Goal: Transaction & Acquisition: Purchase product/service

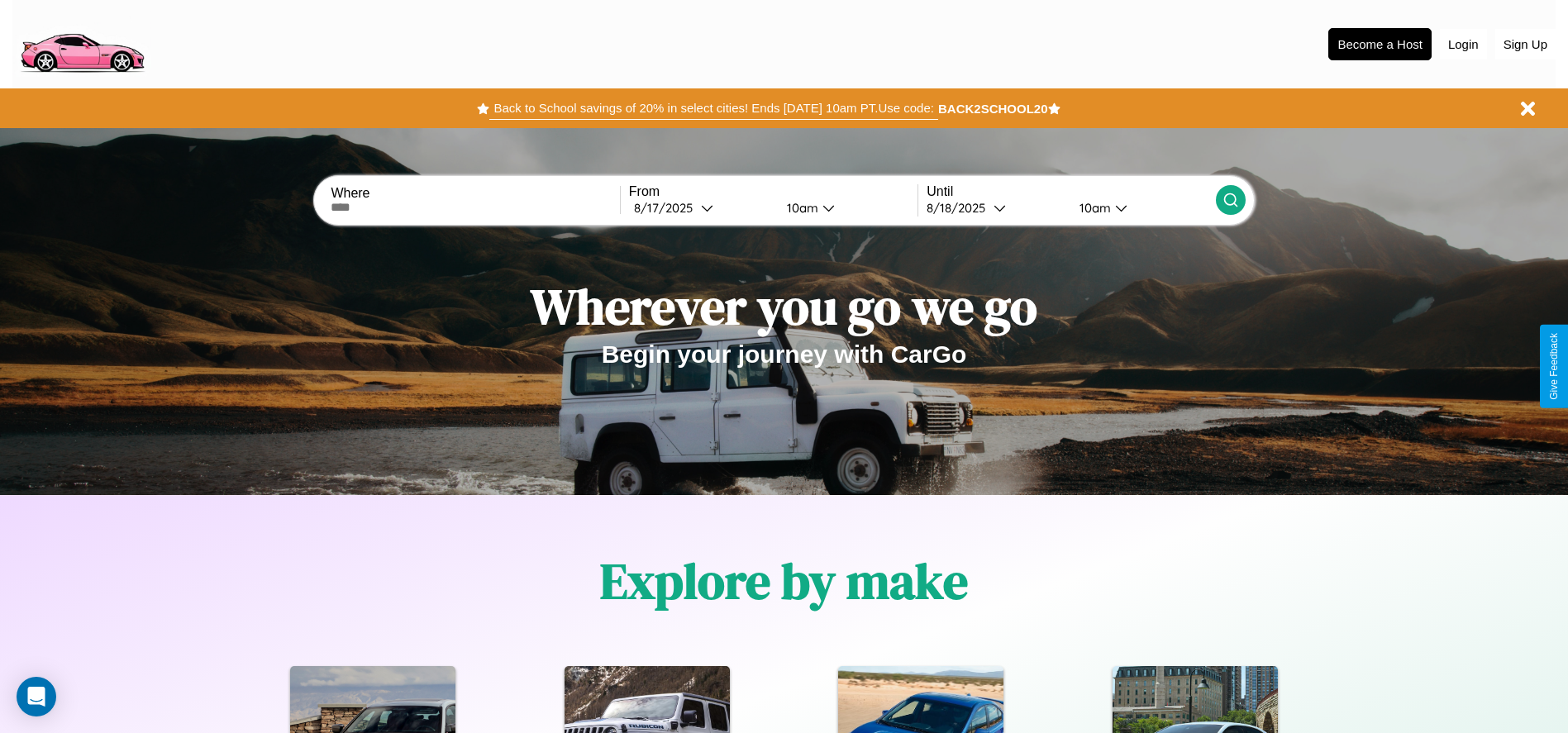
click at [713, 108] on button "Back to School savings of 20% in select cities! Ends 9/1 at 10am PT. Use code:" at bounding box center [713, 107] width 448 height 23
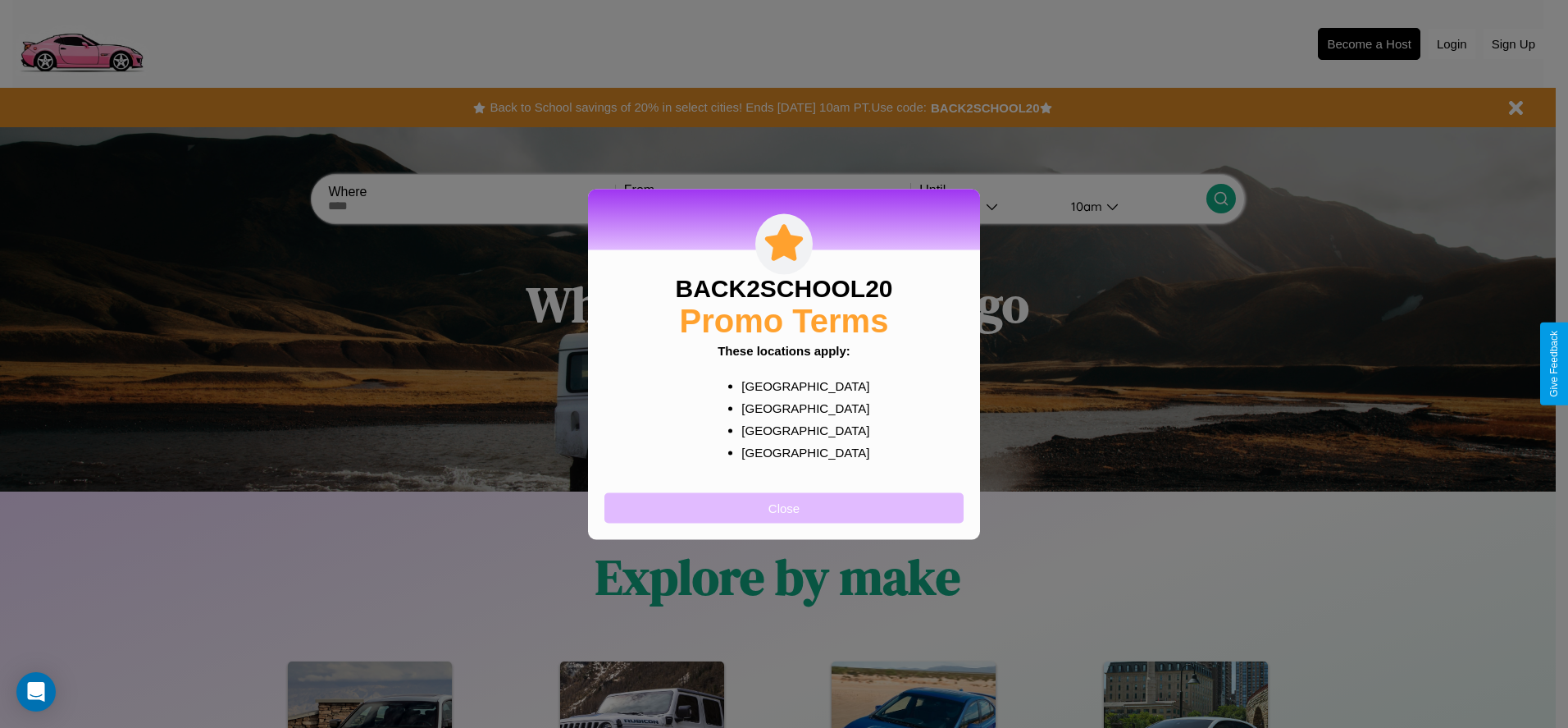
click at [784, 507] on button "Close" at bounding box center [784, 508] width 360 height 30
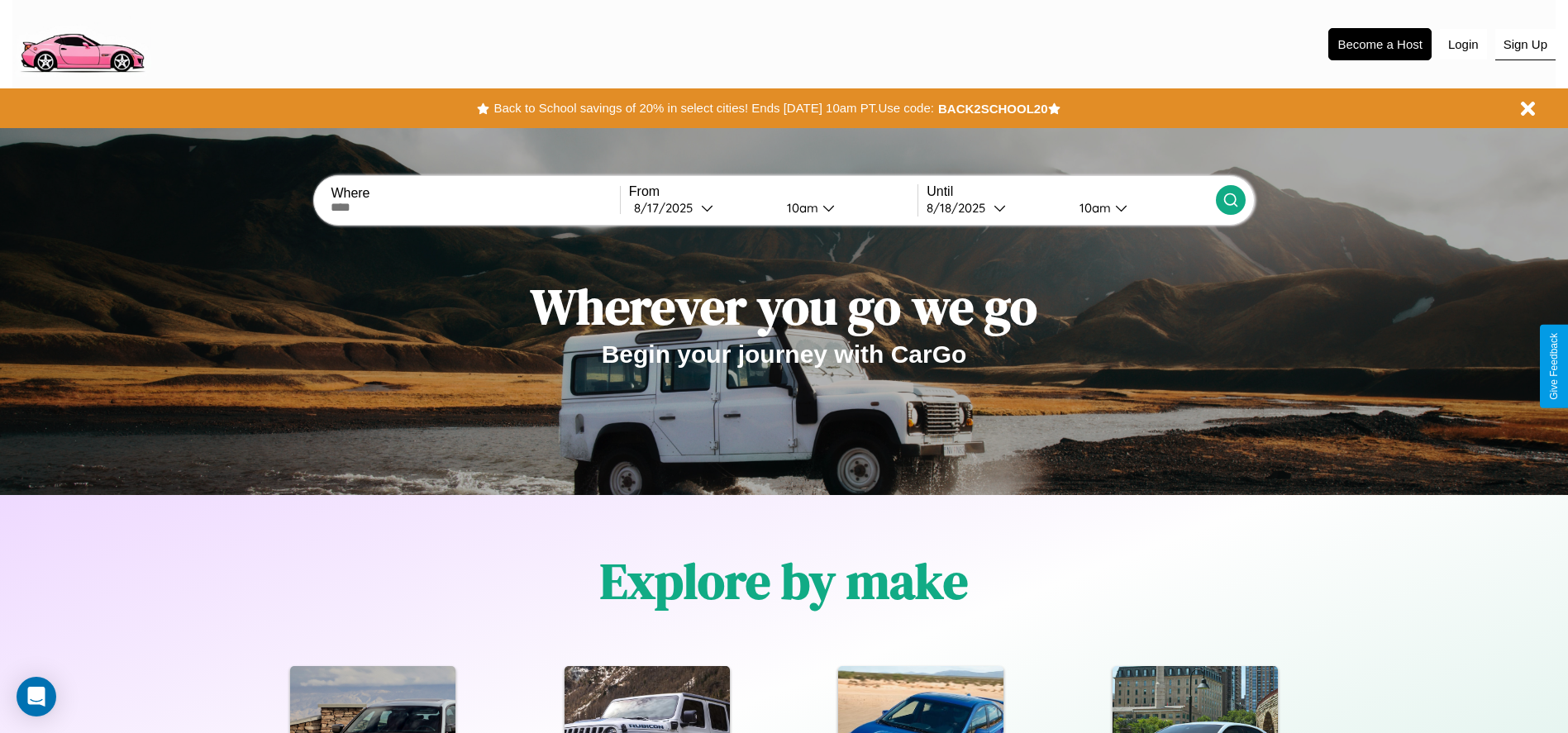
click at [1525, 44] on button "Sign Up" at bounding box center [1525, 44] width 60 height 31
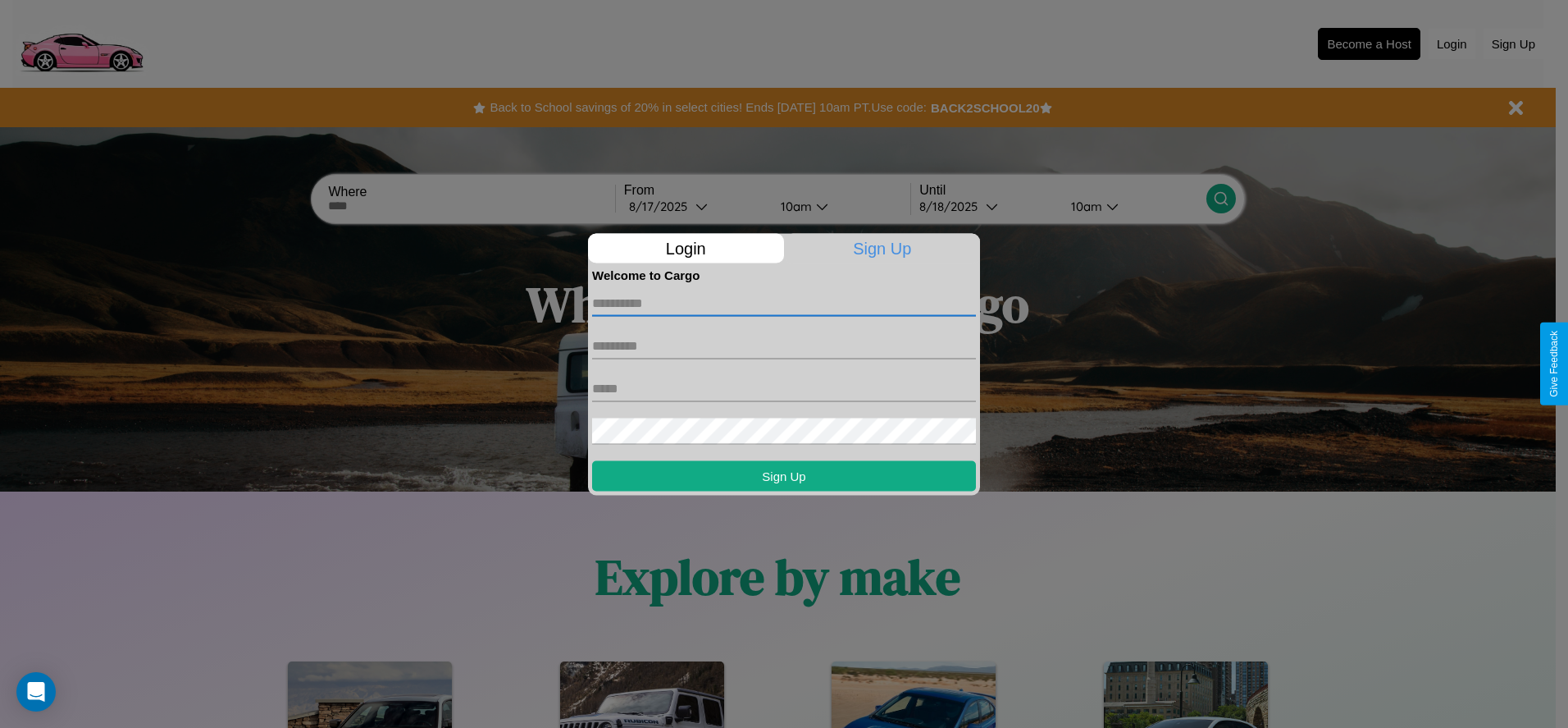
click at [784, 303] on input "text" at bounding box center [784, 303] width 384 height 26
type input "*********"
click at [784, 346] on input "text" at bounding box center [784, 345] width 384 height 26
type input "*****"
click at [784, 388] on input "text" at bounding box center [784, 388] width 384 height 26
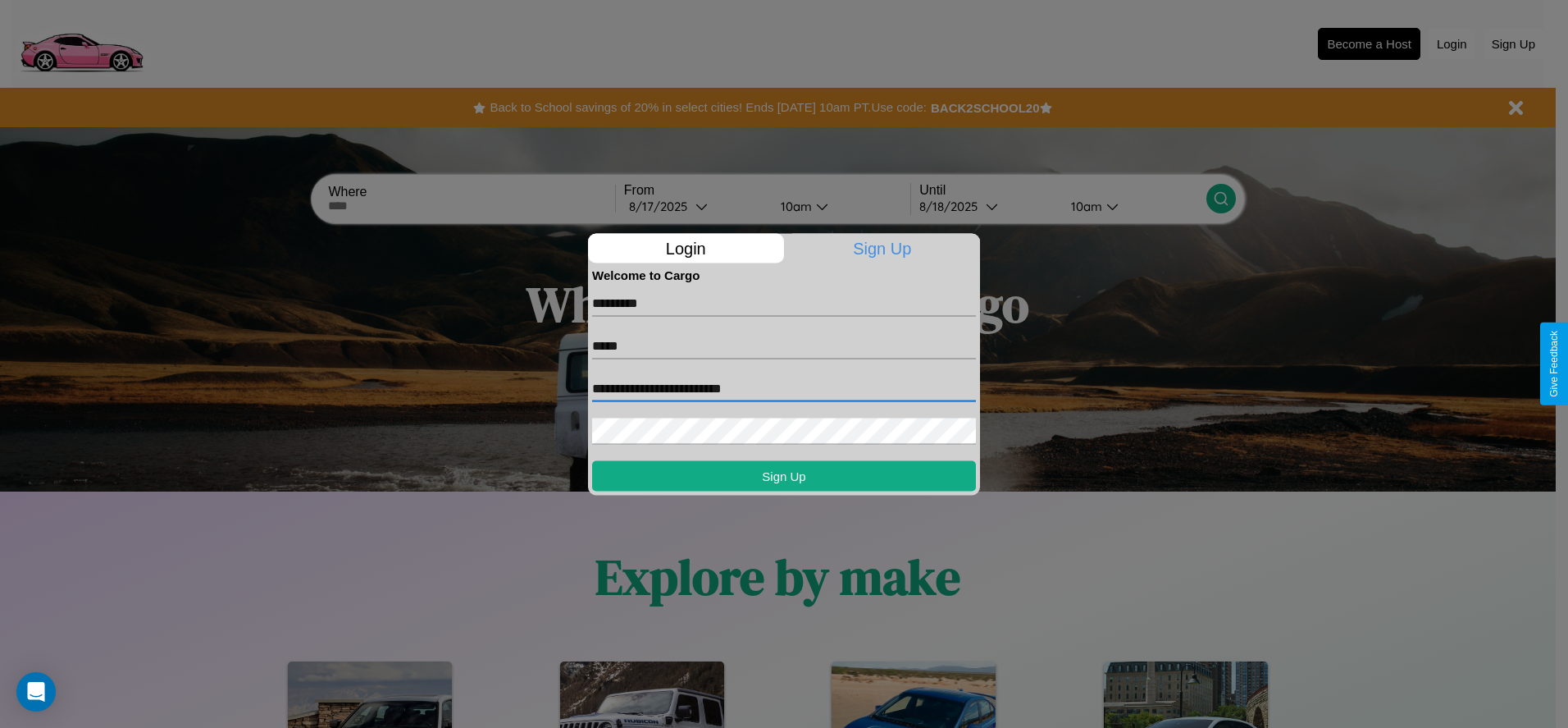
type input "**********"
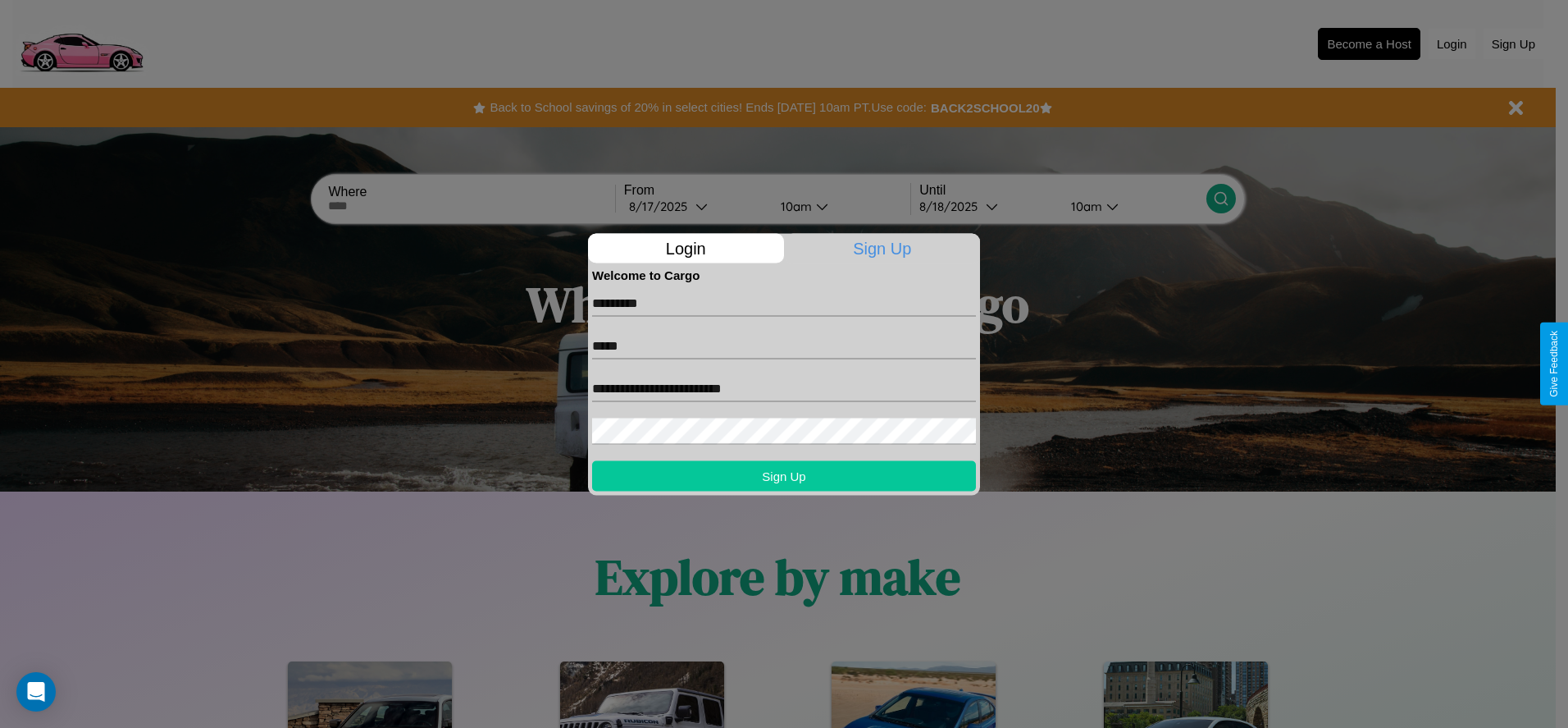
click at [784, 475] on button "Sign Up" at bounding box center [784, 476] width 384 height 30
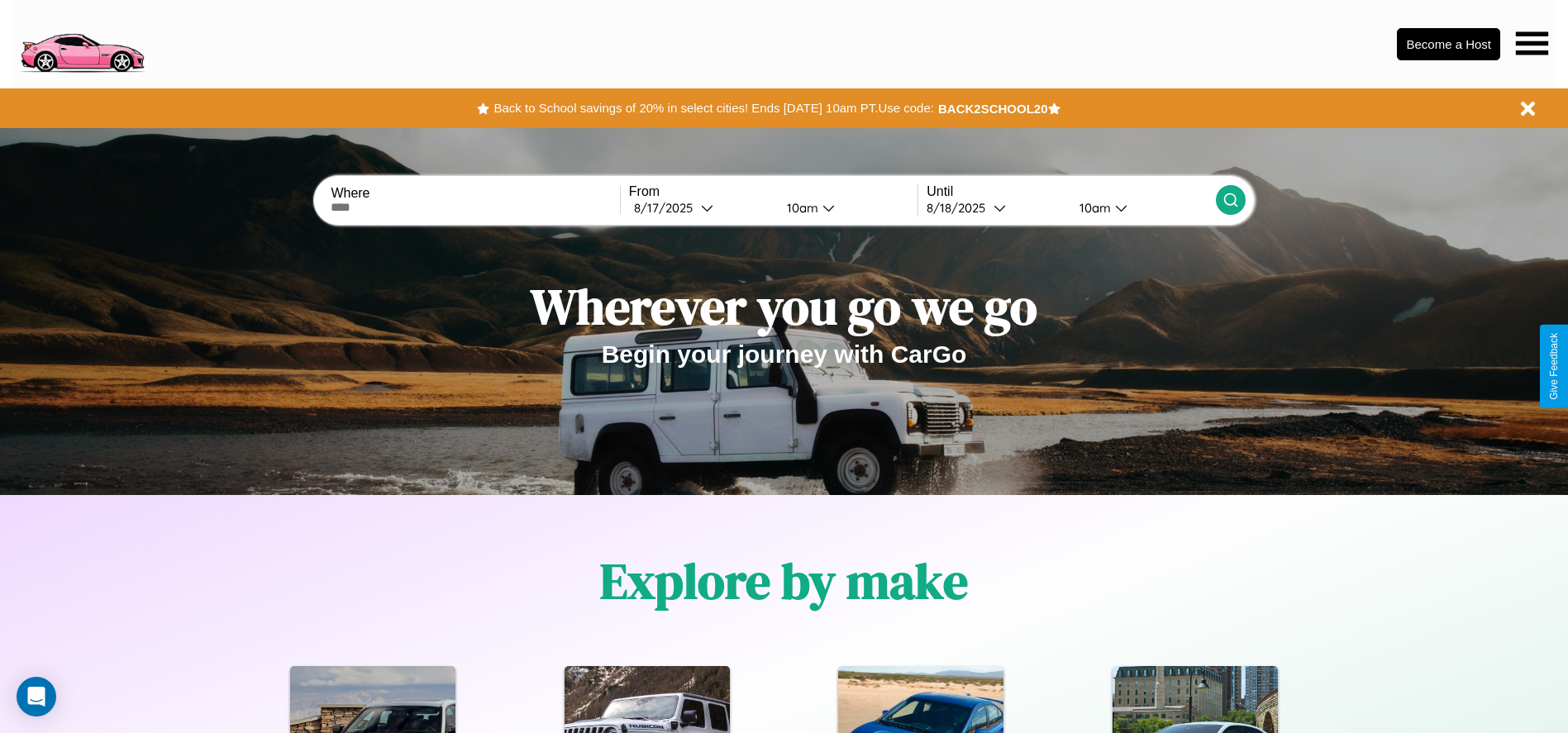
scroll to position [343, 0]
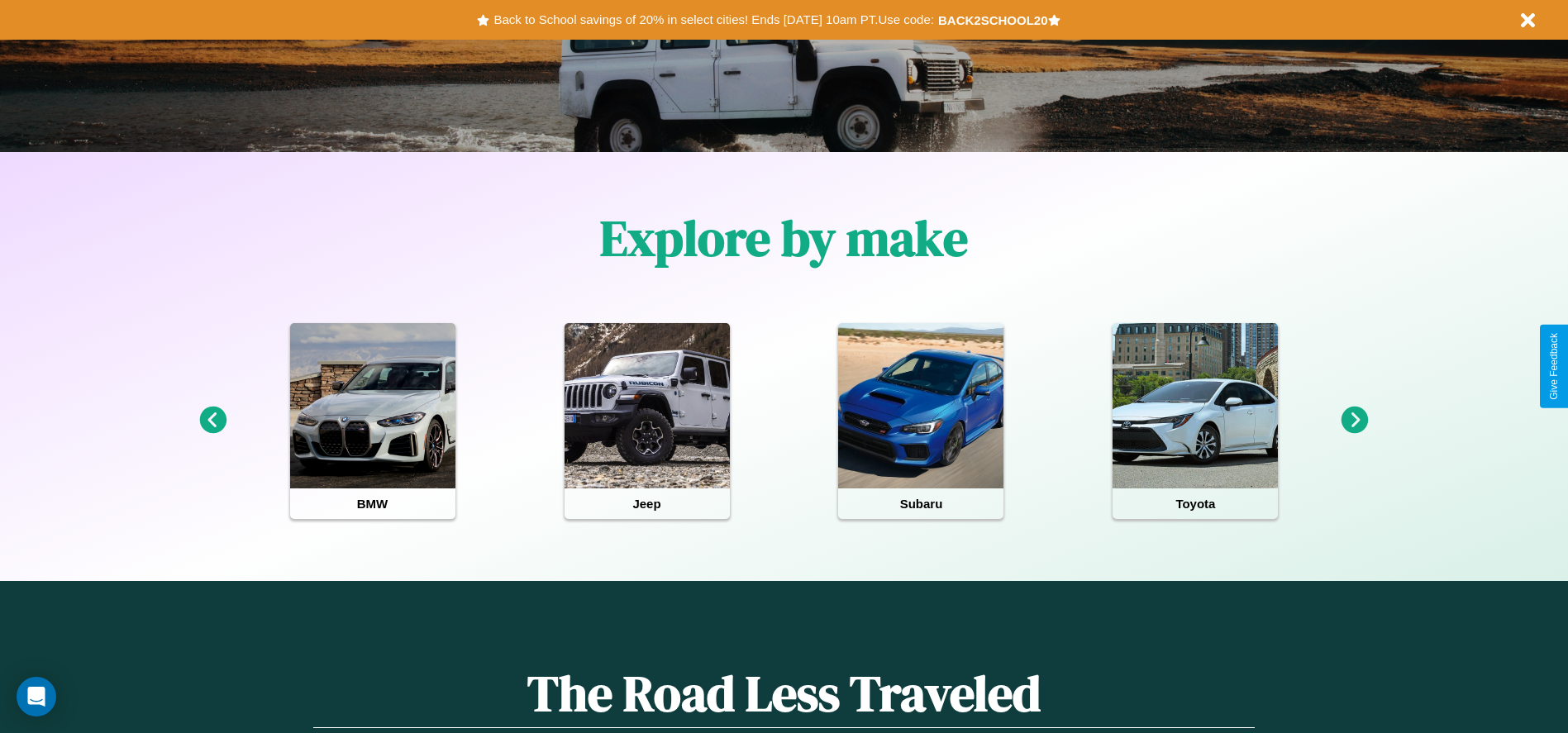
click at [1355, 421] on icon at bounding box center [1355, 420] width 27 height 27
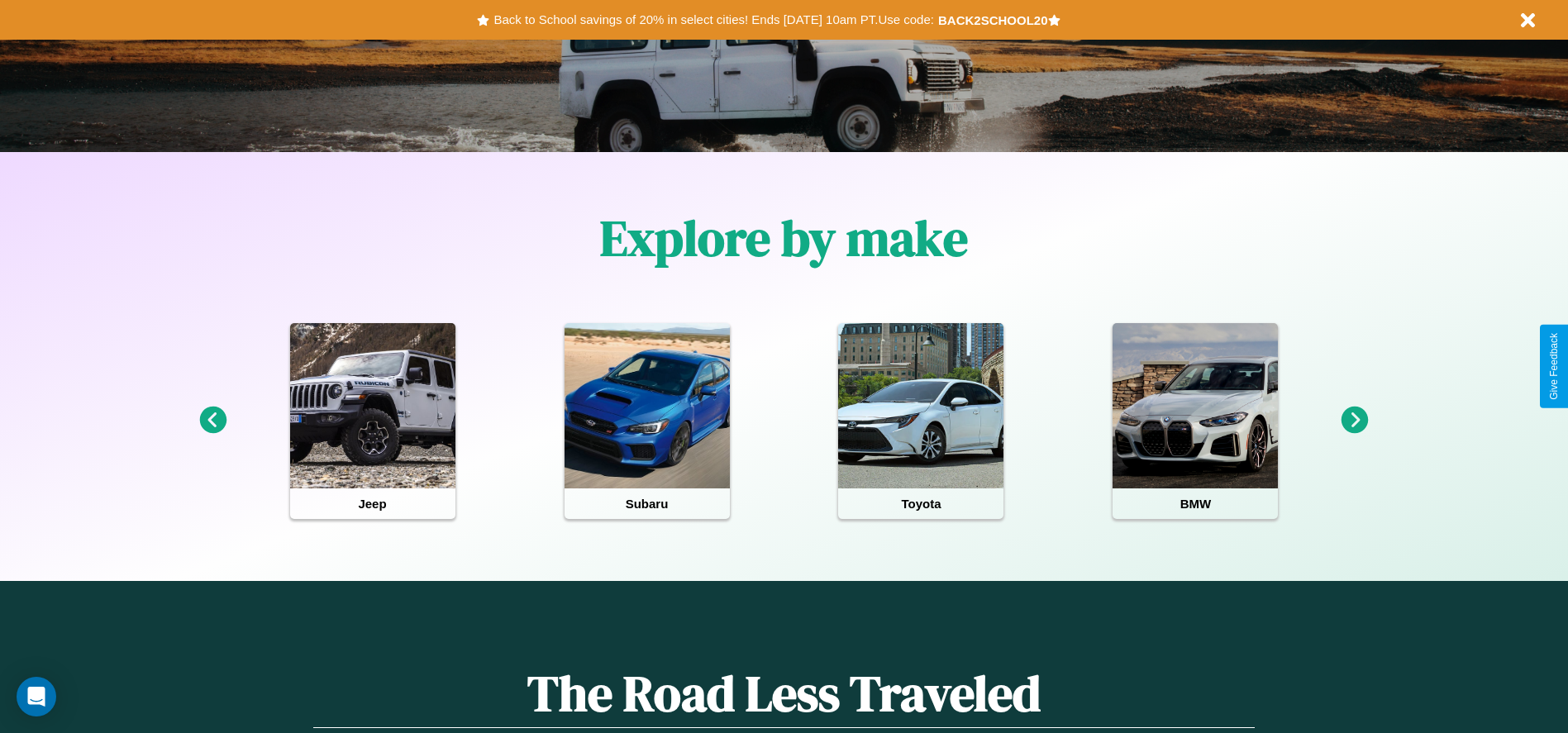
click at [1355, 421] on icon at bounding box center [1355, 420] width 27 height 27
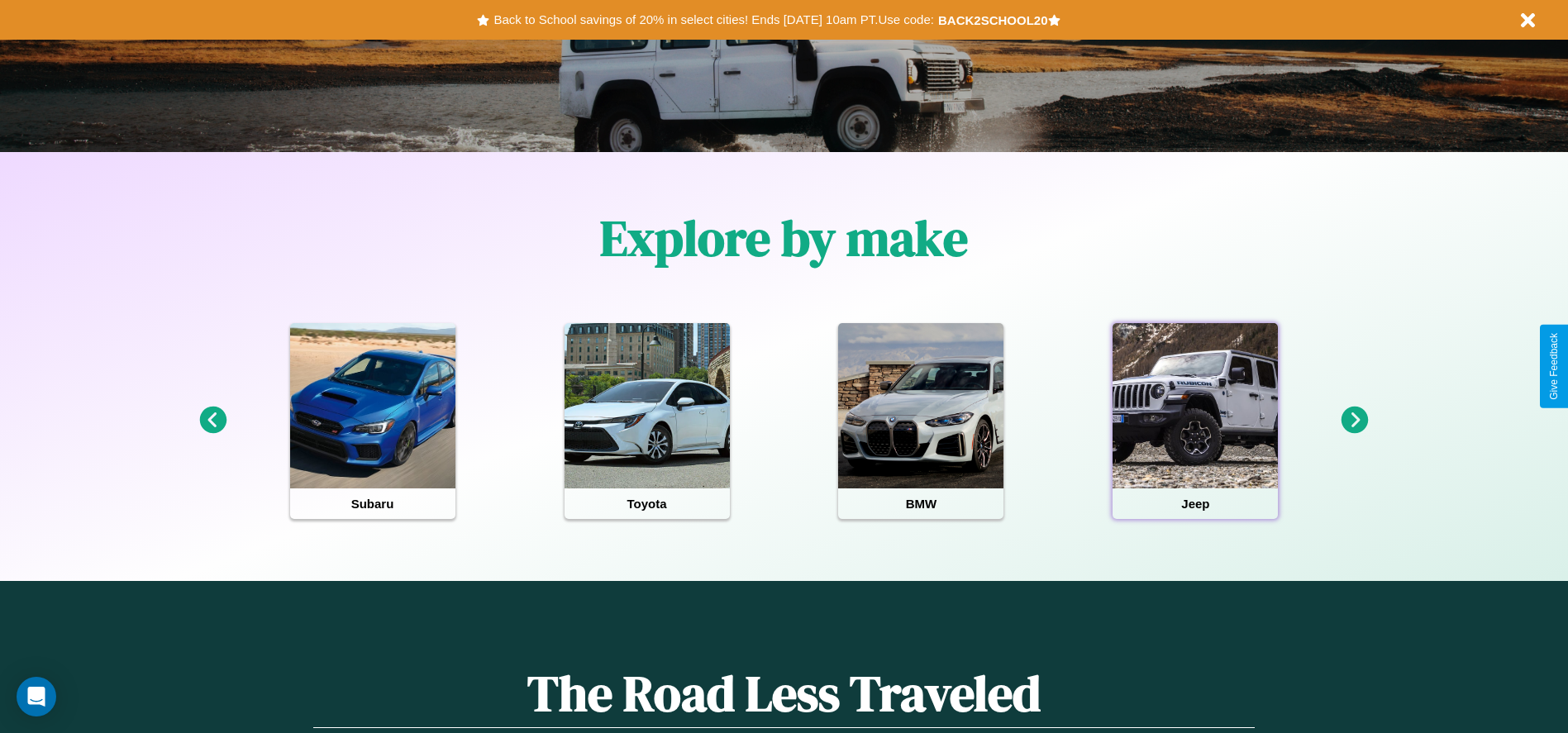
click at [1195, 421] on div at bounding box center [1195, 405] width 165 height 165
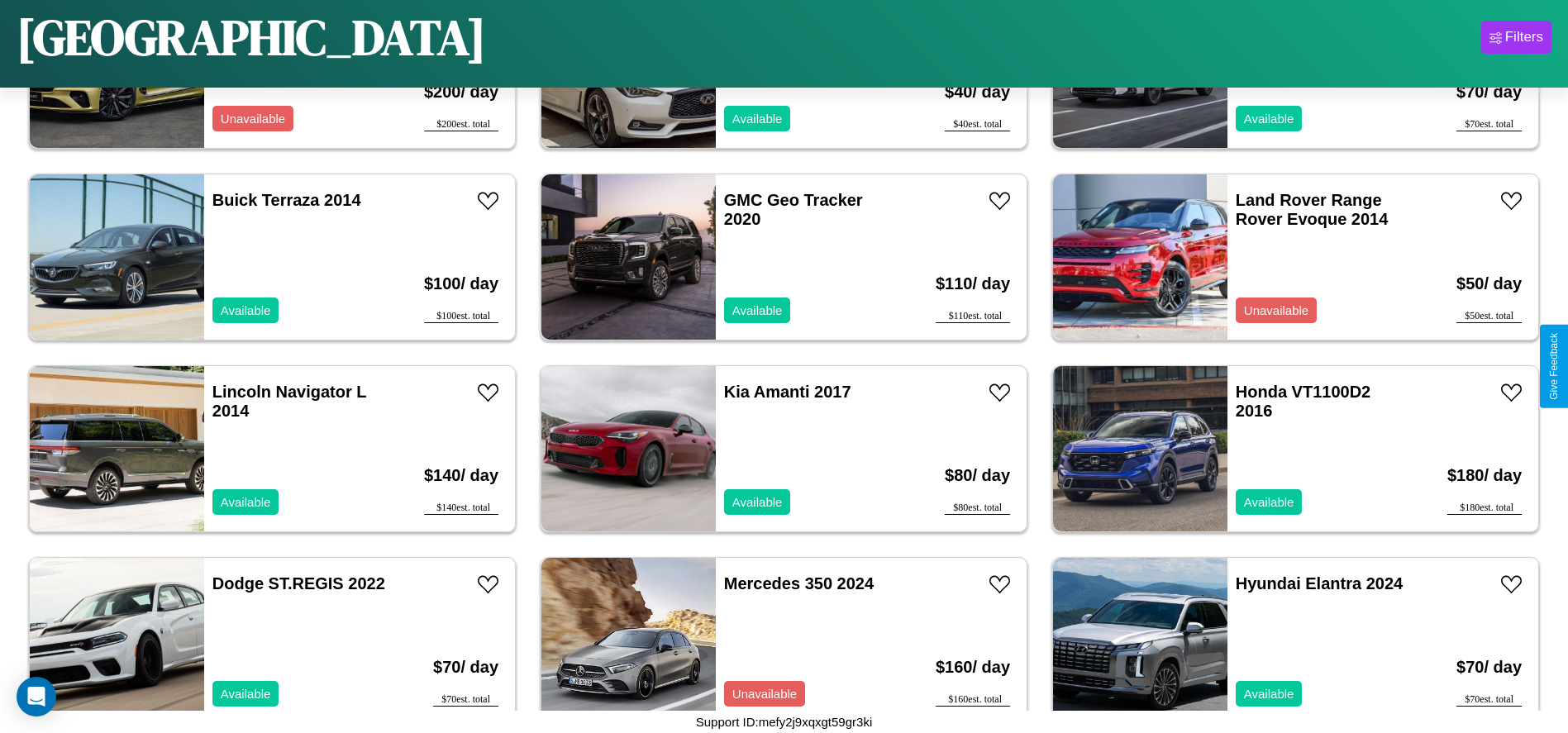
scroll to position [4976, 0]
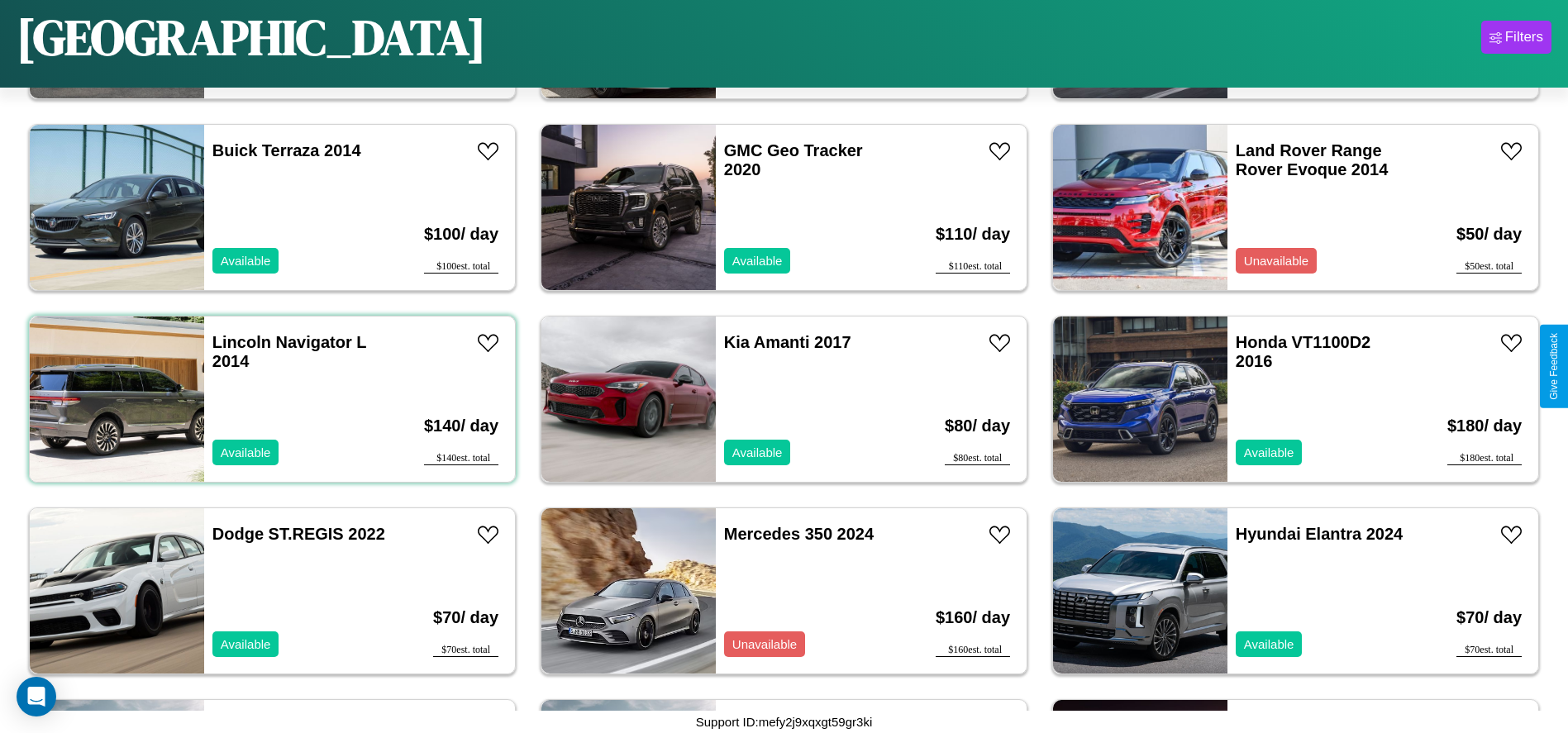
click at [270, 399] on div "Lincoln Navigator L 2014 Available" at bounding box center [299, 399] width 190 height 165
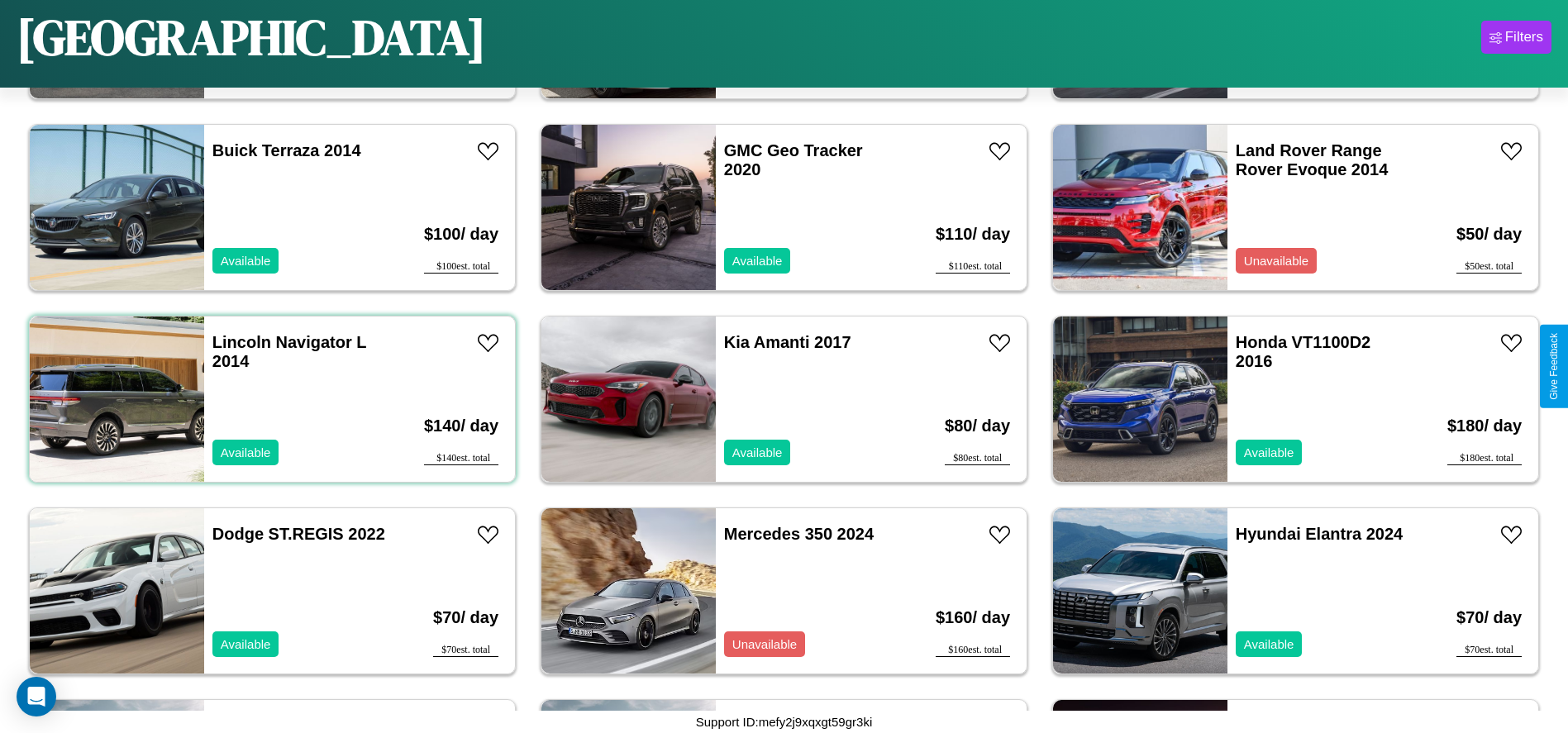
click at [270, 399] on div "Lincoln Navigator L 2014 Available" at bounding box center [299, 399] width 190 height 165
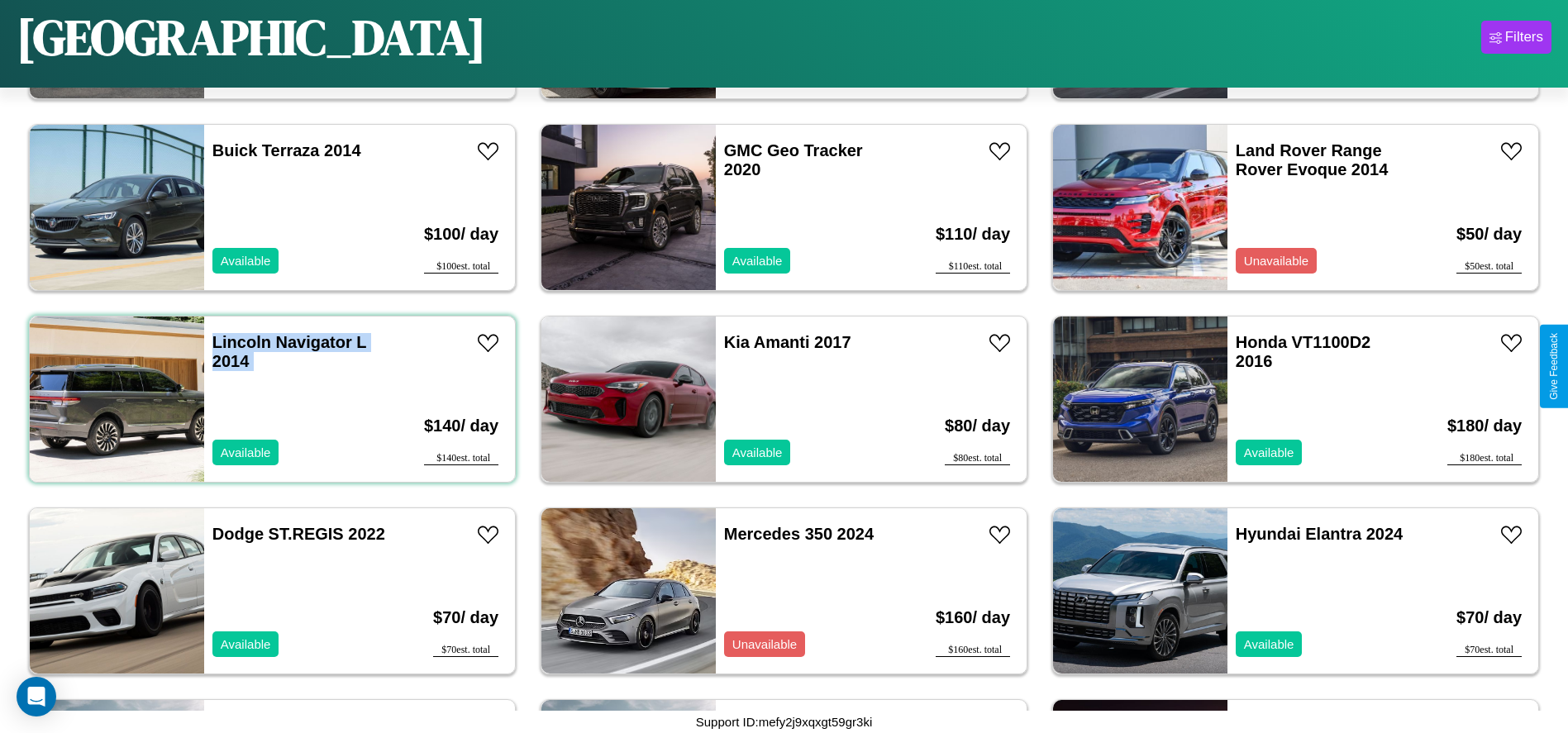
click at [270, 399] on div "Lincoln Navigator L 2014 Available" at bounding box center [299, 399] width 190 height 165
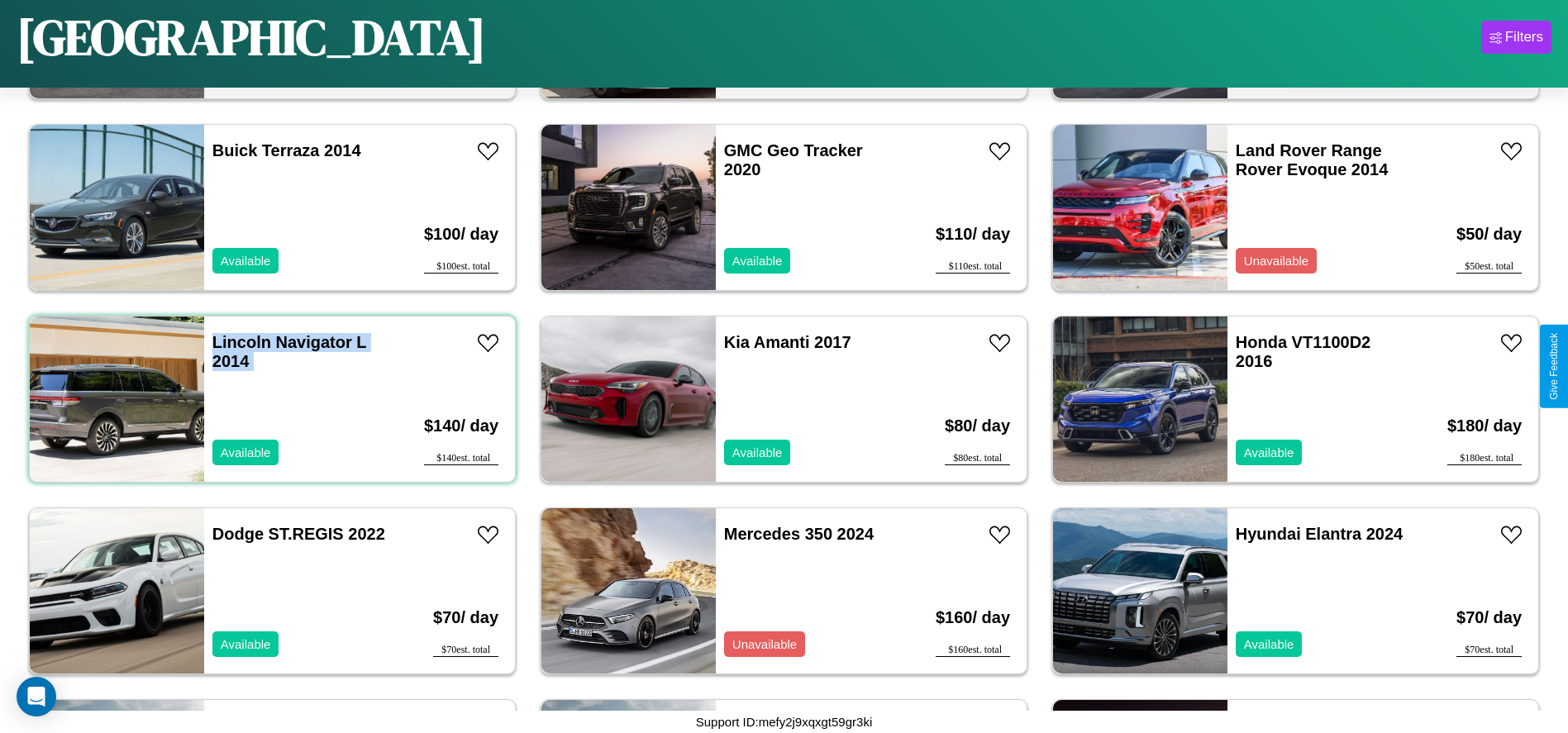
click at [270, 399] on div "Lincoln Navigator L 2014 Available" at bounding box center [299, 399] width 190 height 165
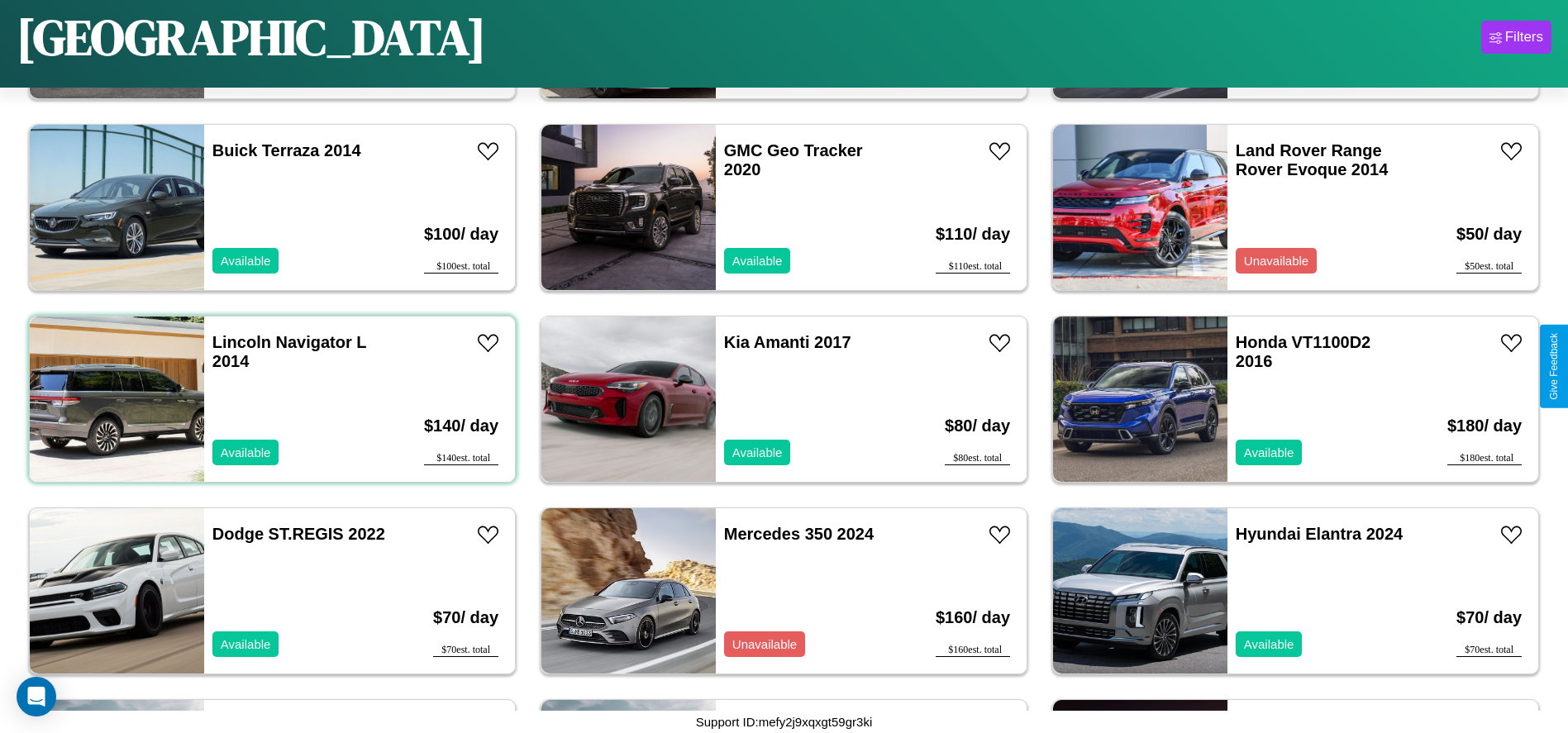
click at [270, 399] on div "Lincoln Navigator L 2014 Available" at bounding box center [299, 399] width 190 height 165
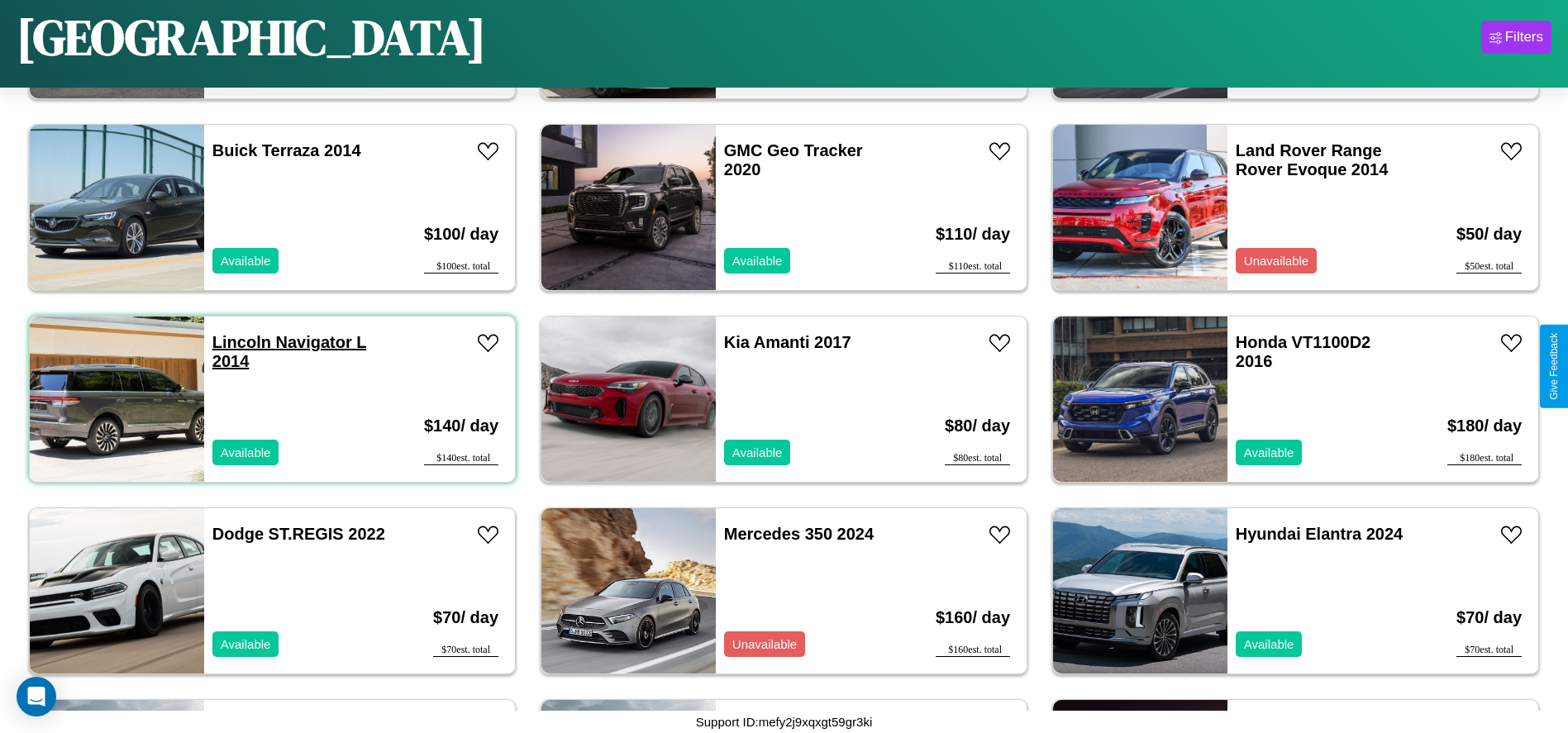
click at [240, 342] on link "Lincoln Navigator L 2014" at bounding box center [290, 351] width 154 height 37
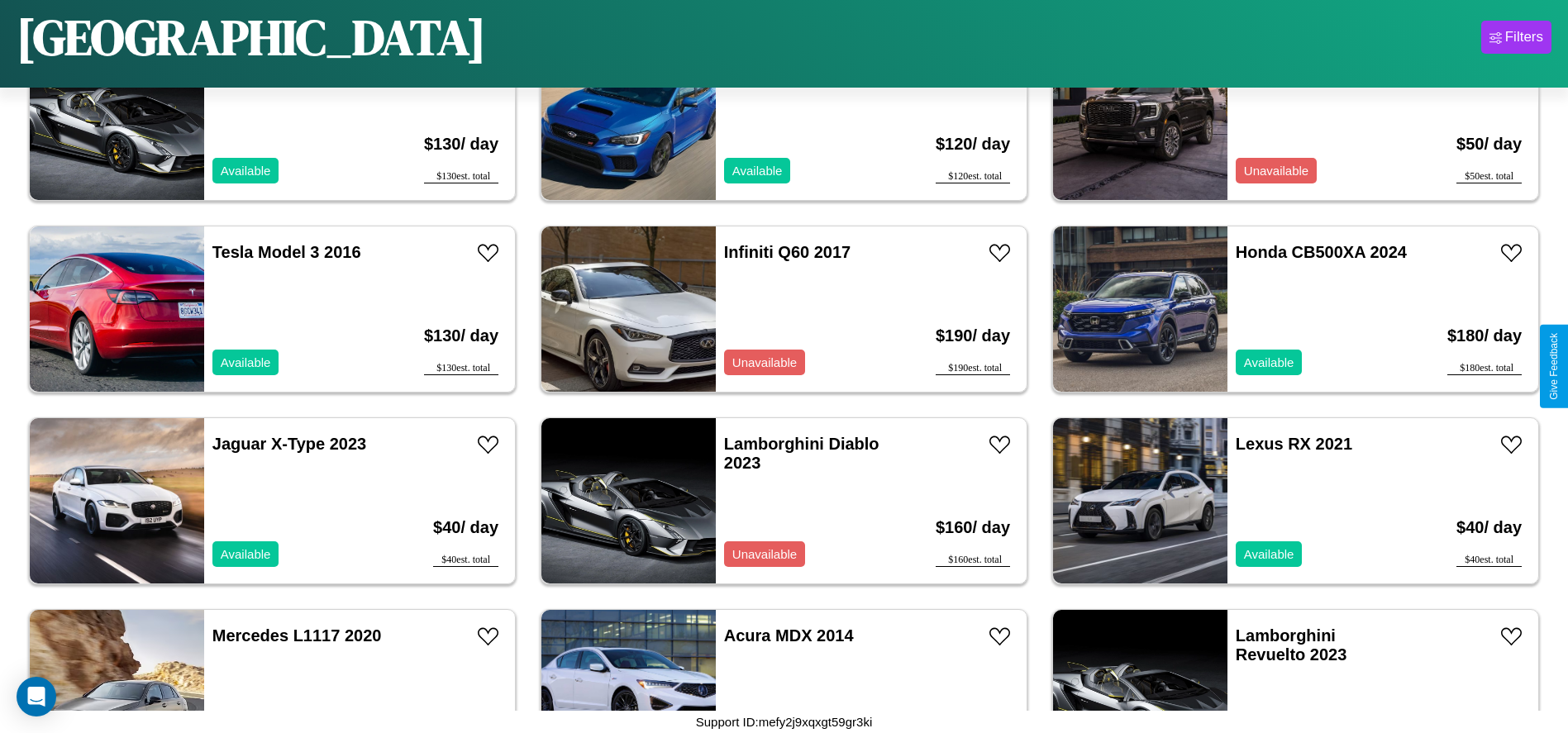
scroll to position [8426, 0]
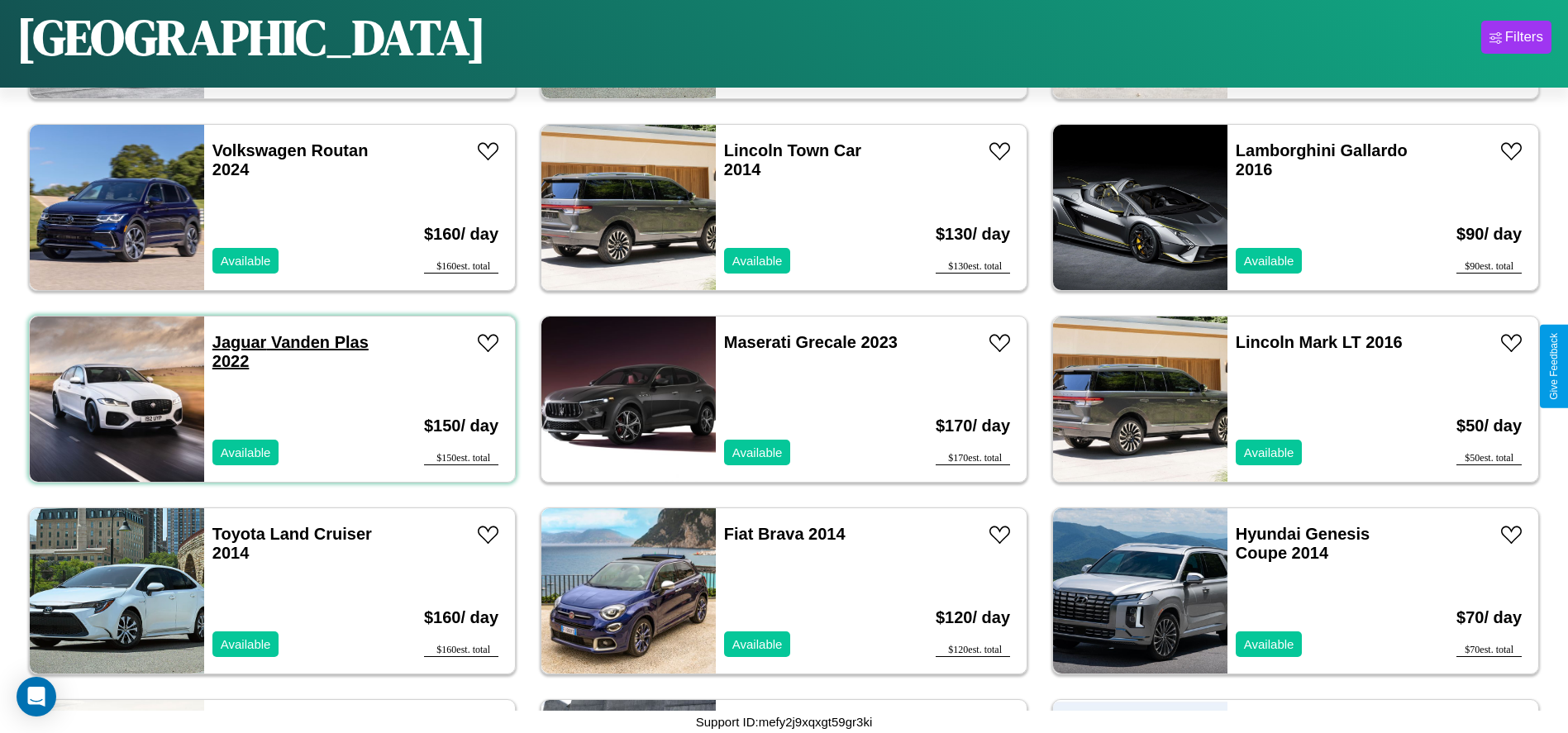
click at [237, 342] on link "Jaguar Vanden Plas 2022" at bounding box center [290, 351] width 156 height 37
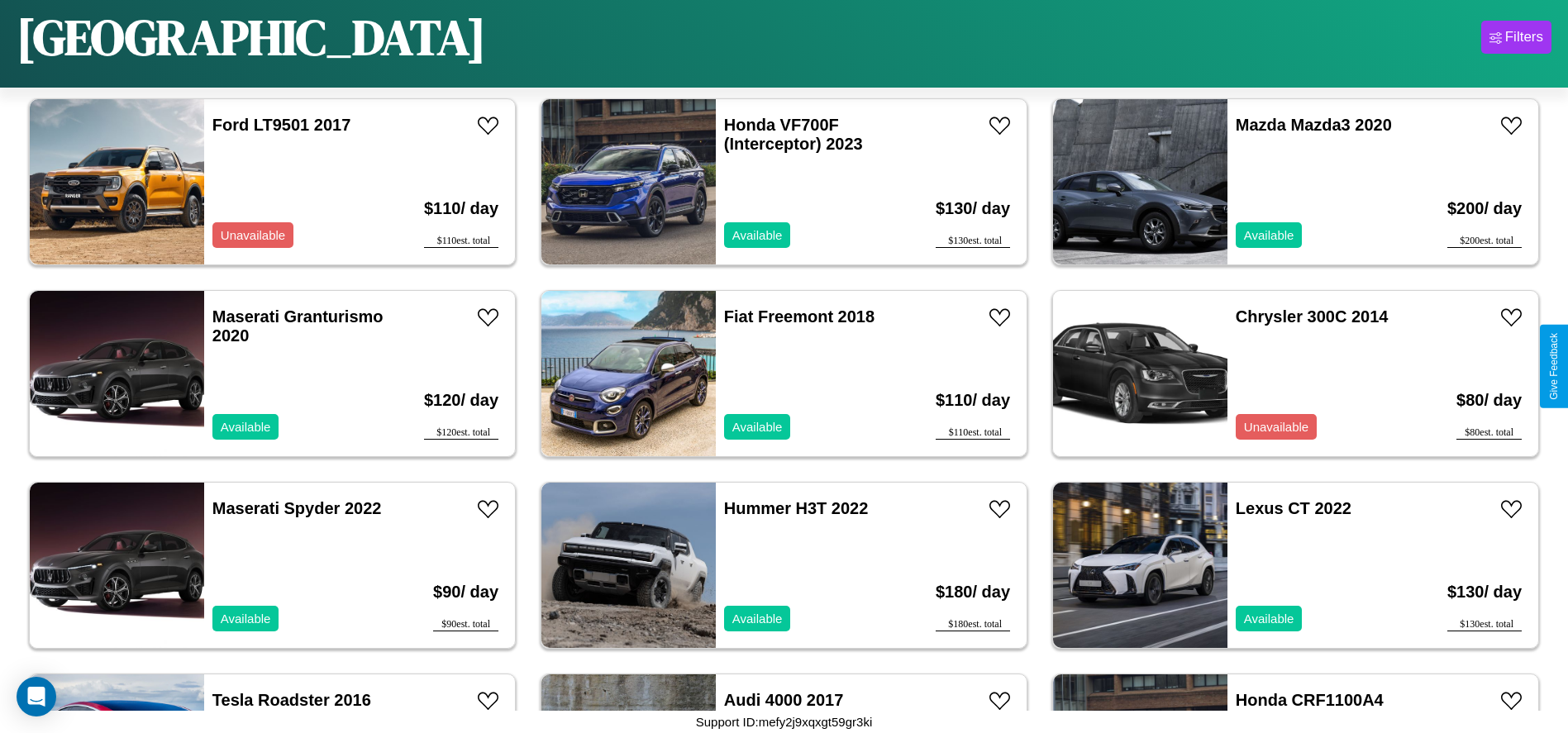
scroll to position [1143, 0]
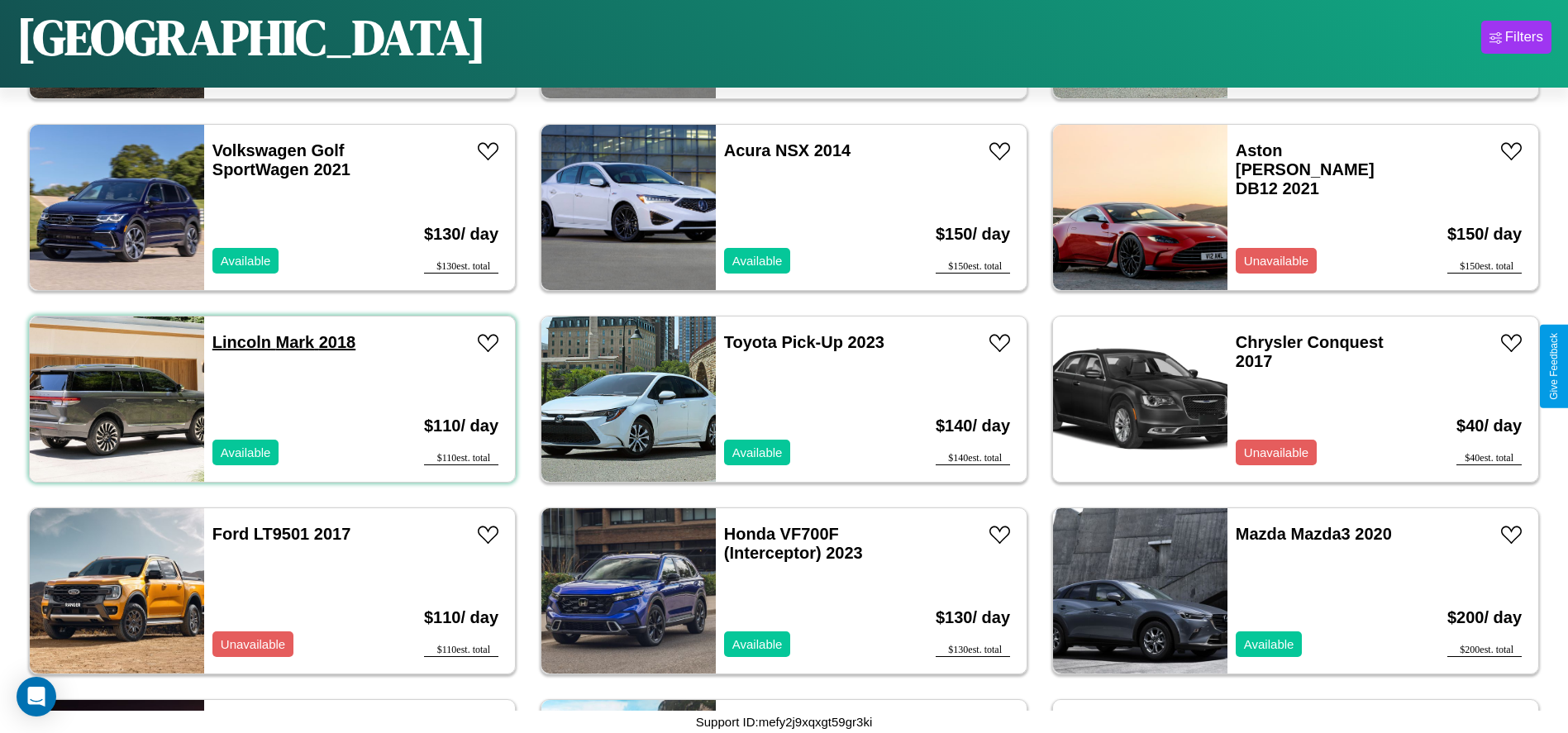
click at [240, 342] on link "Lincoln Mark 2018" at bounding box center [284, 341] width 143 height 18
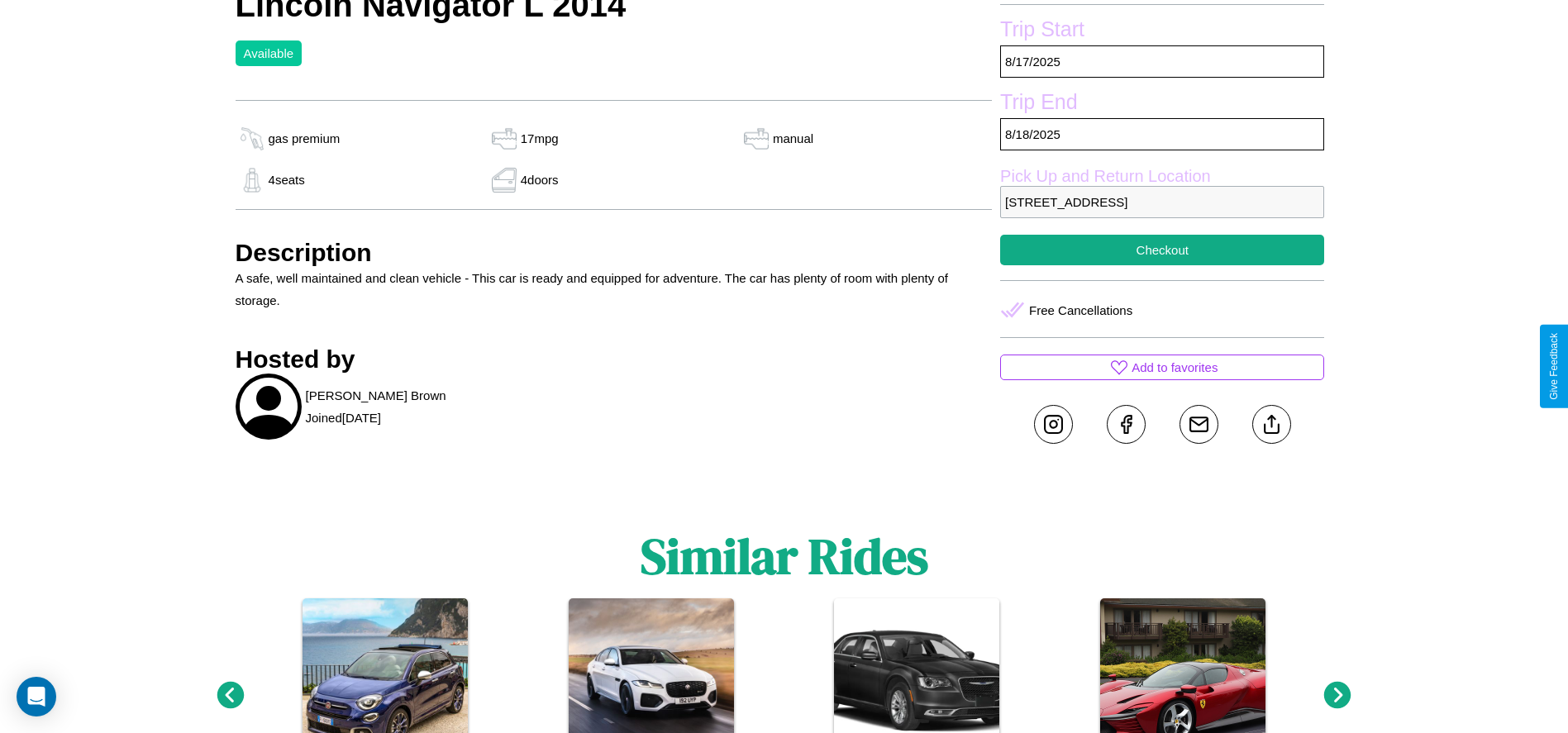
scroll to position [644, 0]
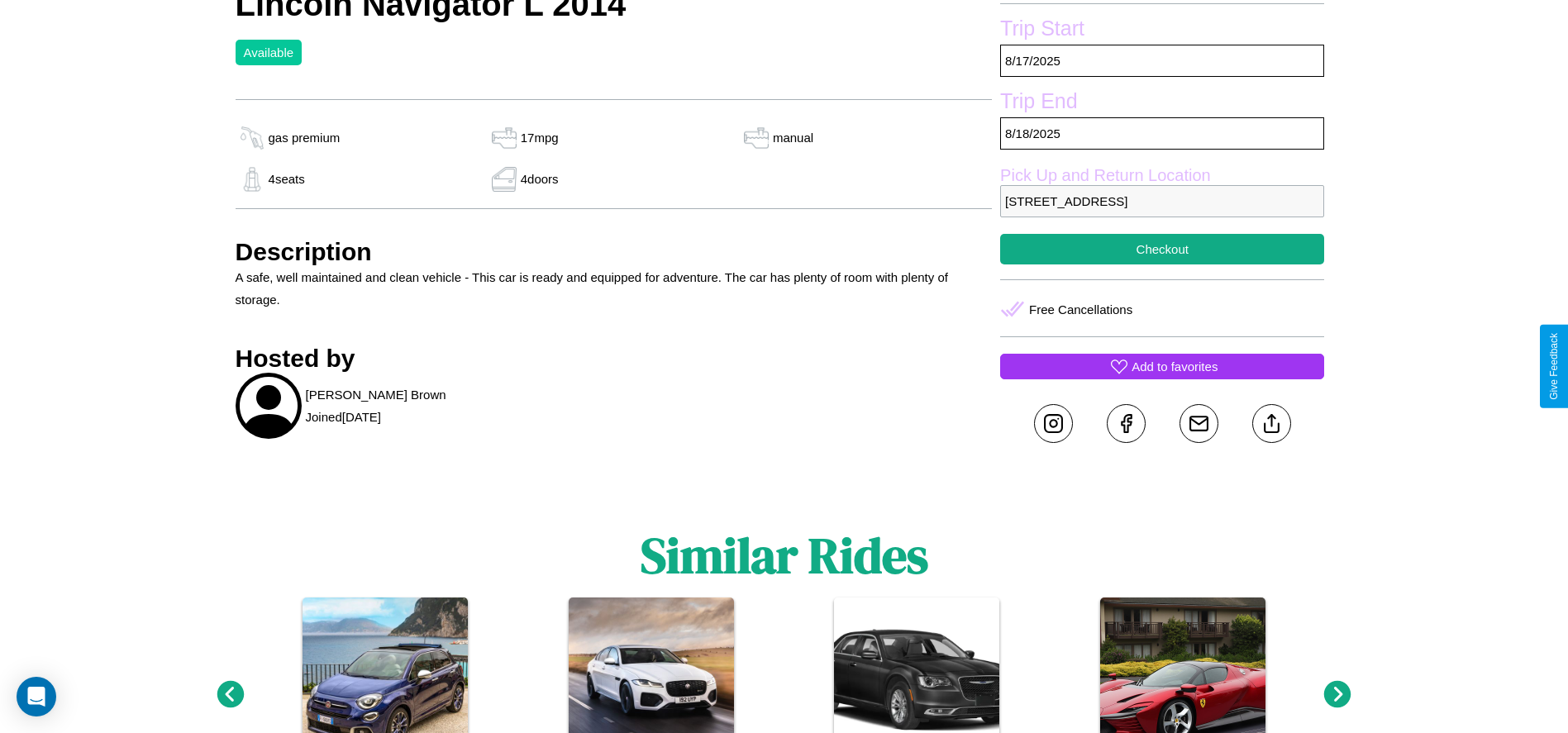
click at [1162, 366] on p "Add to favorites" at bounding box center [1174, 366] width 86 height 22
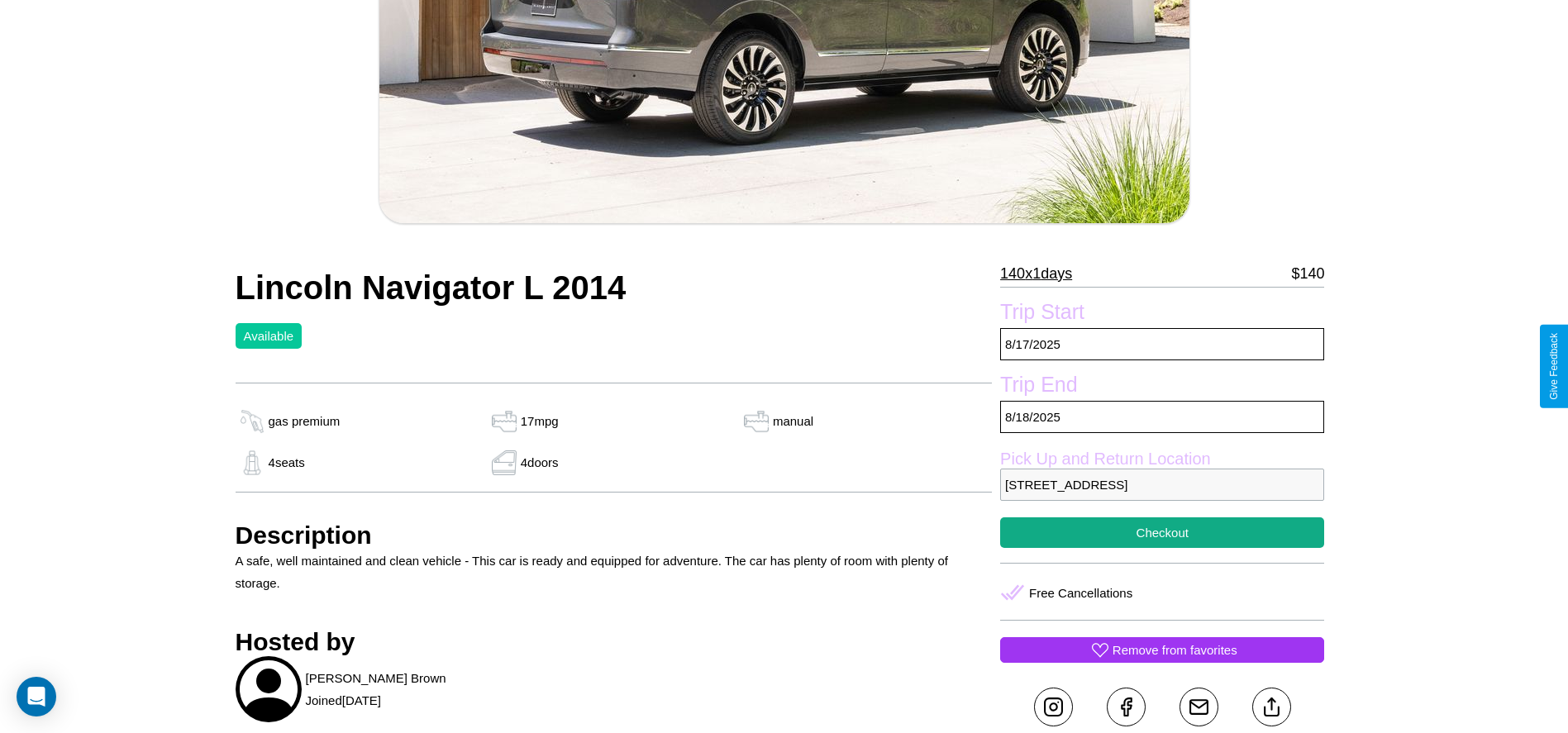
scroll to position [268, 0]
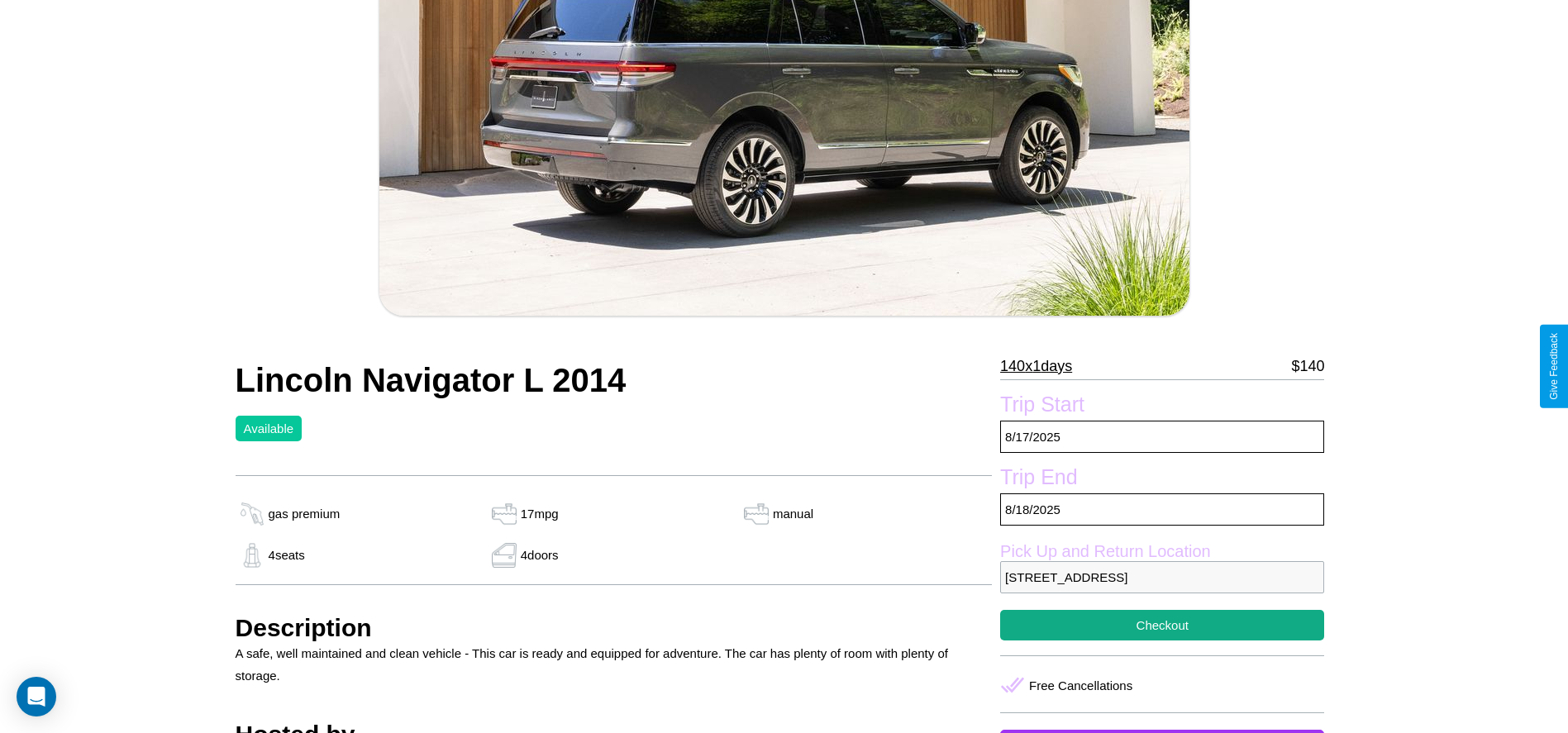
click at [1042, 366] on p "140 x 1 days" at bounding box center [1035, 366] width 72 height 26
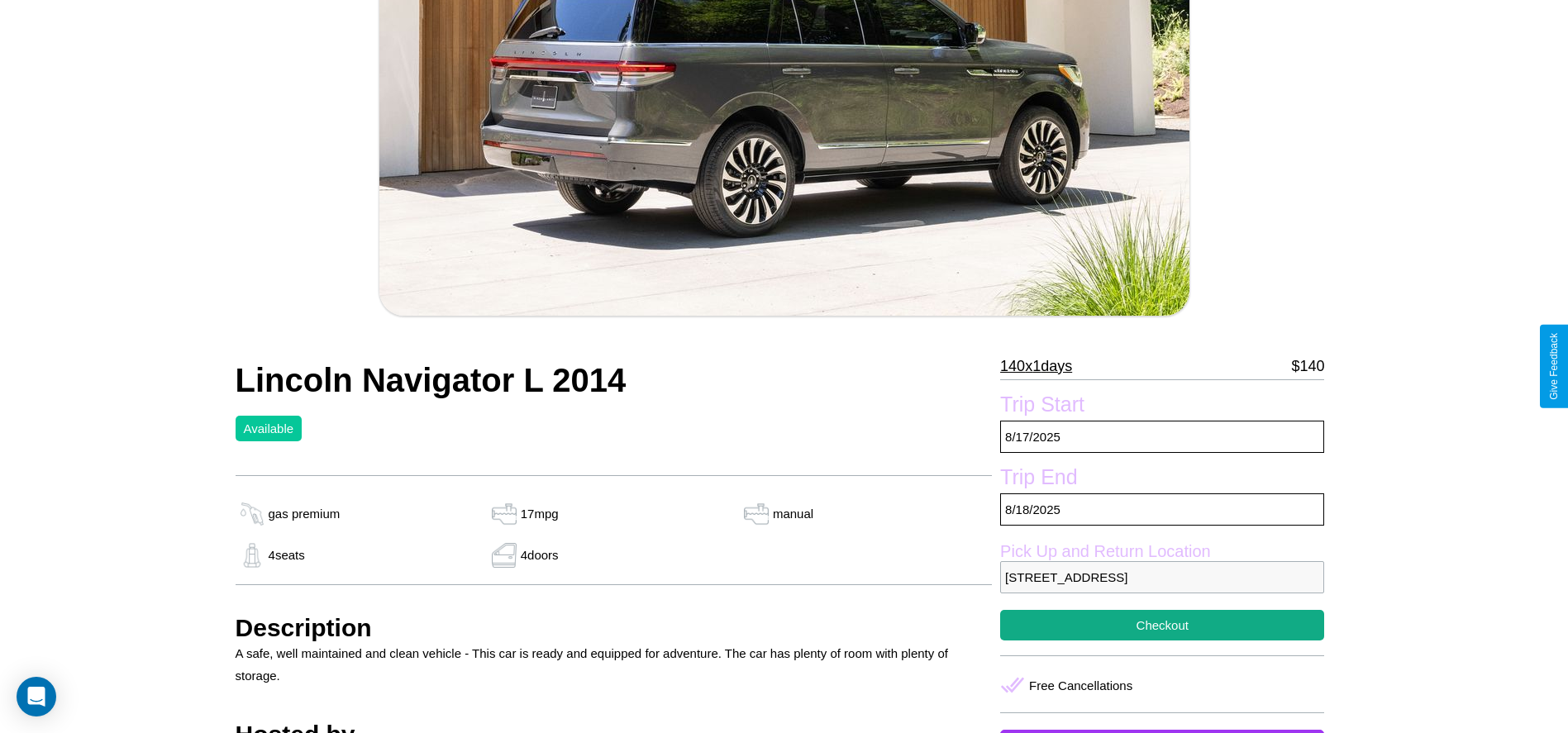
click at [1042, 366] on p "140 x 1 days" at bounding box center [1035, 366] width 72 height 26
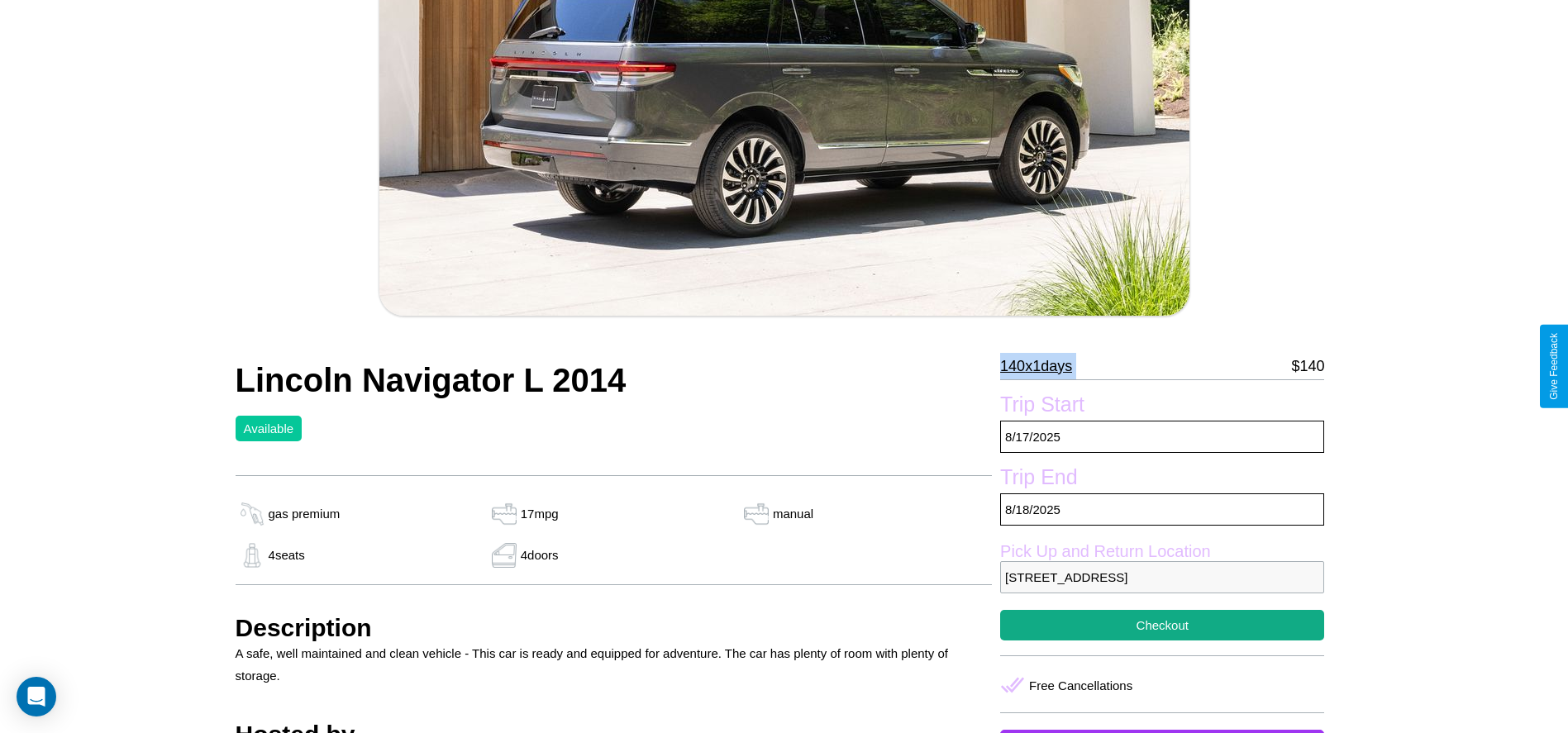
click at [1042, 366] on p "140 x 1 days" at bounding box center [1035, 366] width 72 height 26
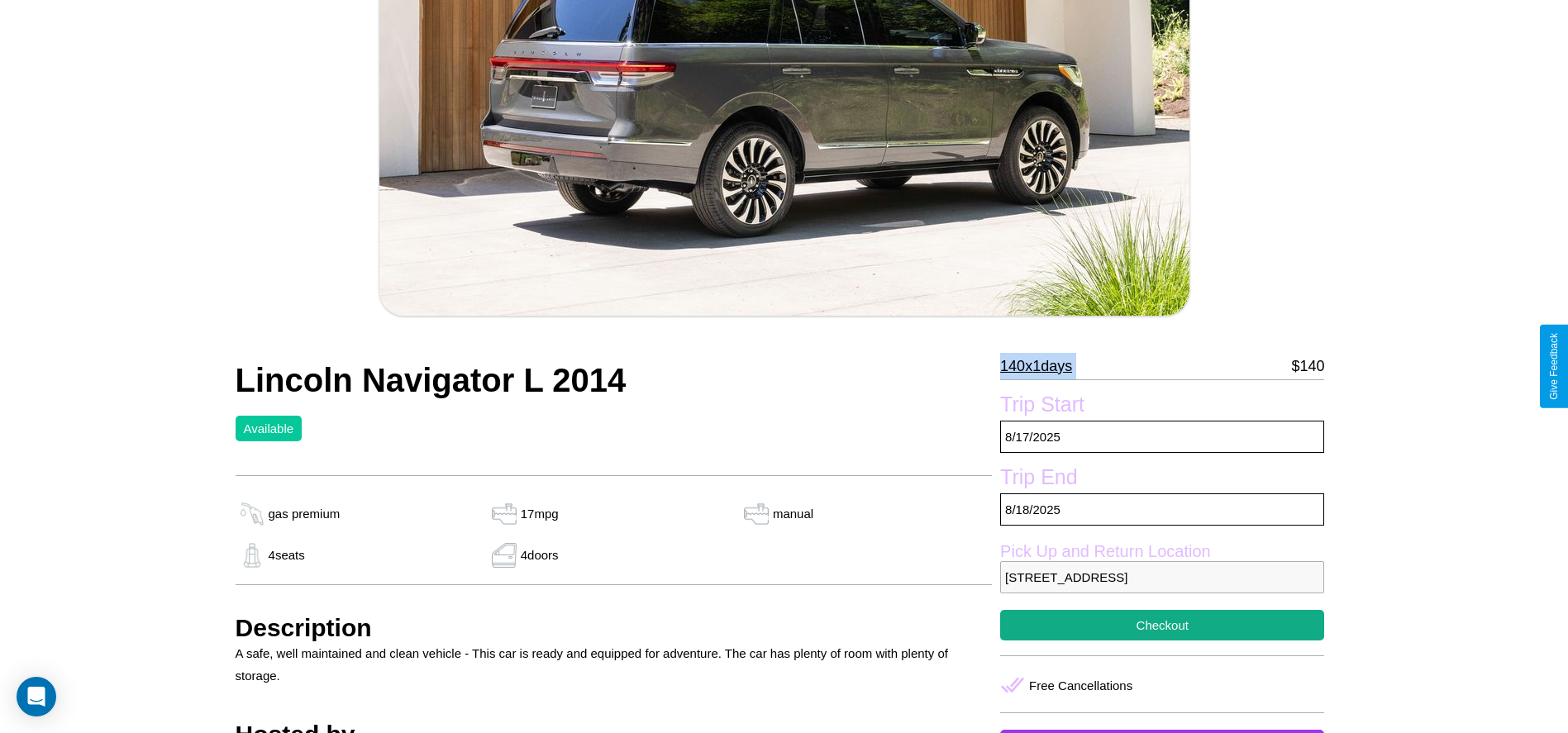
click at [1042, 366] on p "140 x 1 days" at bounding box center [1035, 366] width 72 height 26
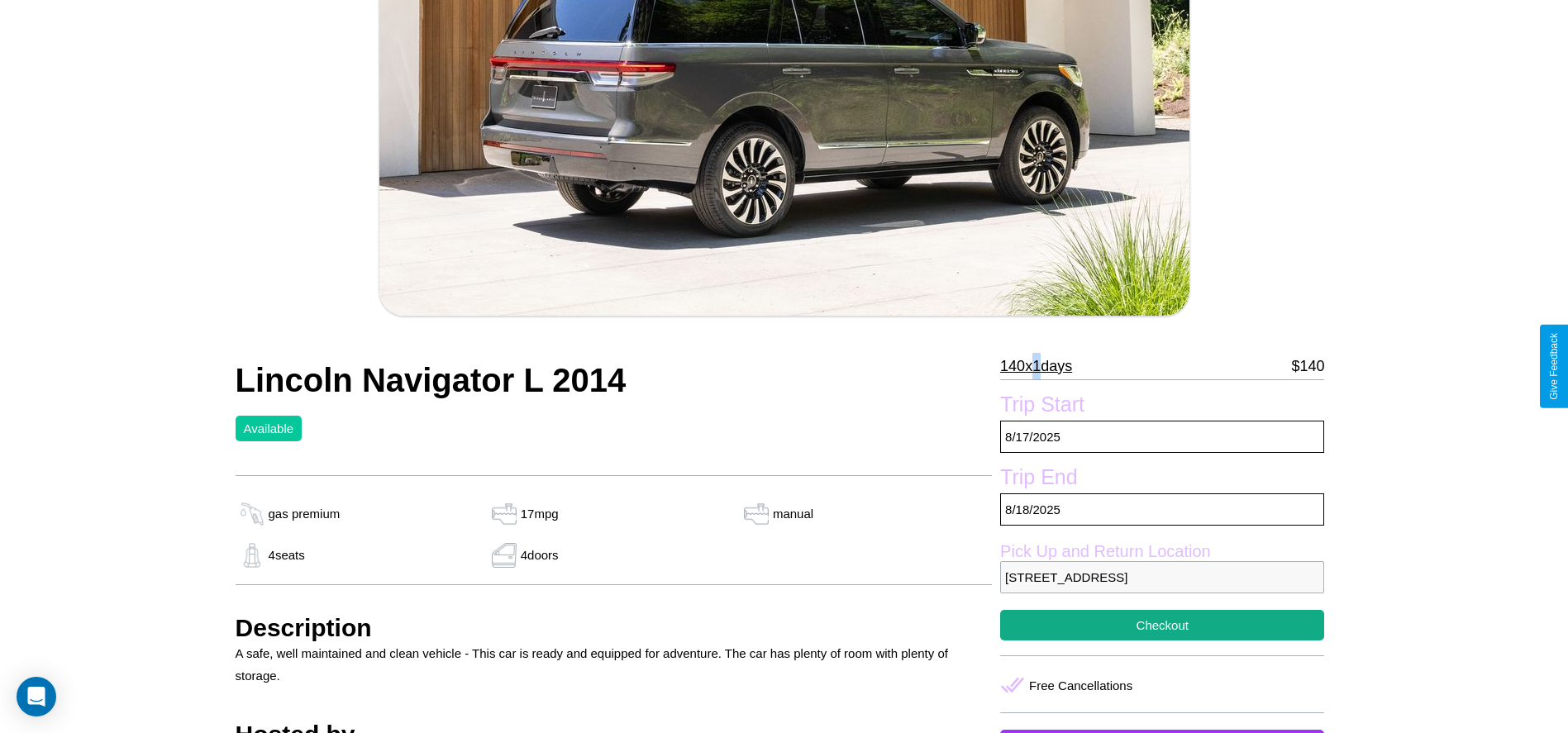
click at [1042, 366] on p "140 x 1 days" at bounding box center [1035, 366] width 72 height 26
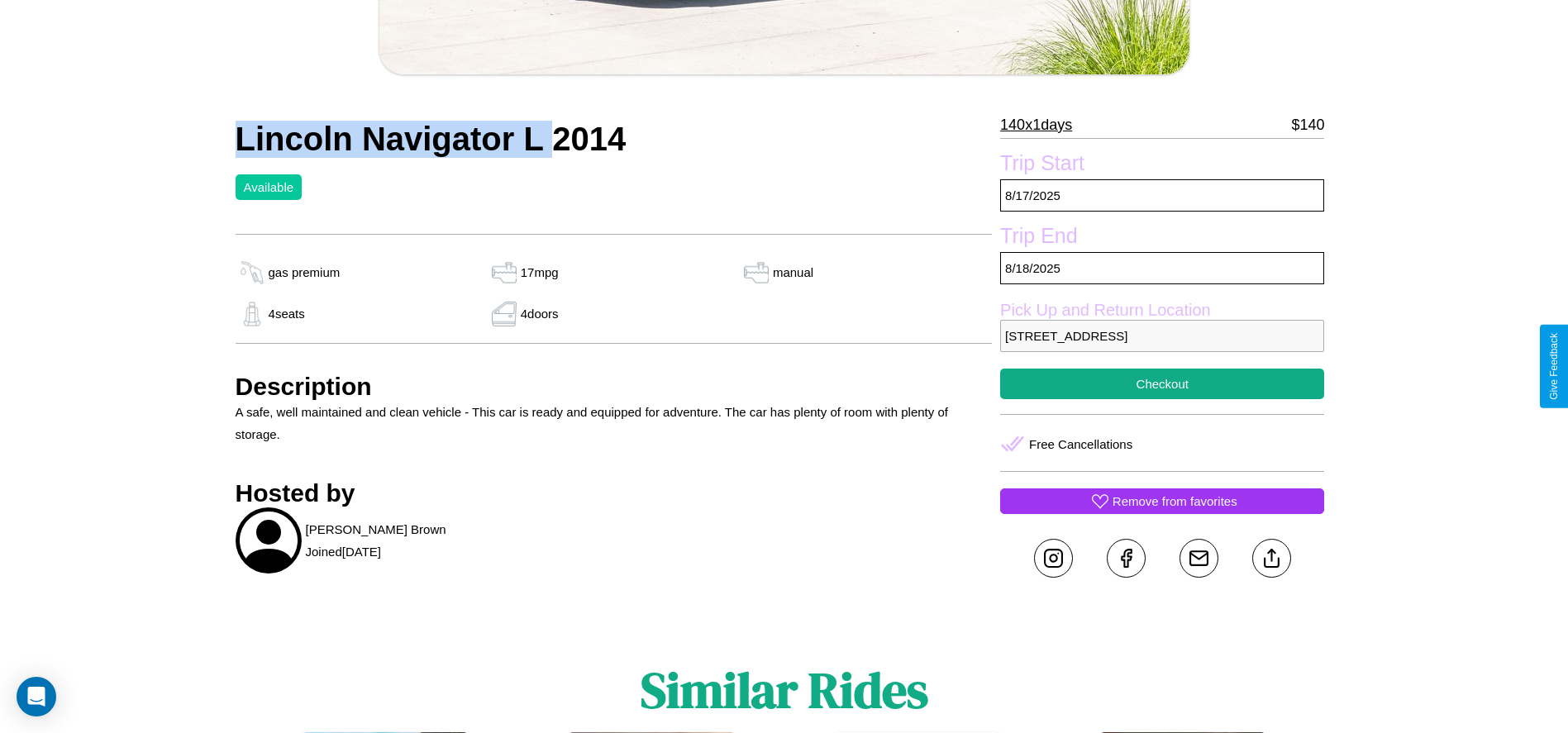
scroll to position [527, 0]
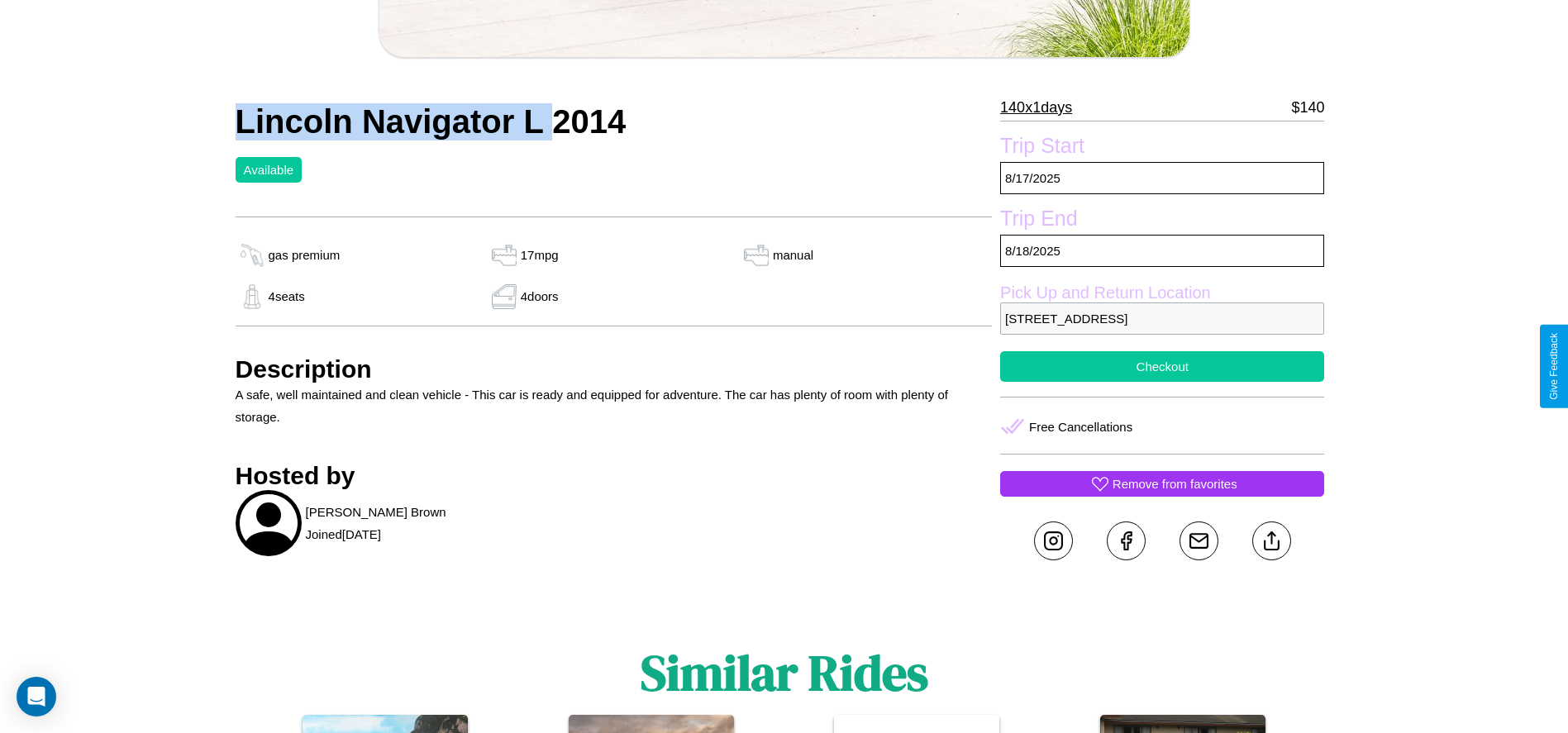
click at [1162, 366] on button "Checkout" at bounding box center [1162, 366] width 324 height 30
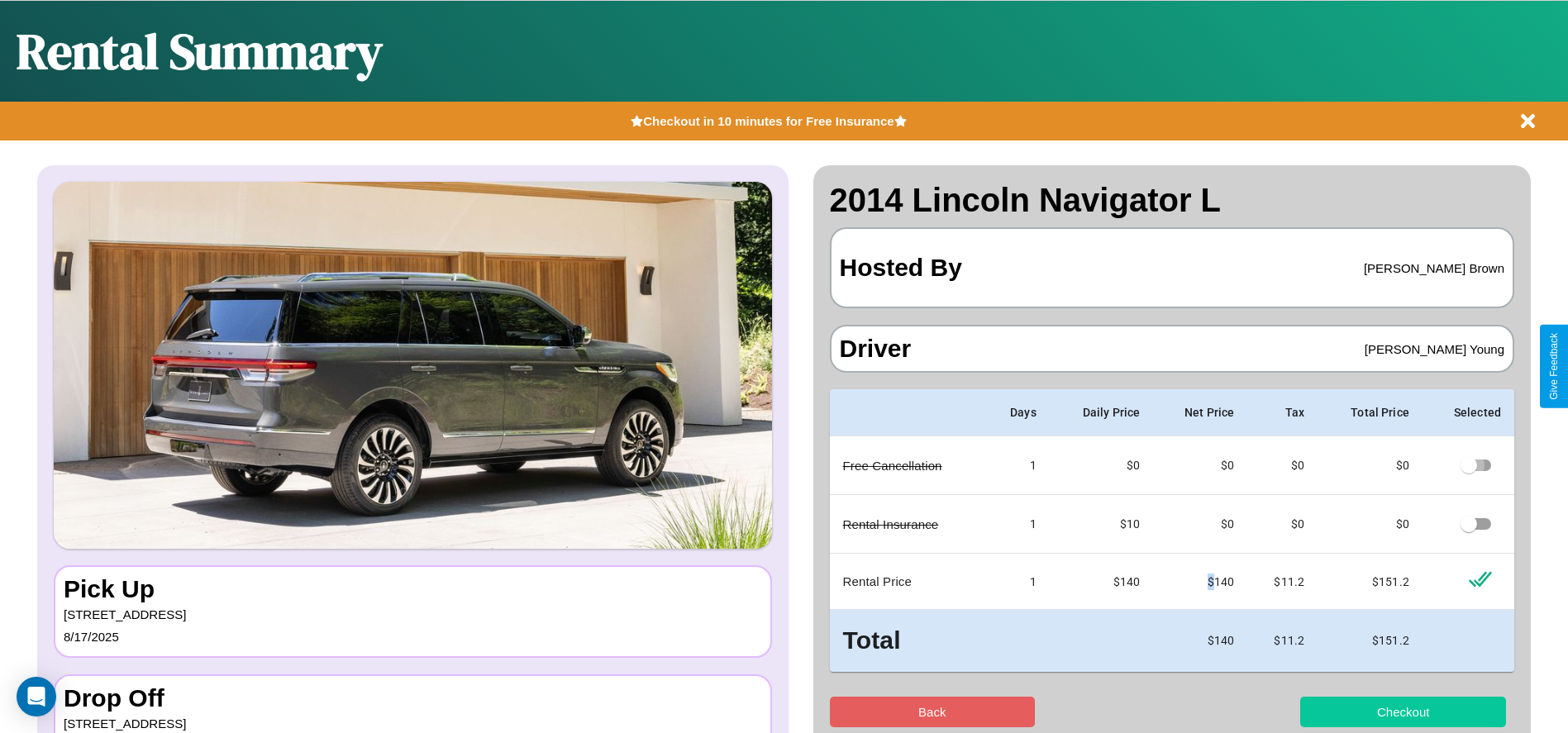
click at [1402, 711] on button "Checkout" at bounding box center [1402, 712] width 206 height 30
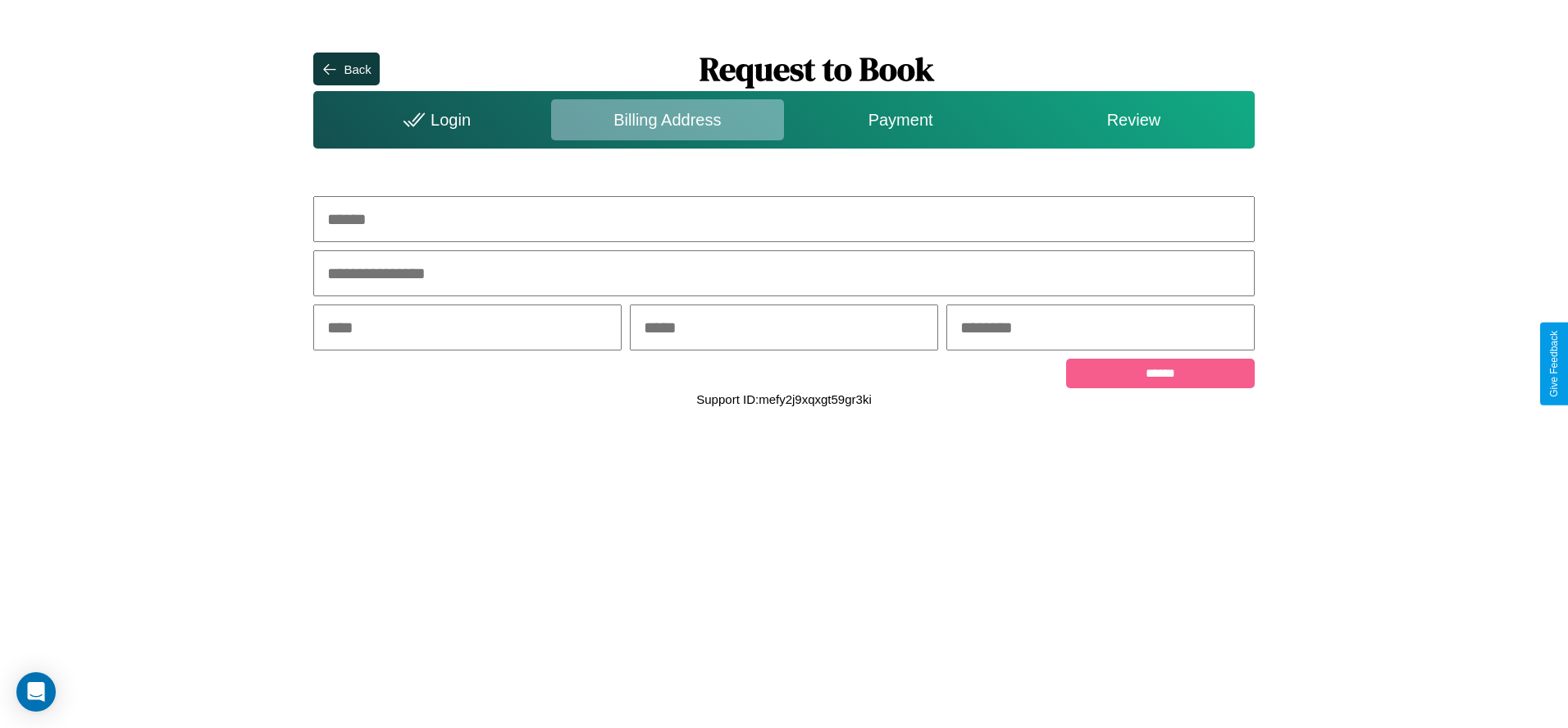
click at [784, 219] on input "text" at bounding box center [784, 219] width 941 height 46
type input "**********"
click at [467, 329] on input "text" at bounding box center [467, 327] width 308 height 46
type input "********"
click at [783, 329] on input "text" at bounding box center [784, 327] width 308 height 46
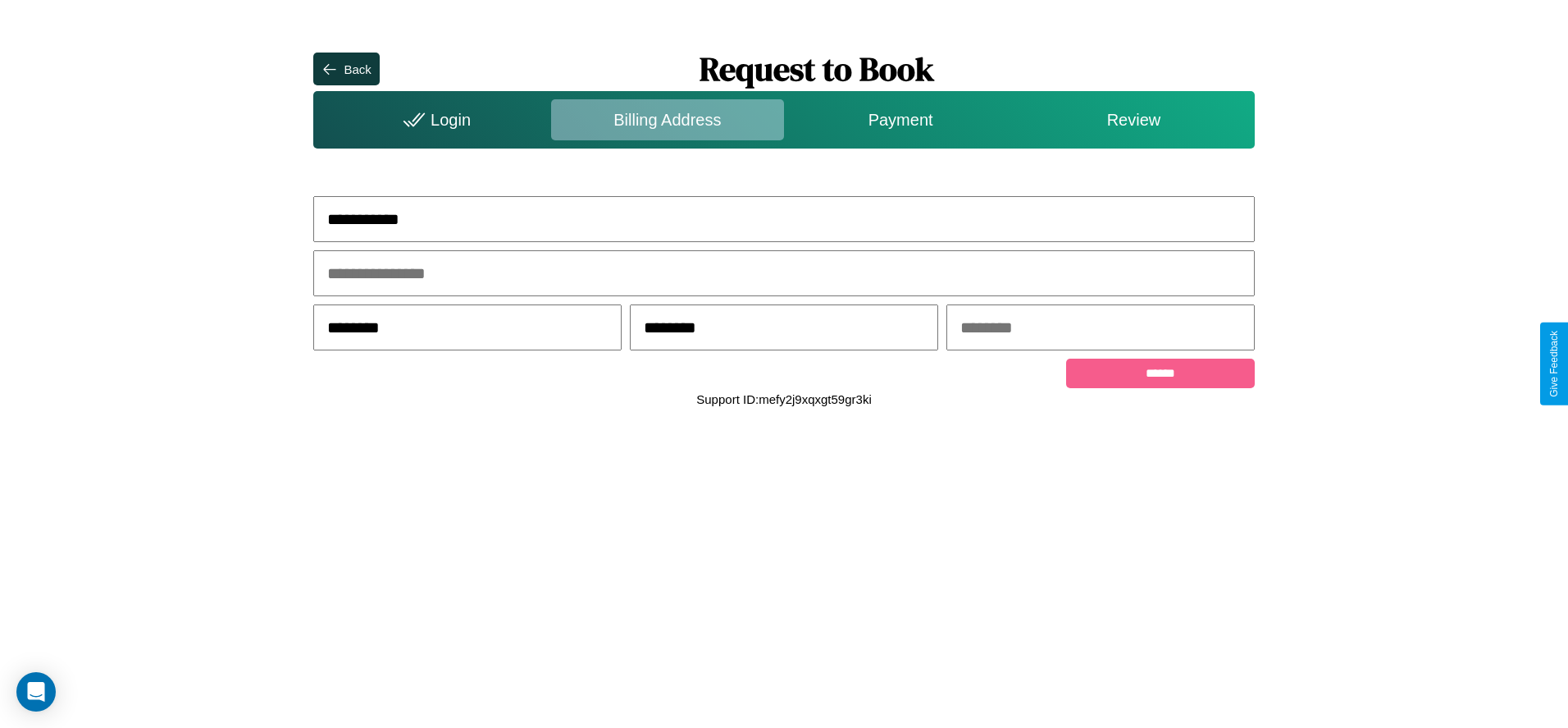
type input "********"
click at [1100, 329] on input "text" at bounding box center [1100, 327] width 308 height 46
type input "*****"
click at [1160, 376] on input "******" at bounding box center [1160, 373] width 188 height 29
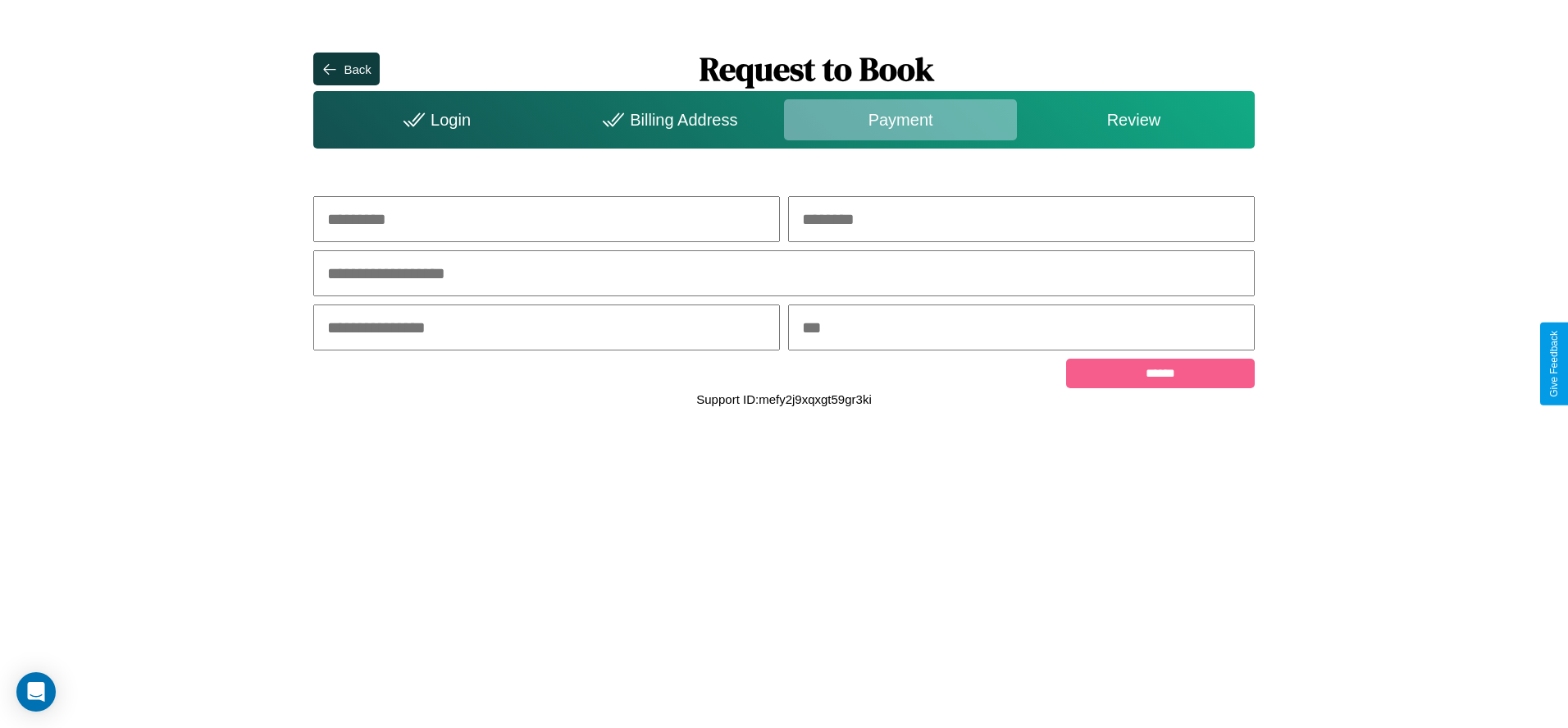
click at [546, 219] on input "text" at bounding box center [546, 219] width 466 height 46
type input "*****"
click at [1021, 219] on input "text" at bounding box center [1021, 219] width 466 height 46
type input "*****"
click at [784, 274] on input "text" at bounding box center [784, 273] width 941 height 46
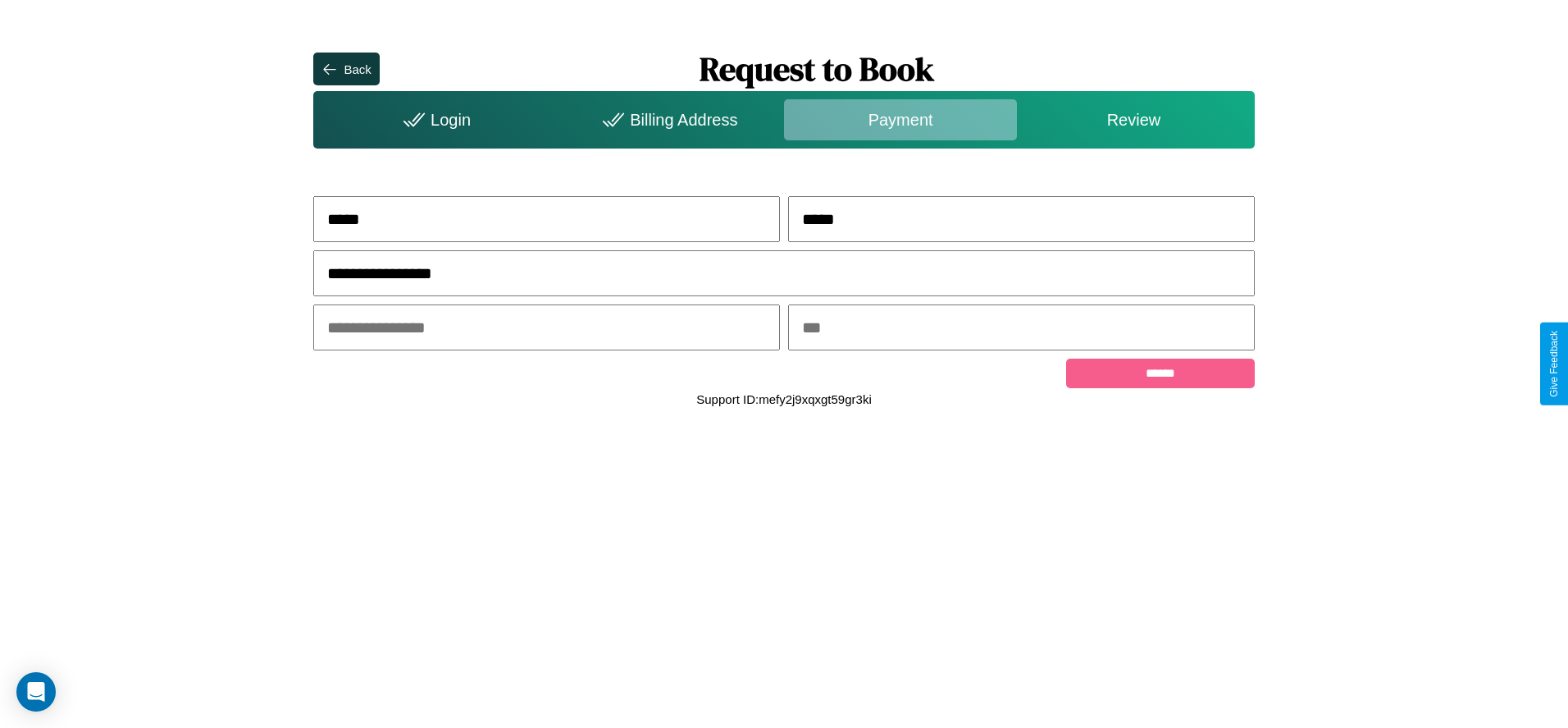
type input "**********"
click at [546, 329] on input "text" at bounding box center [546, 327] width 466 height 46
type input "*****"
click at [1021, 329] on input "text" at bounding box center [1021, 327] width 466 height 46
type input "***"
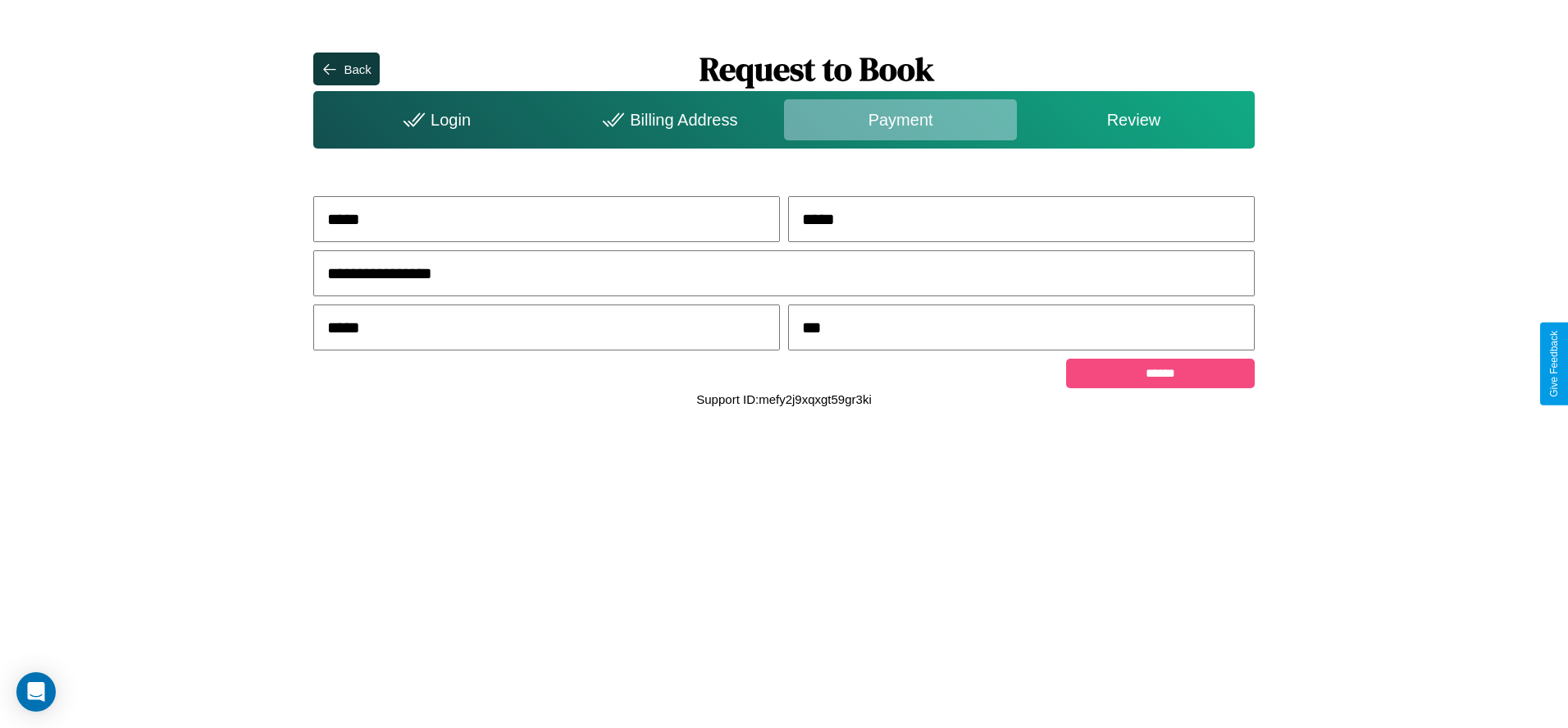
click at [1160, 376] on input "******" at bounding box center [1160, 373] width 188 height 29
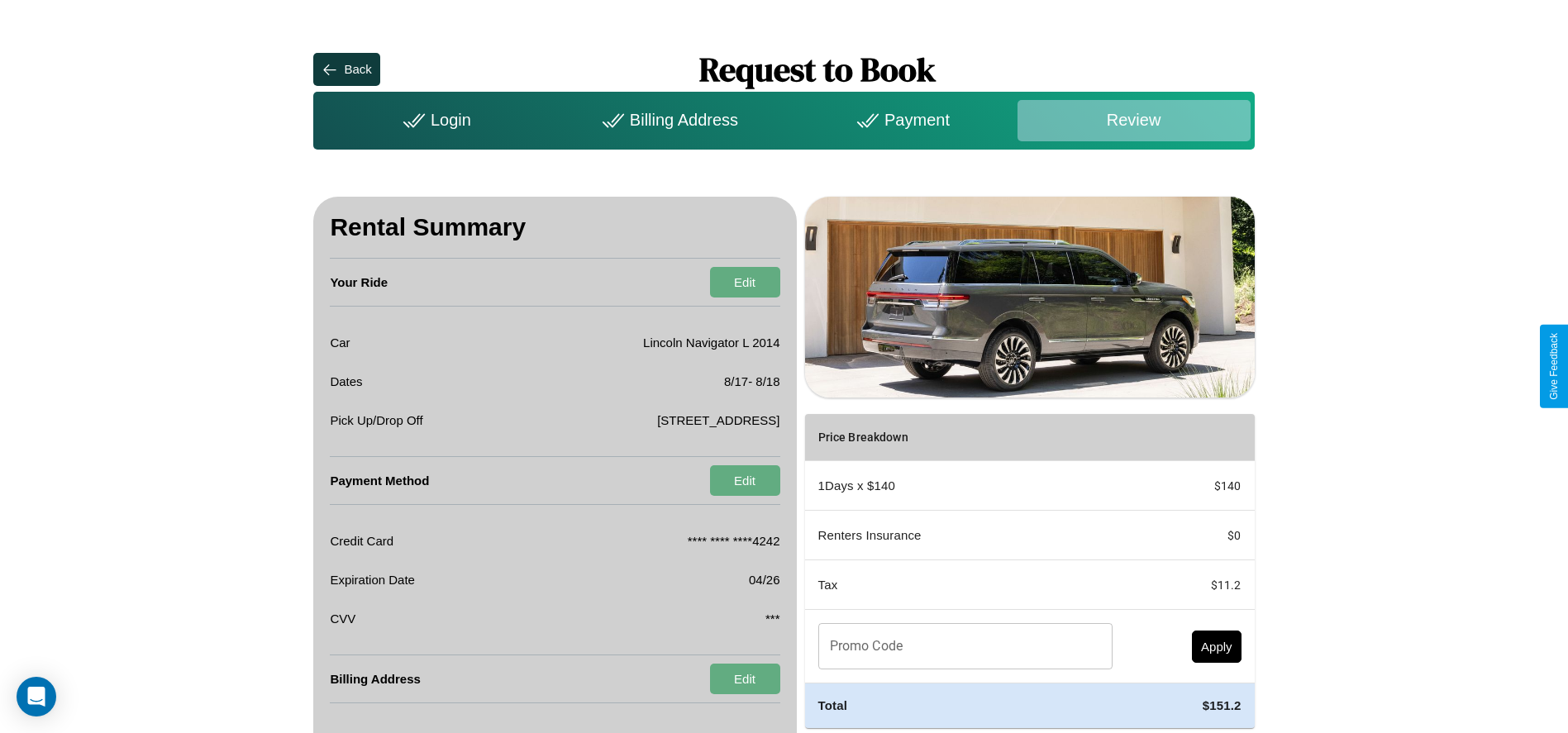
scroll to position [64, 0]
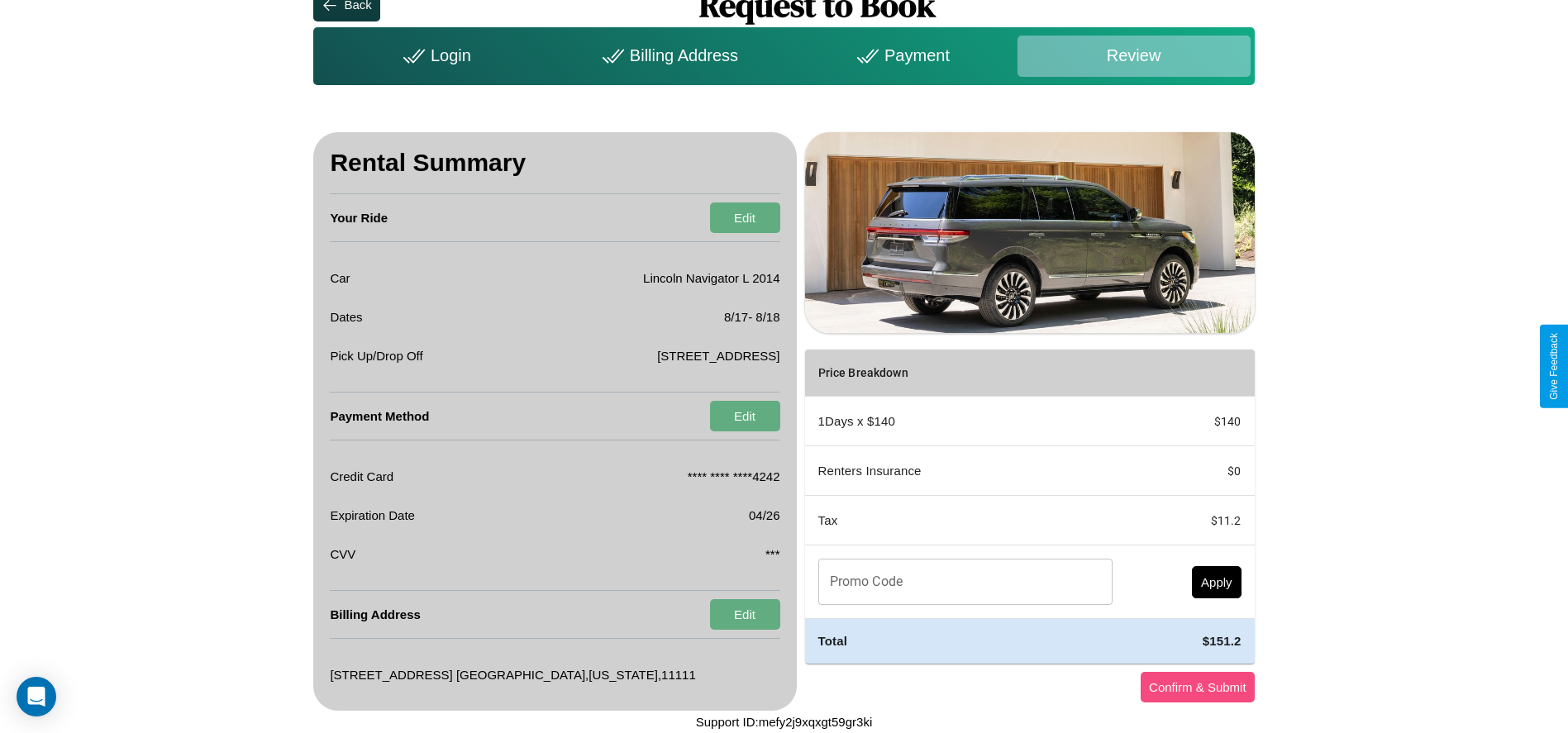
click at [1196, 686] on button "Confirm & Submit" at bounding box center [1197, 687] width 114 height 30
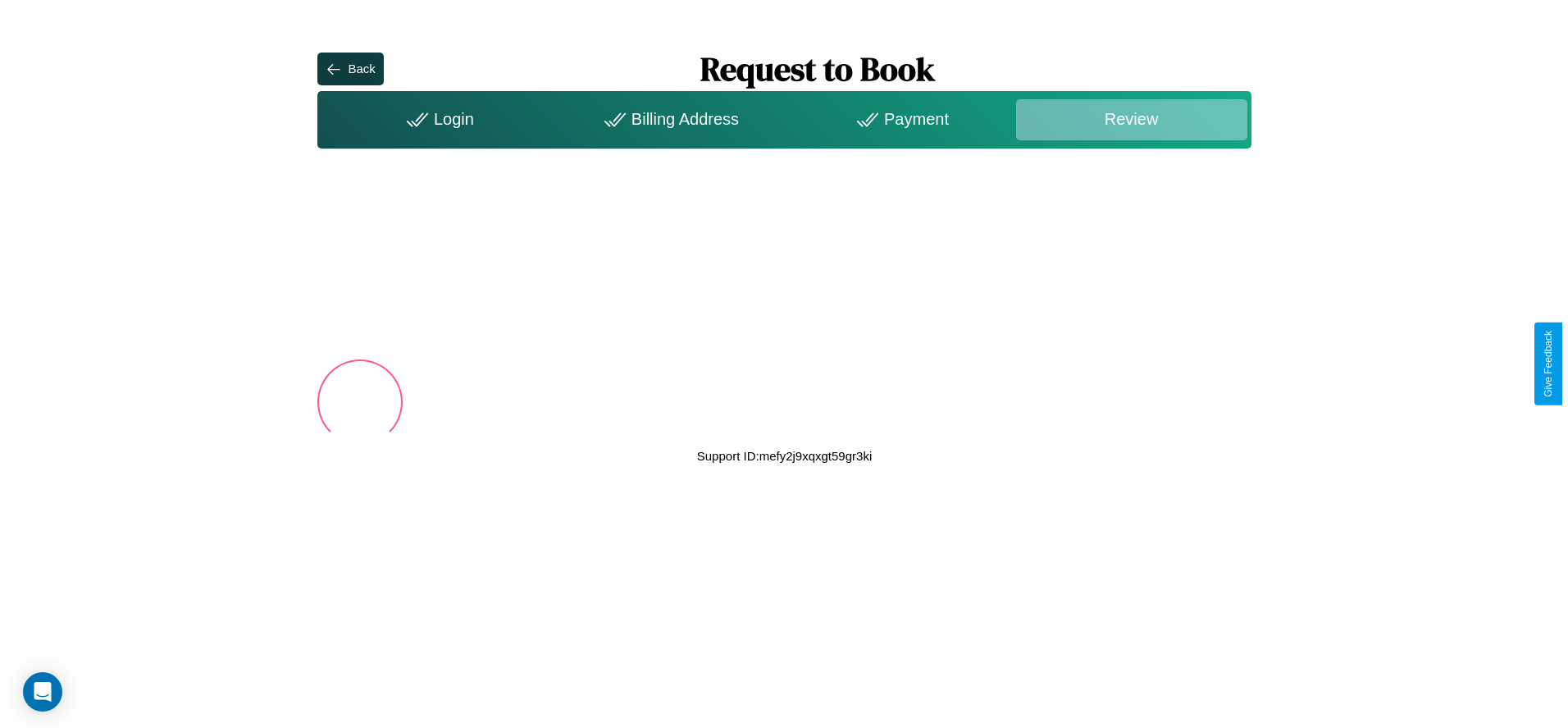
scroll to position [0, 0]
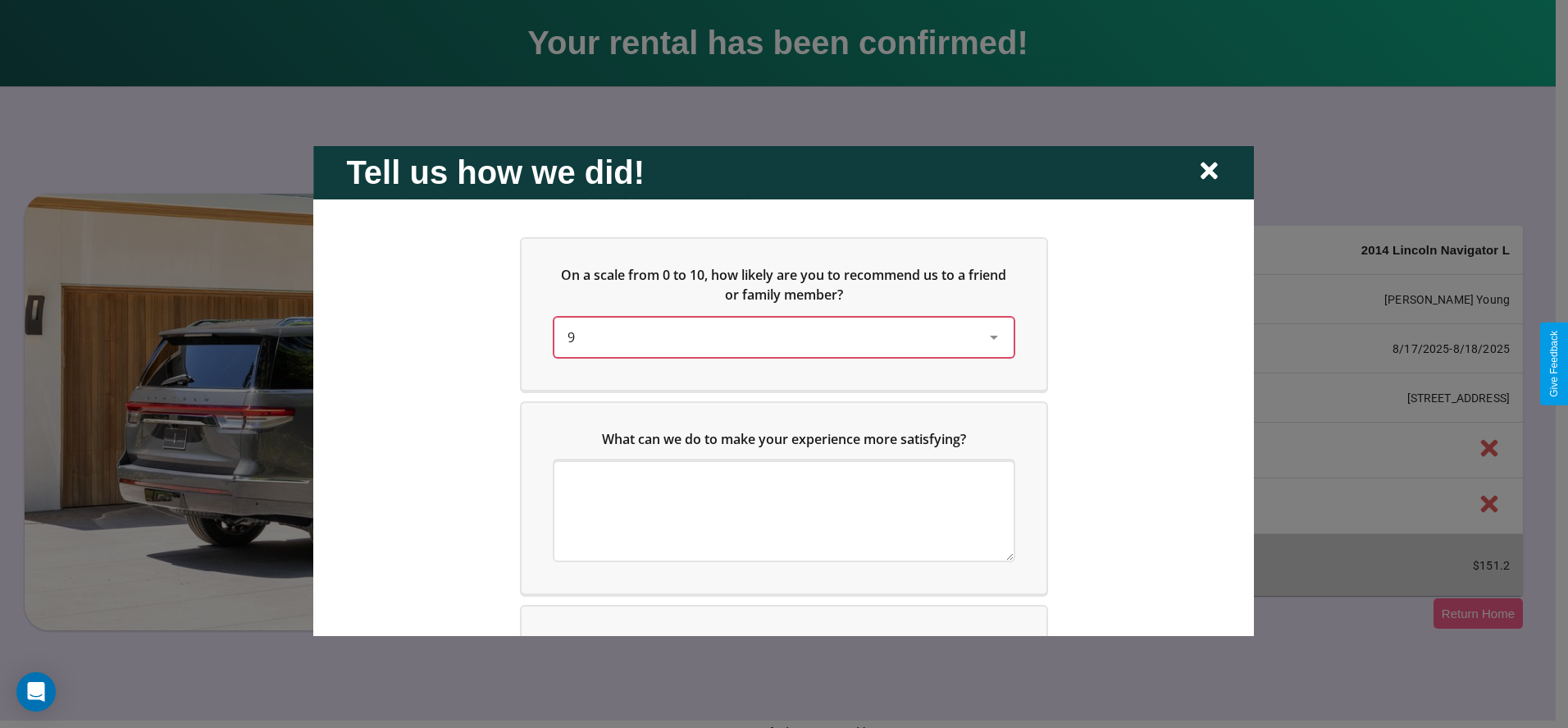
click at [779, 336] on div "9" at bounding box center [771, 335] width 407 height 19
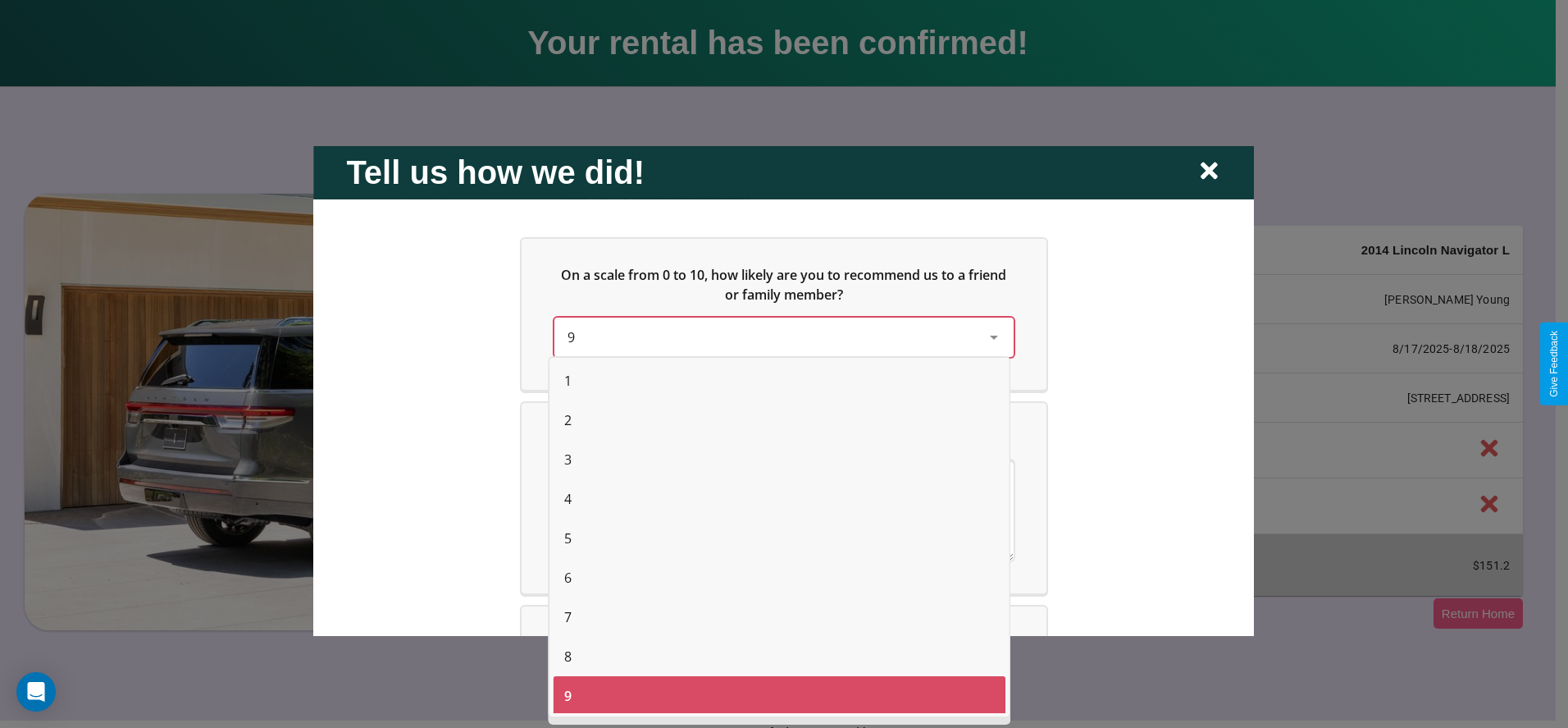
scroll to position [42, 0]
click at [567, 418] on span "2" at bounding box center [568, 417] width 8 height 19
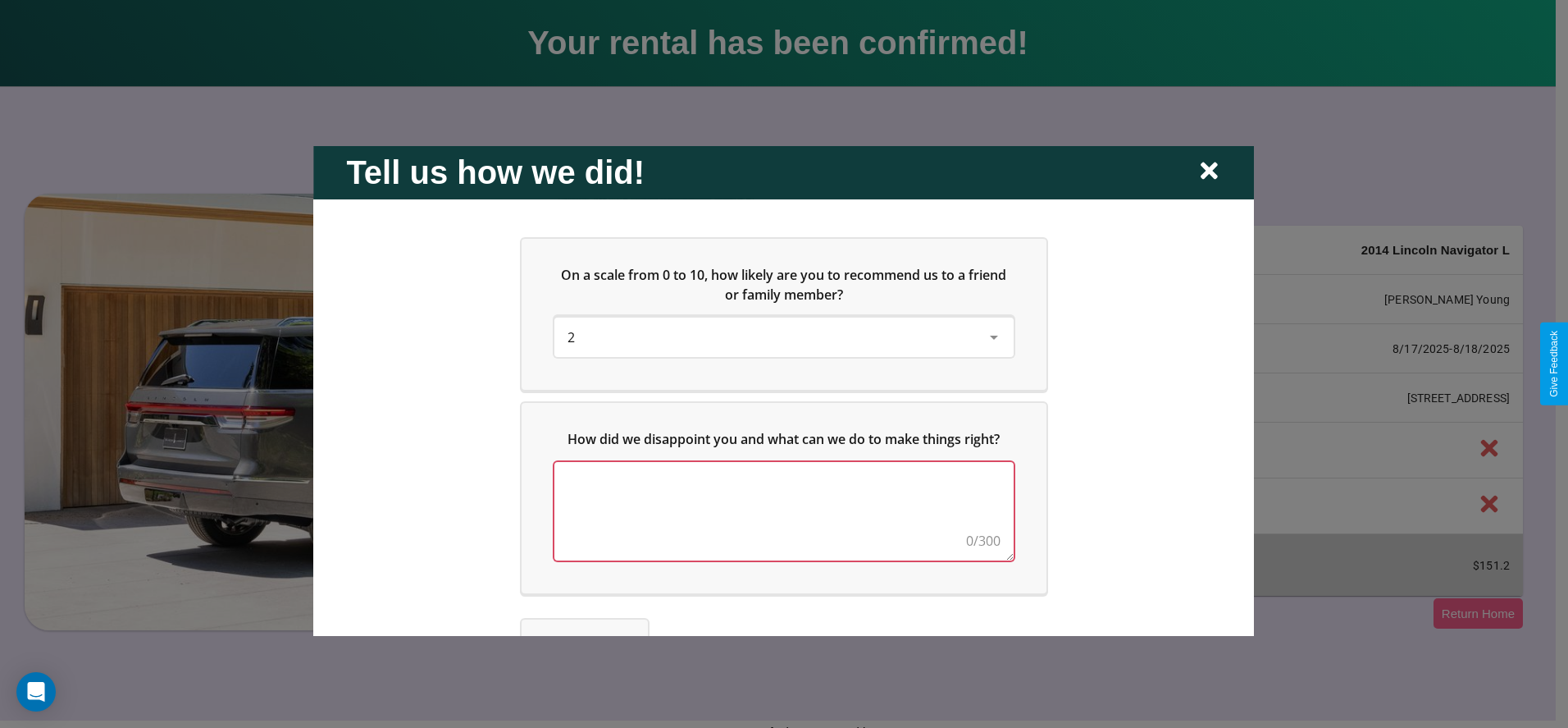
click at [779, 510] on textarea at bounding box center [784, 510] width 460 height 98
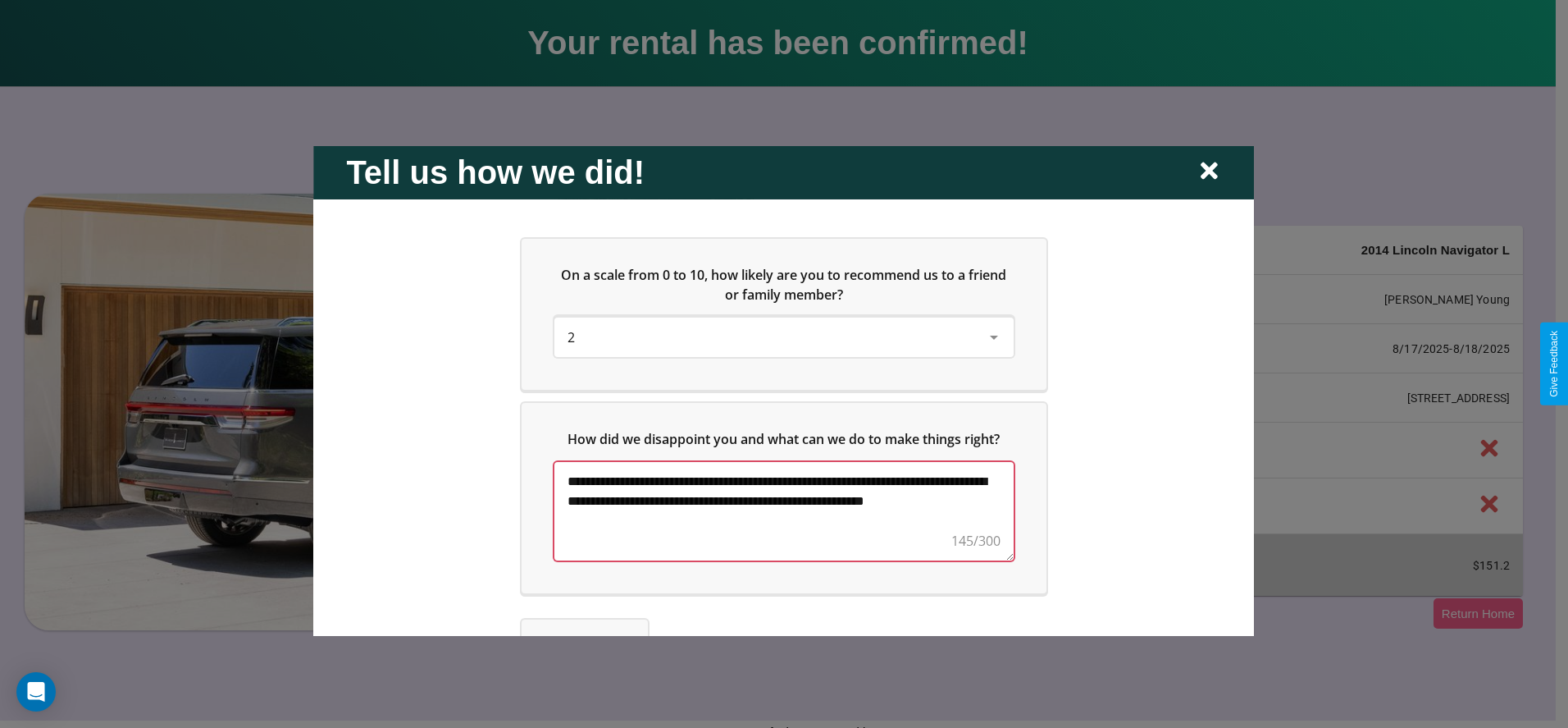
scroll to position [108, 0]
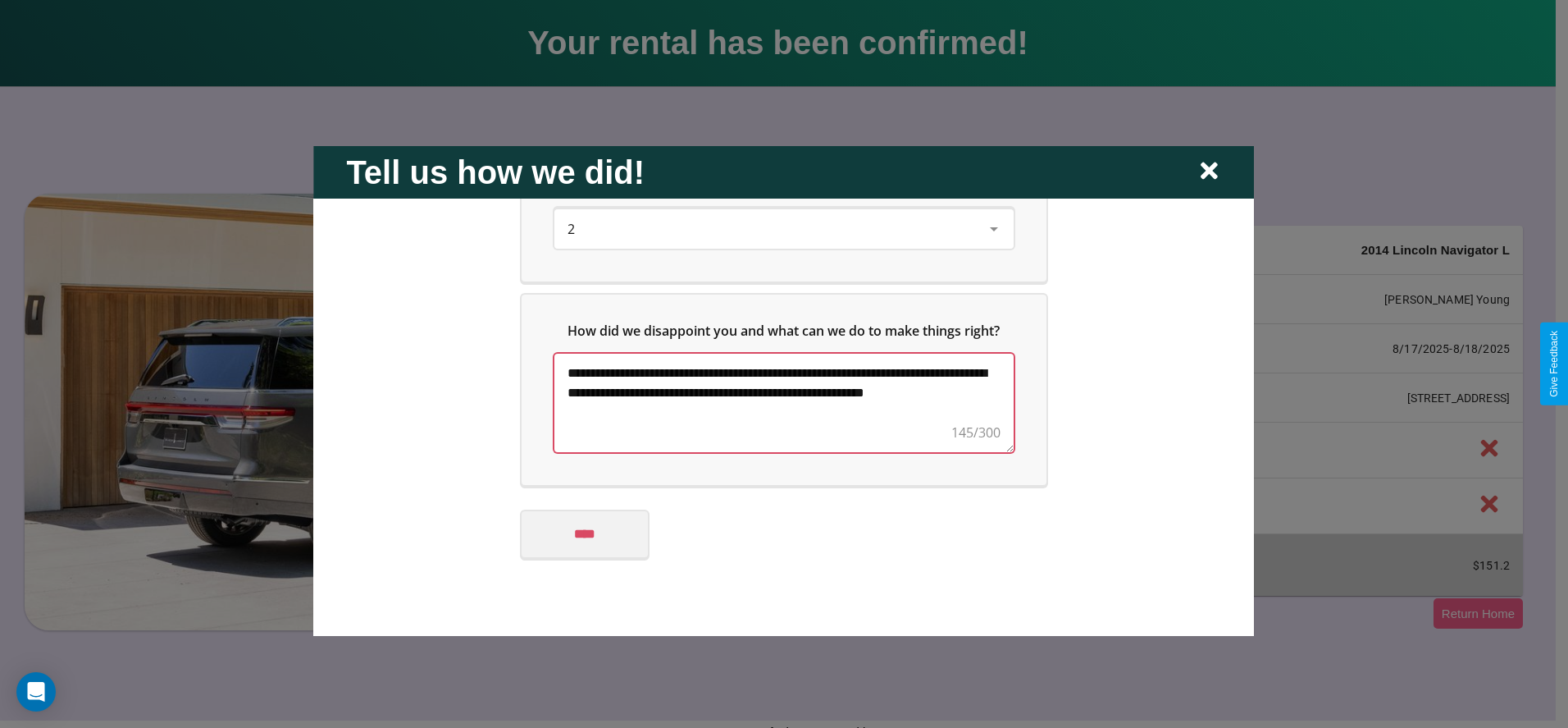
type textarea "**********"
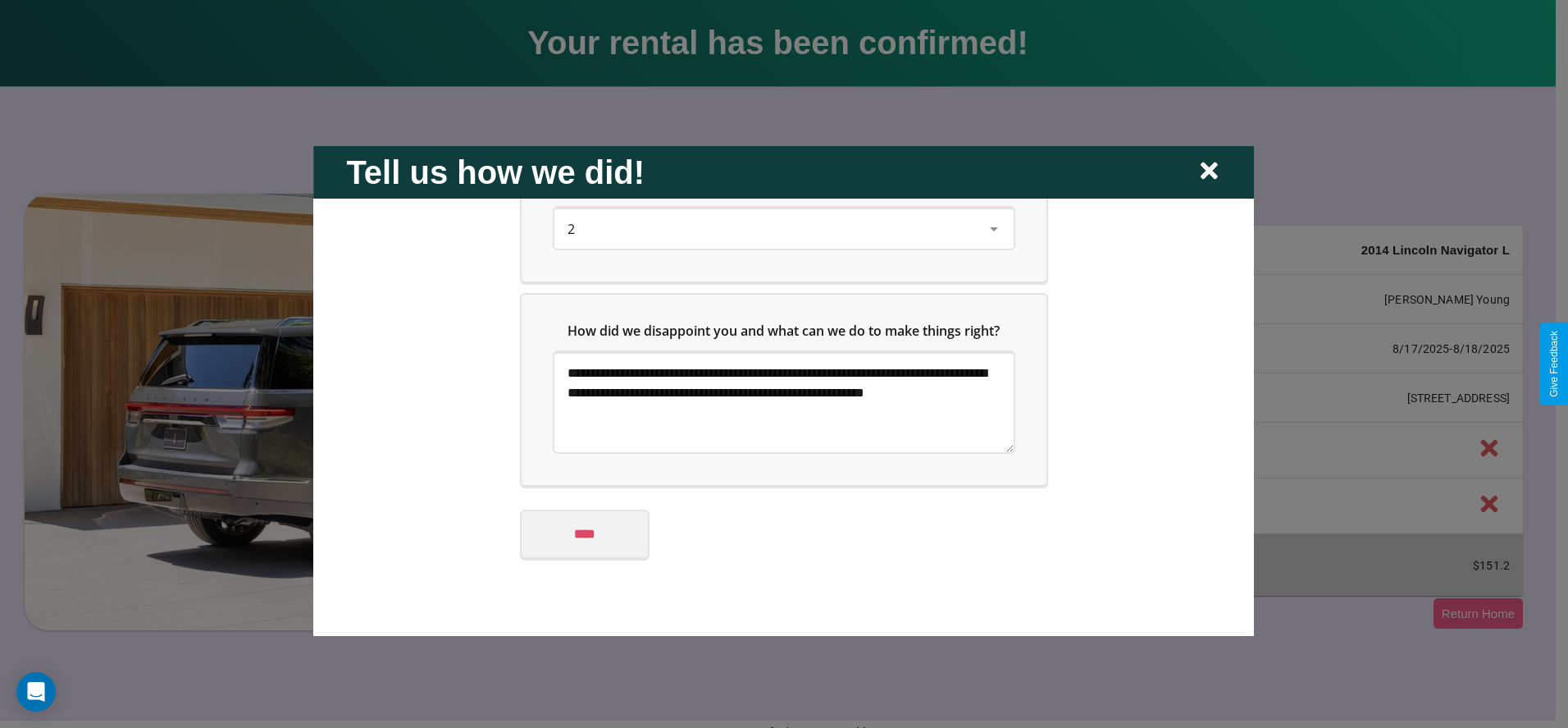
click at [584, 533] on input "****" at bounding box center [585, 533] width 126 height 46
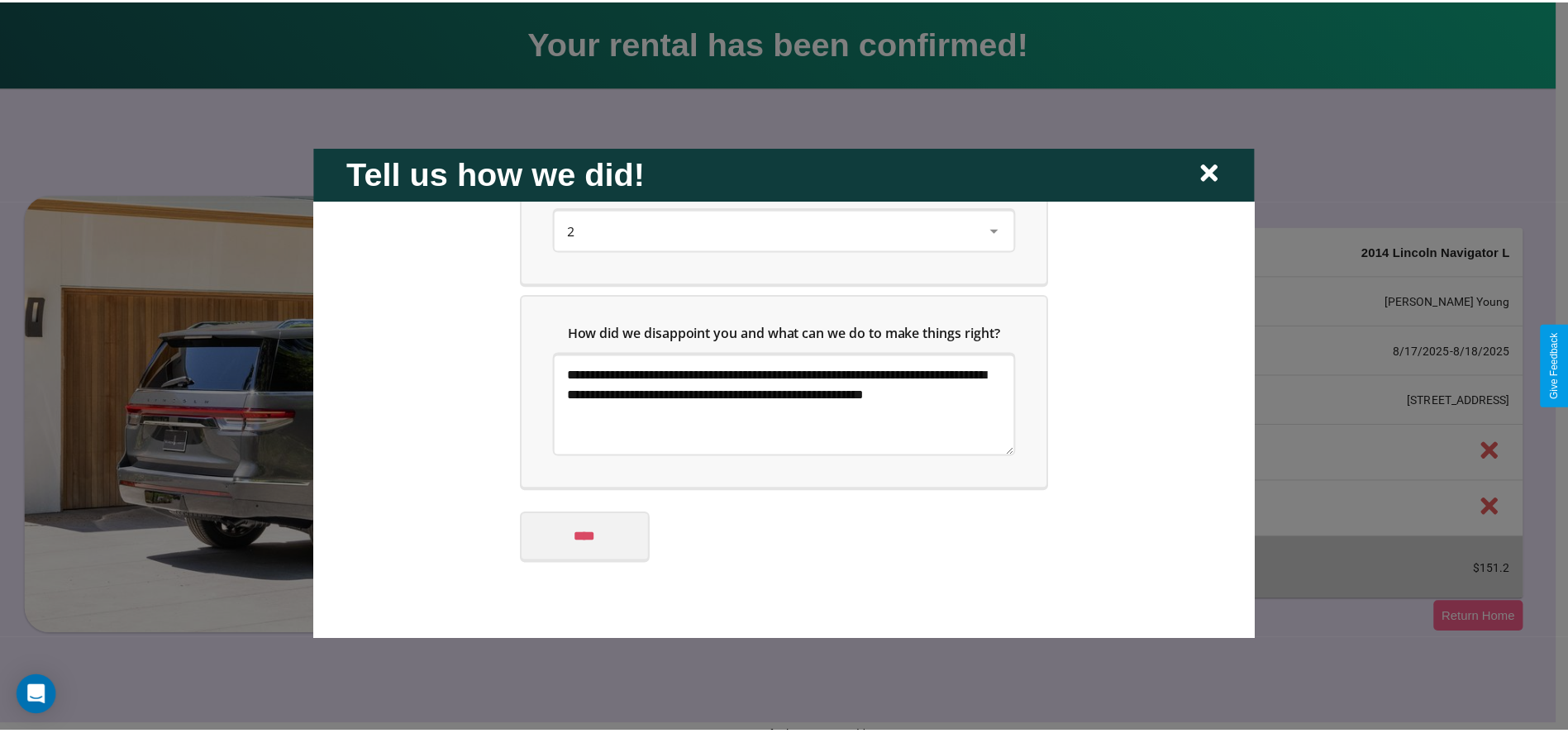
scroll to position [0, 0]
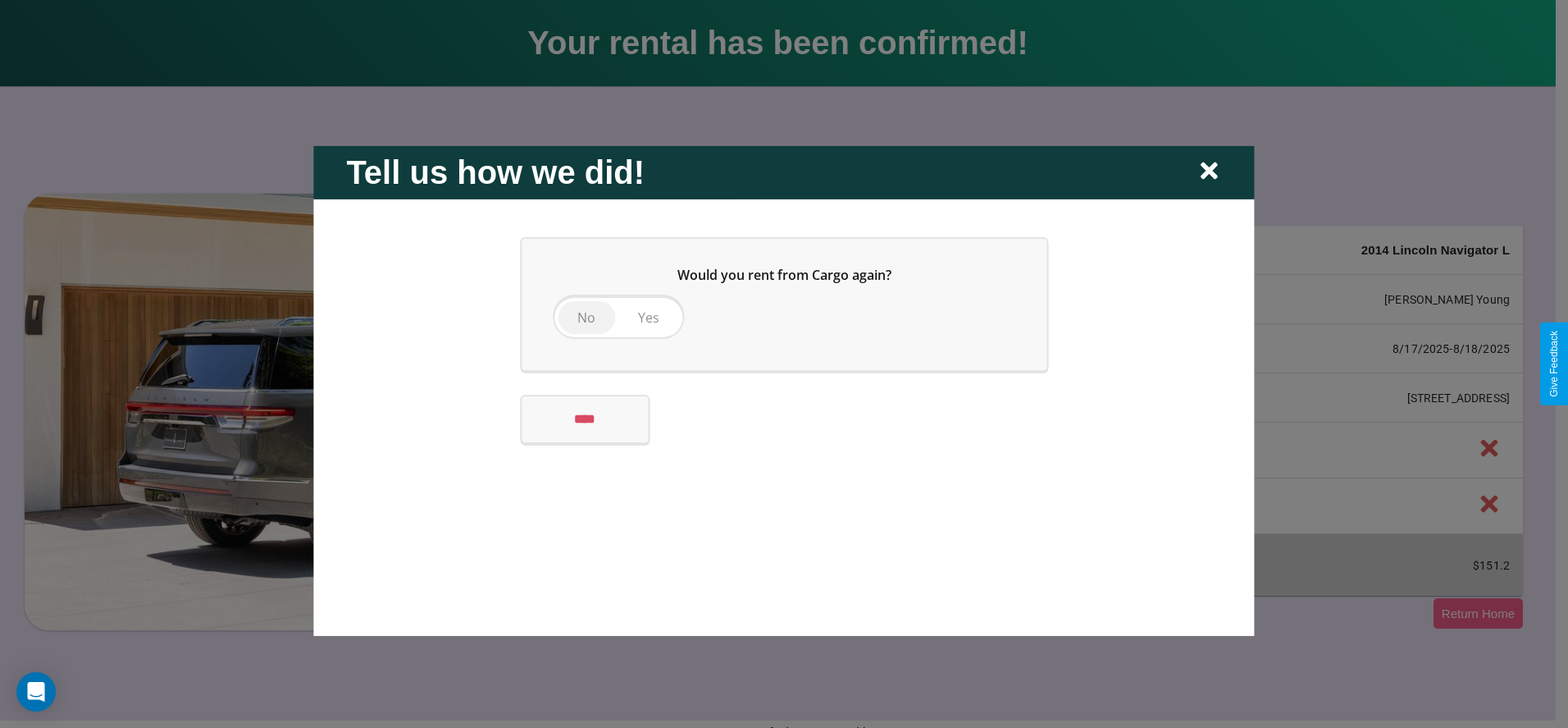
click at [586, 317] on span "No" at bounding box center [586, 316] width 18 height 18
click at [589, 419] on input "****" at bounding box center [585, 418] width 126 height 46
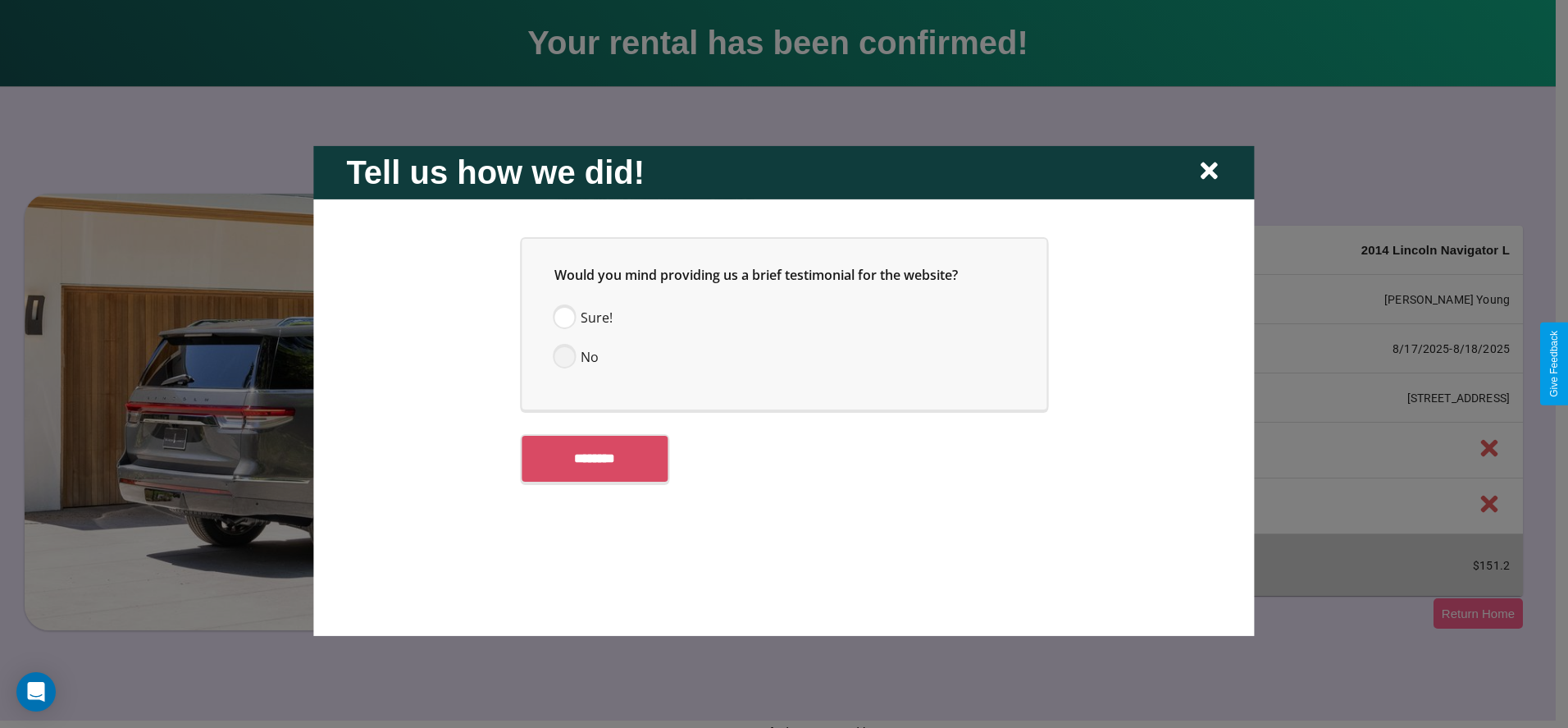
click at [565, 356] on span at bounding box center [564, 356] width 19 height 19
click at [604, 458] on input "********" at bounding box center [595, 457] width 146 height 46
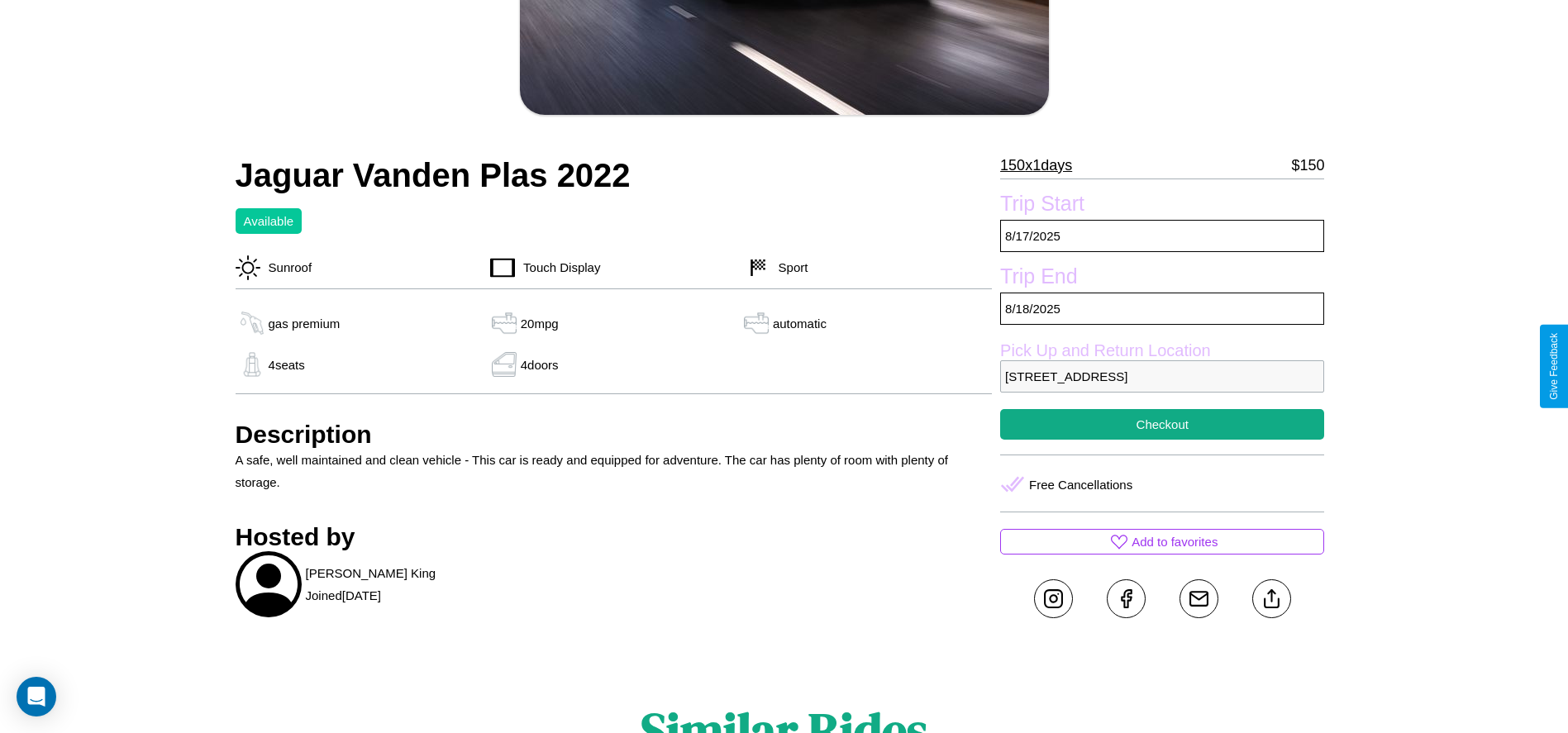
scroll to position [380, 0]
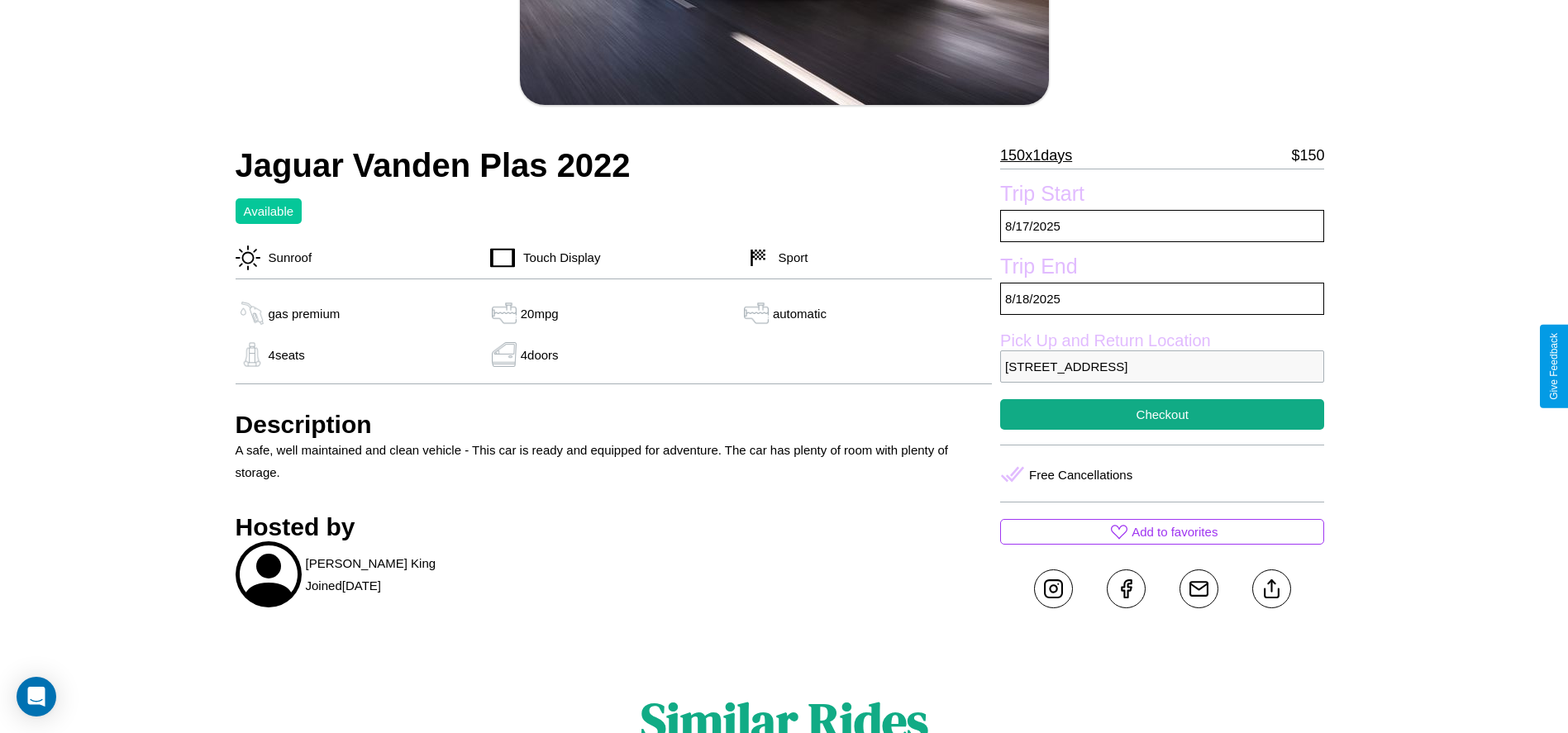
click at [1162, 366] on p "7141 Fourth Street Tokyo 67507 Japan" at bounding box center [1162, 366] width 324 height 32
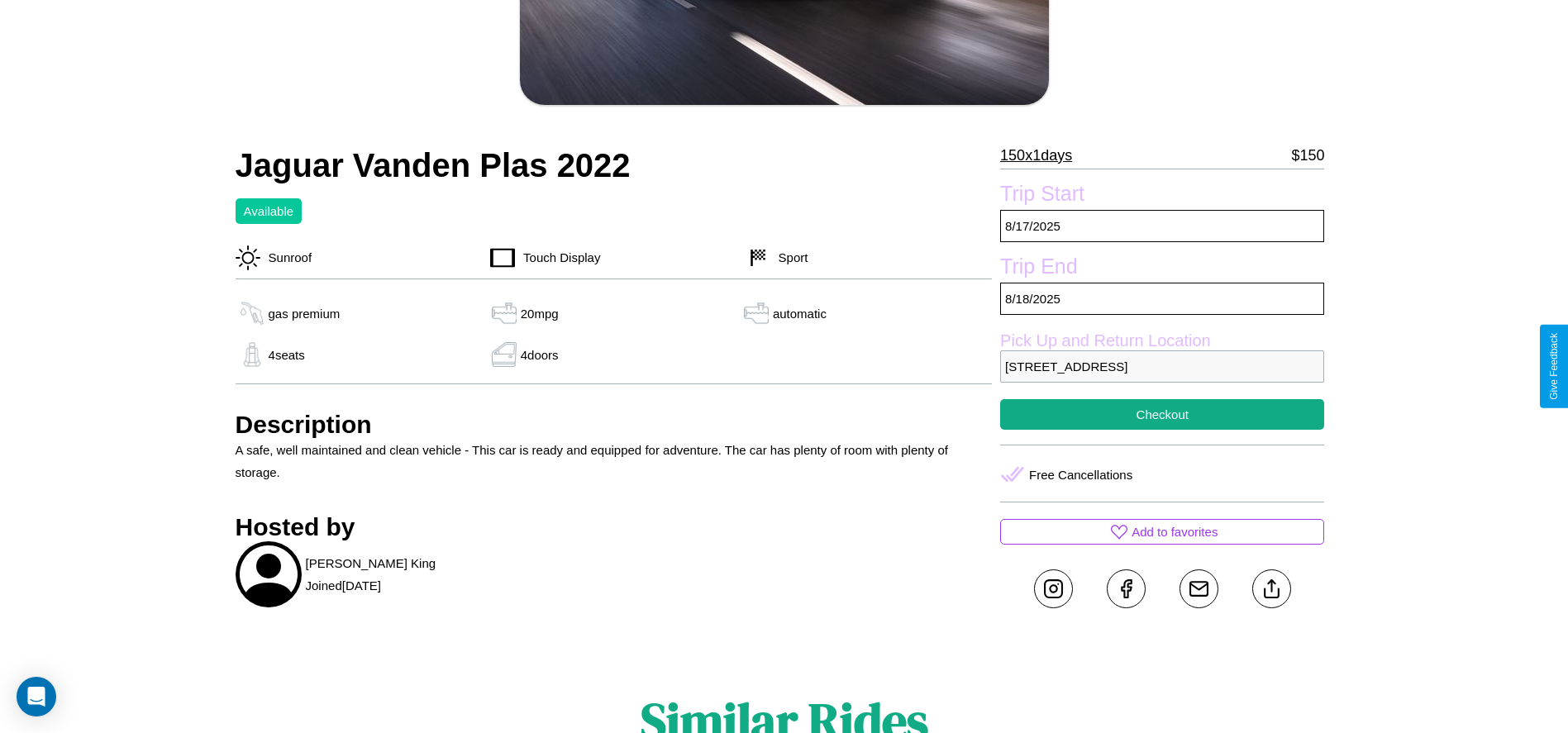
click at [1162, 366] on p "7141 Fourth Street Tokyo 67507 Japan" at bounding box center [1162, 366] width 324 height 32
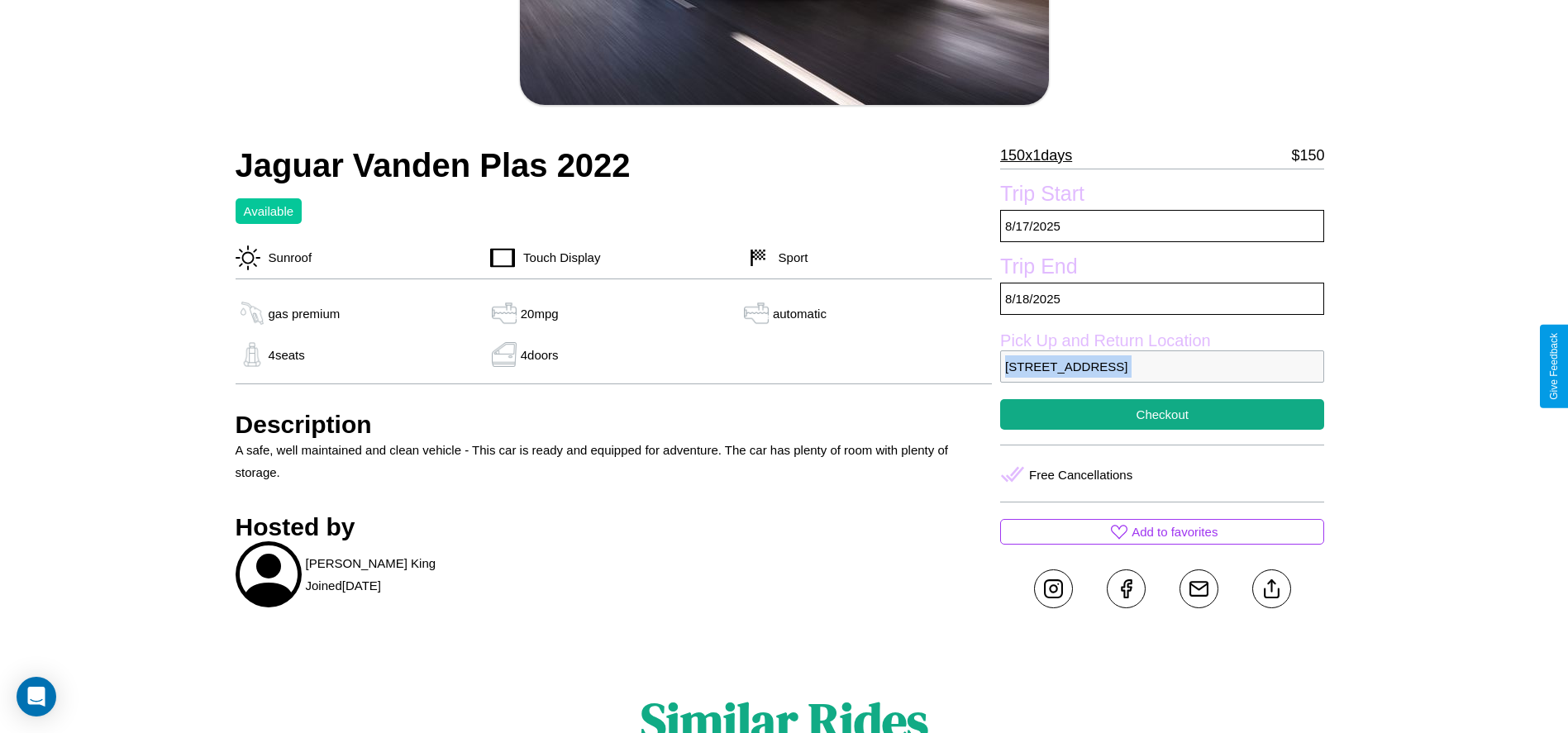
click at [1162, 366] on p "7141 Fourth Street Tokyo 67507 Japan" at bounding box center [1162, 366] width 324 height 32
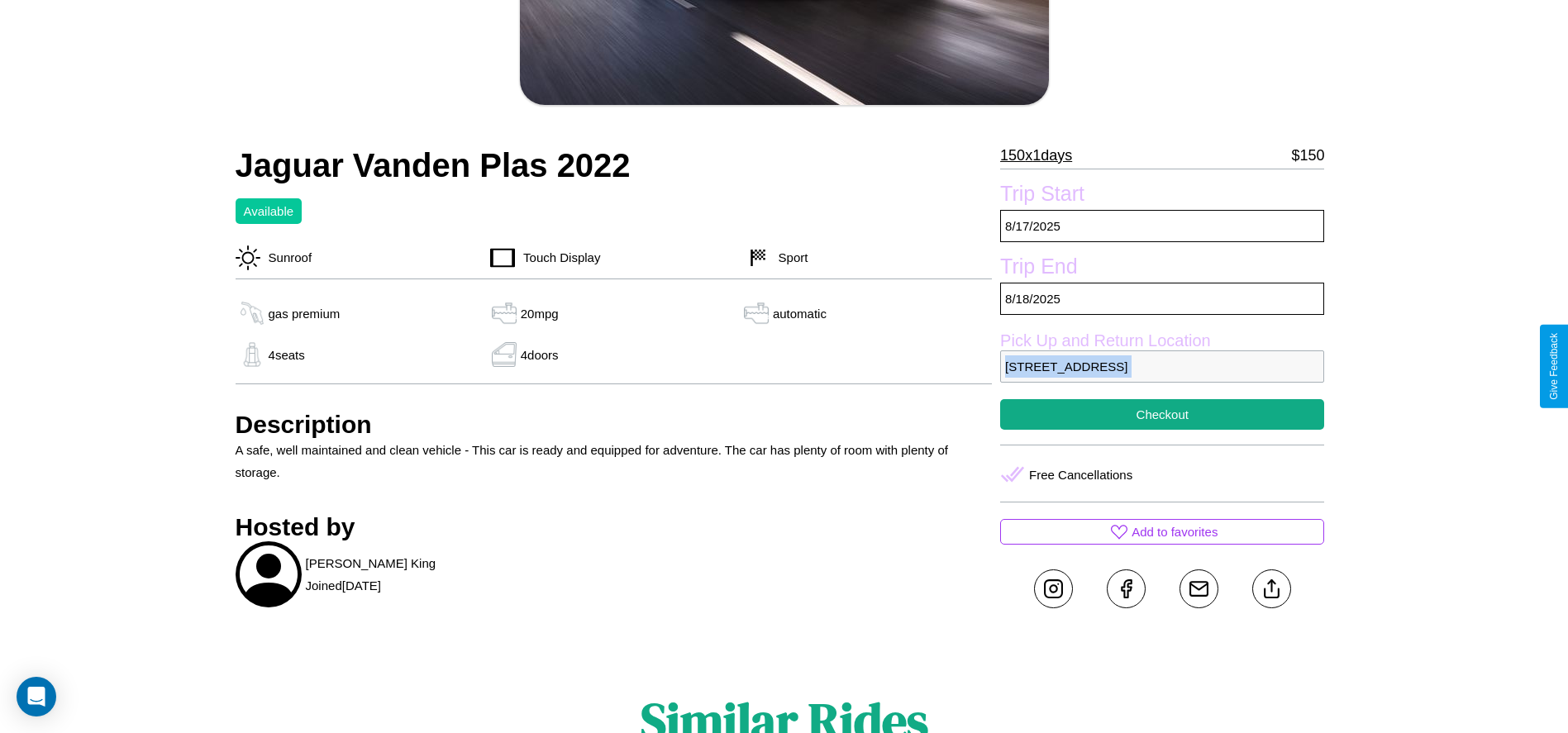
click at [1162, 366] on p "7141 Fourth Street Tokyo 67507 Japan" at bounding box center [1162, 366] width 324 height 32
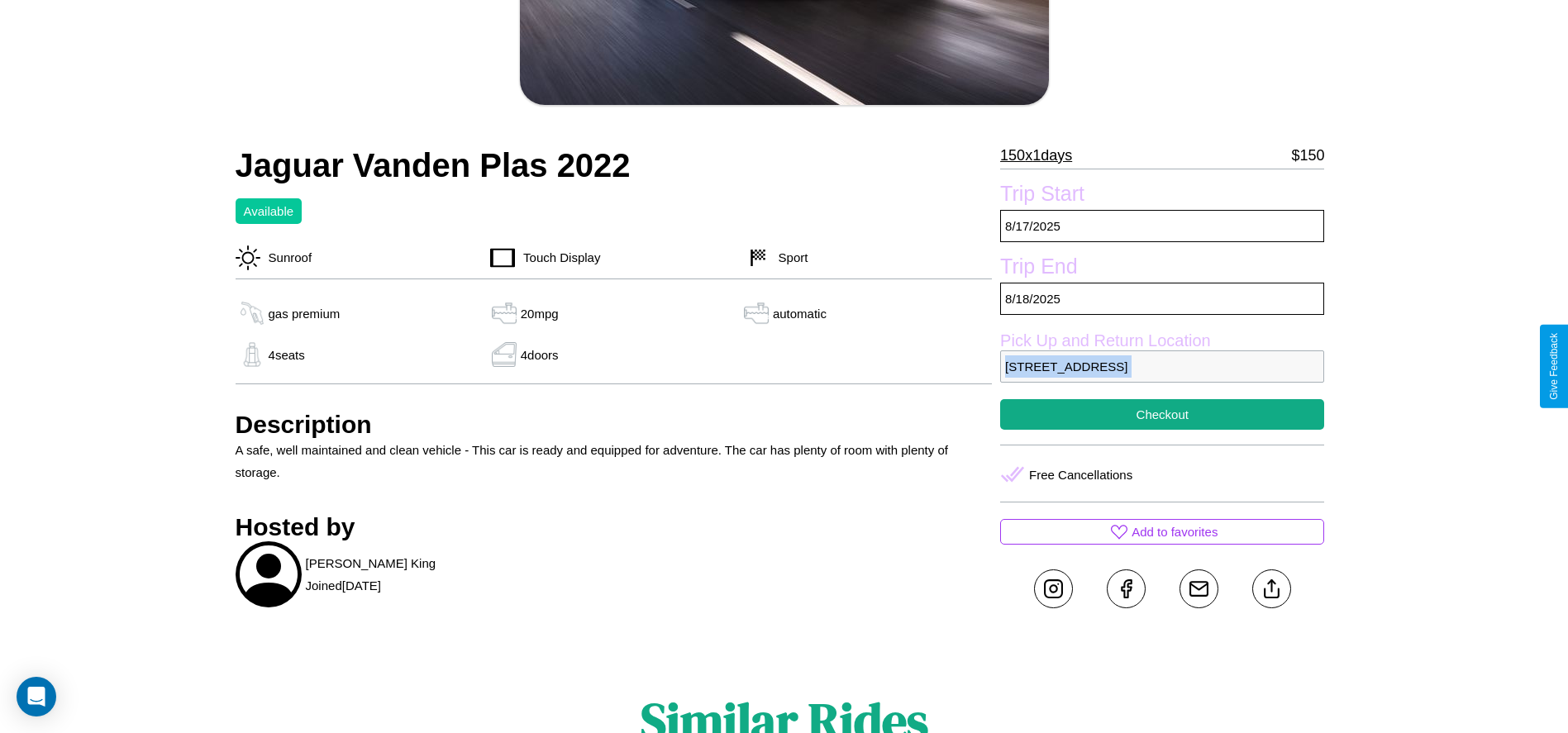
click at [1162, 366] on p "7141 Fourth Street Tokyo 67507 Japan" at bounding box center [1162, 366] width 324 height 32
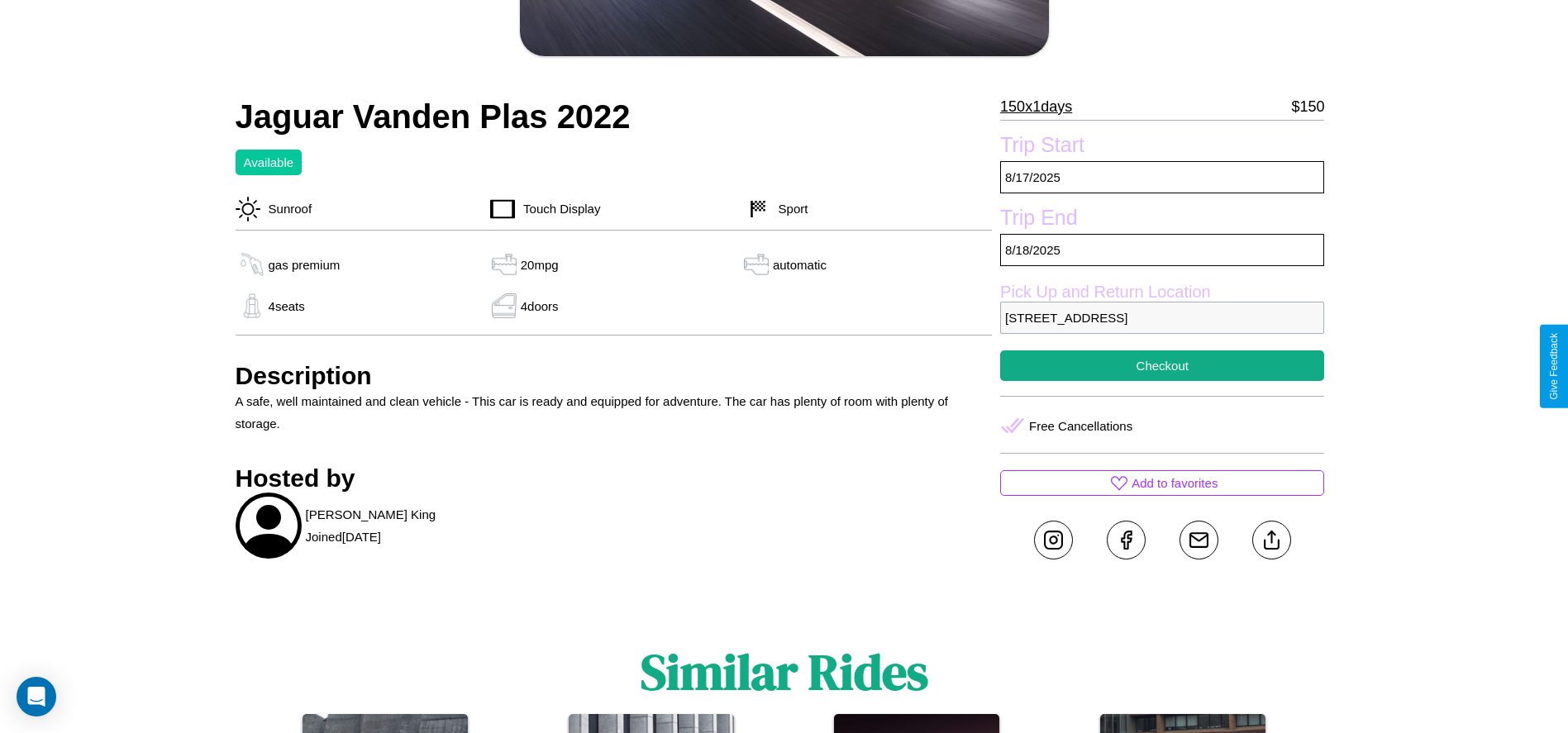
scroll to position [428, 0]
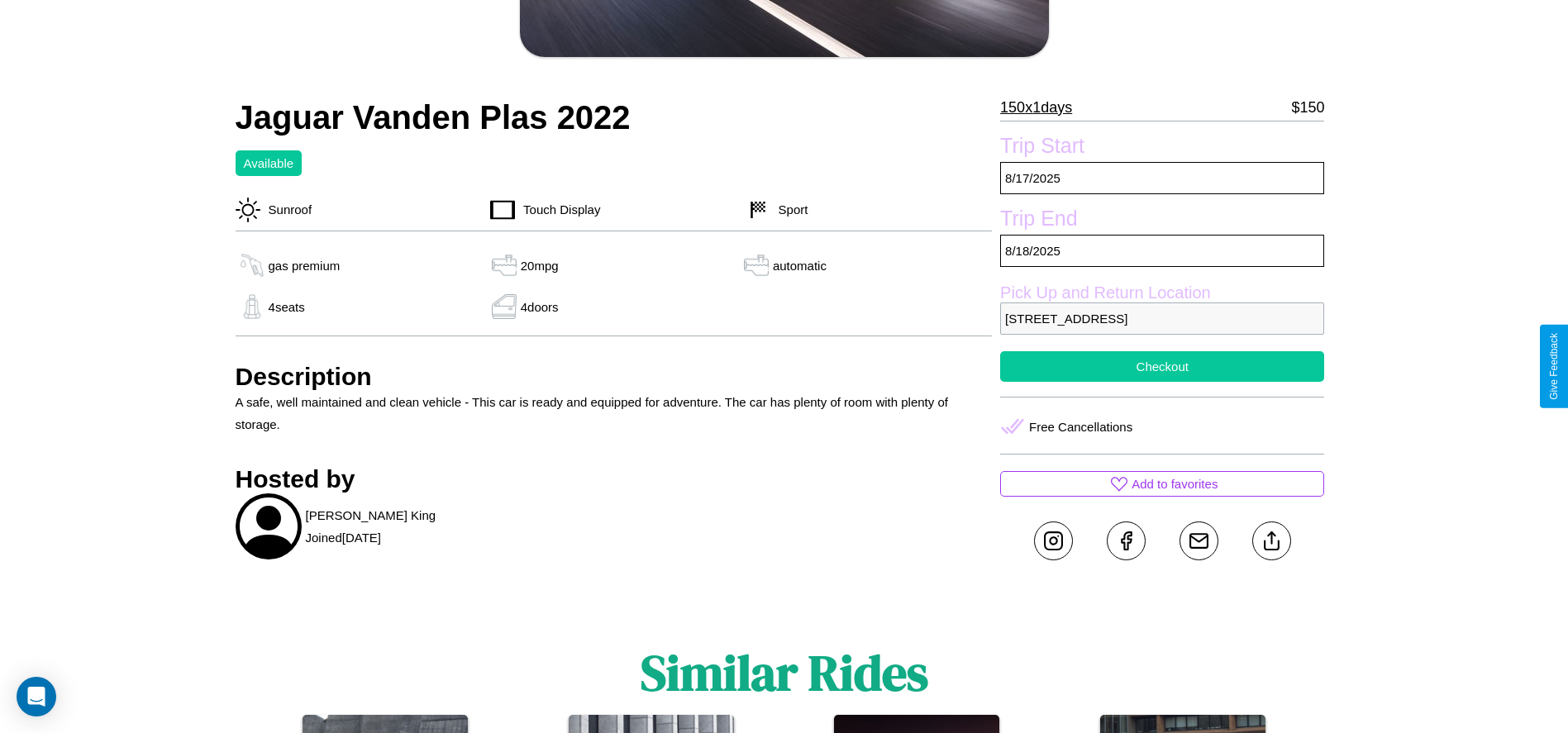
click at [1162, 366] on button "Checkout" at bounding box center [1162, 366] width 324 height 30
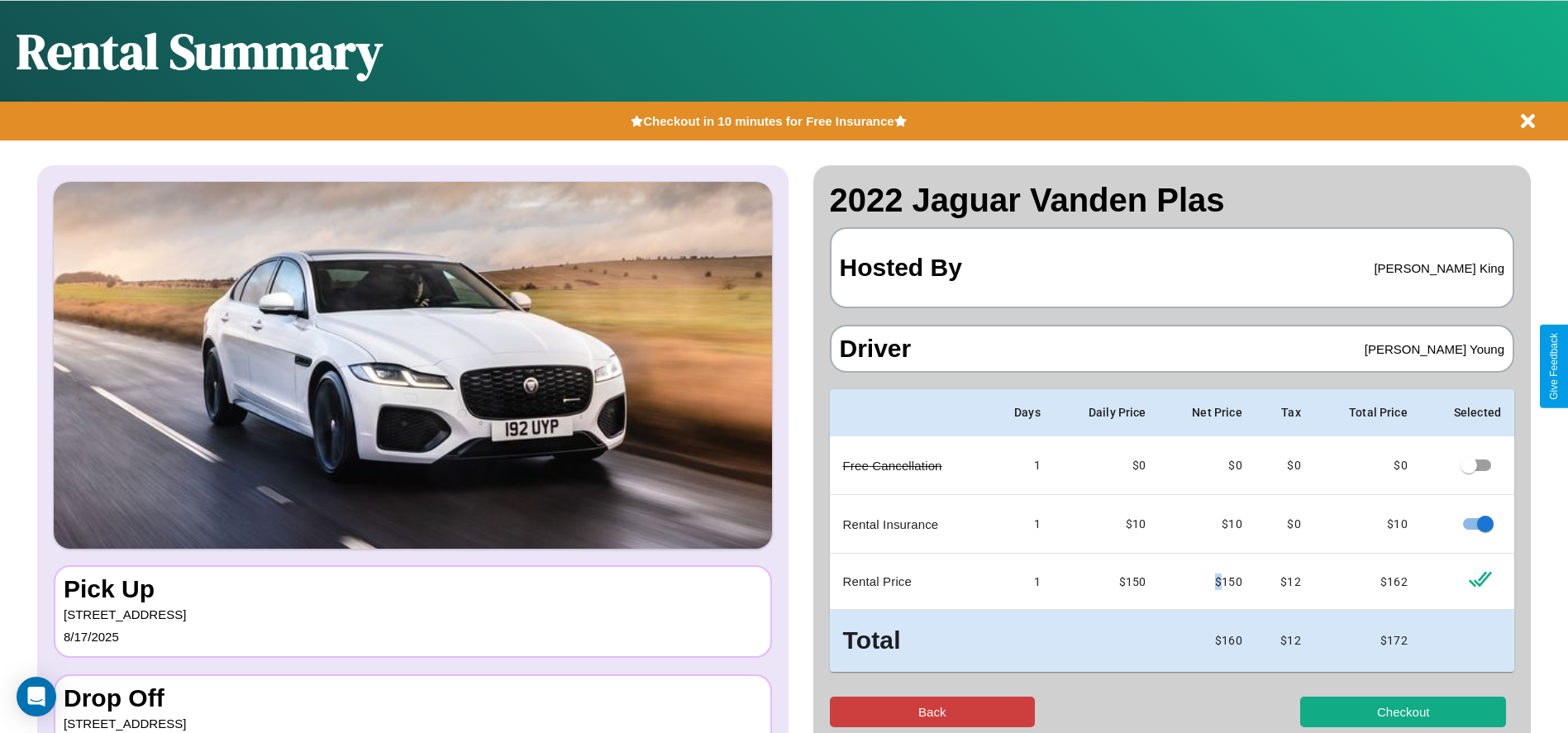
click at [931, 711] on button "Back" at bounding box center [932, 712] width 206 height 30
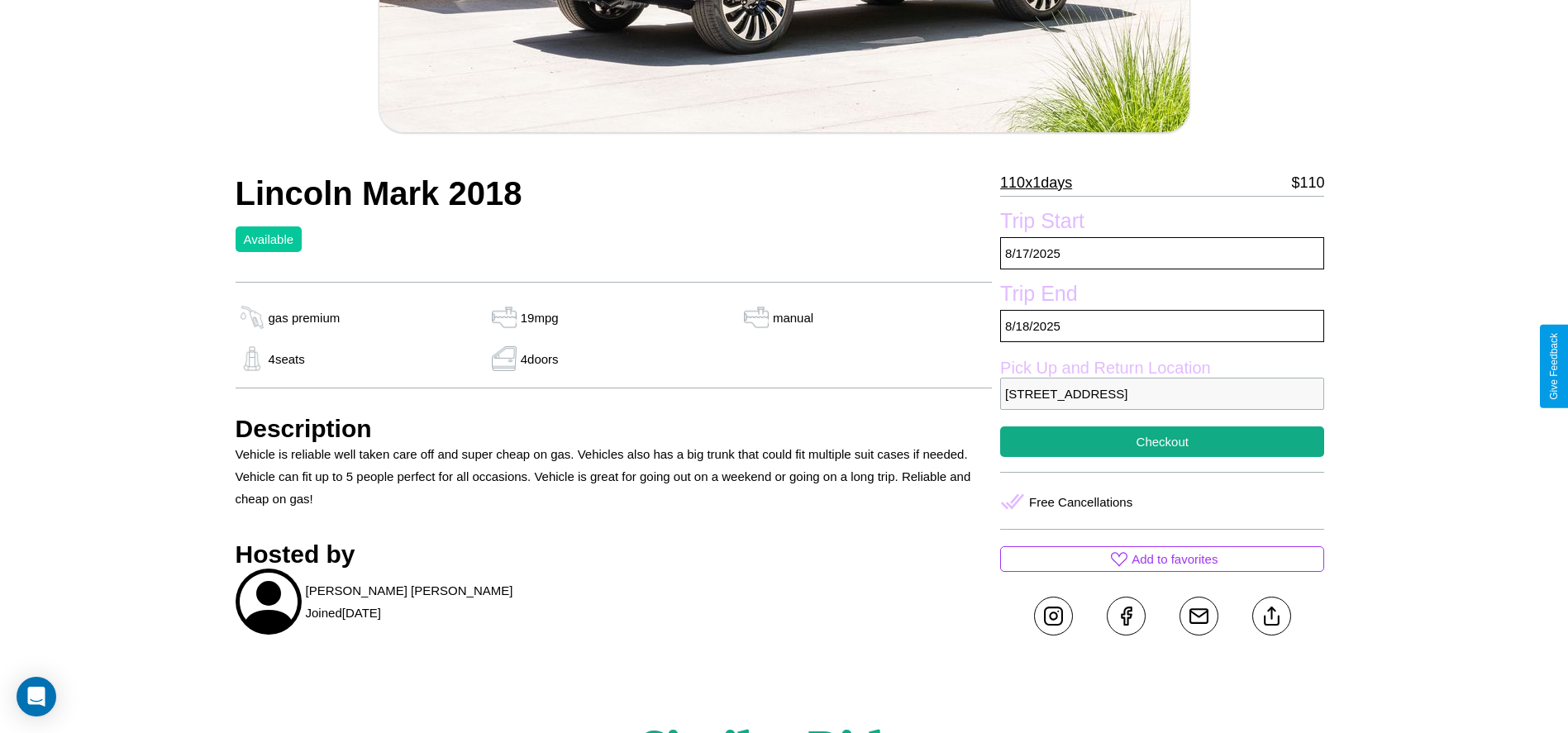
scroll to position [479, 0]
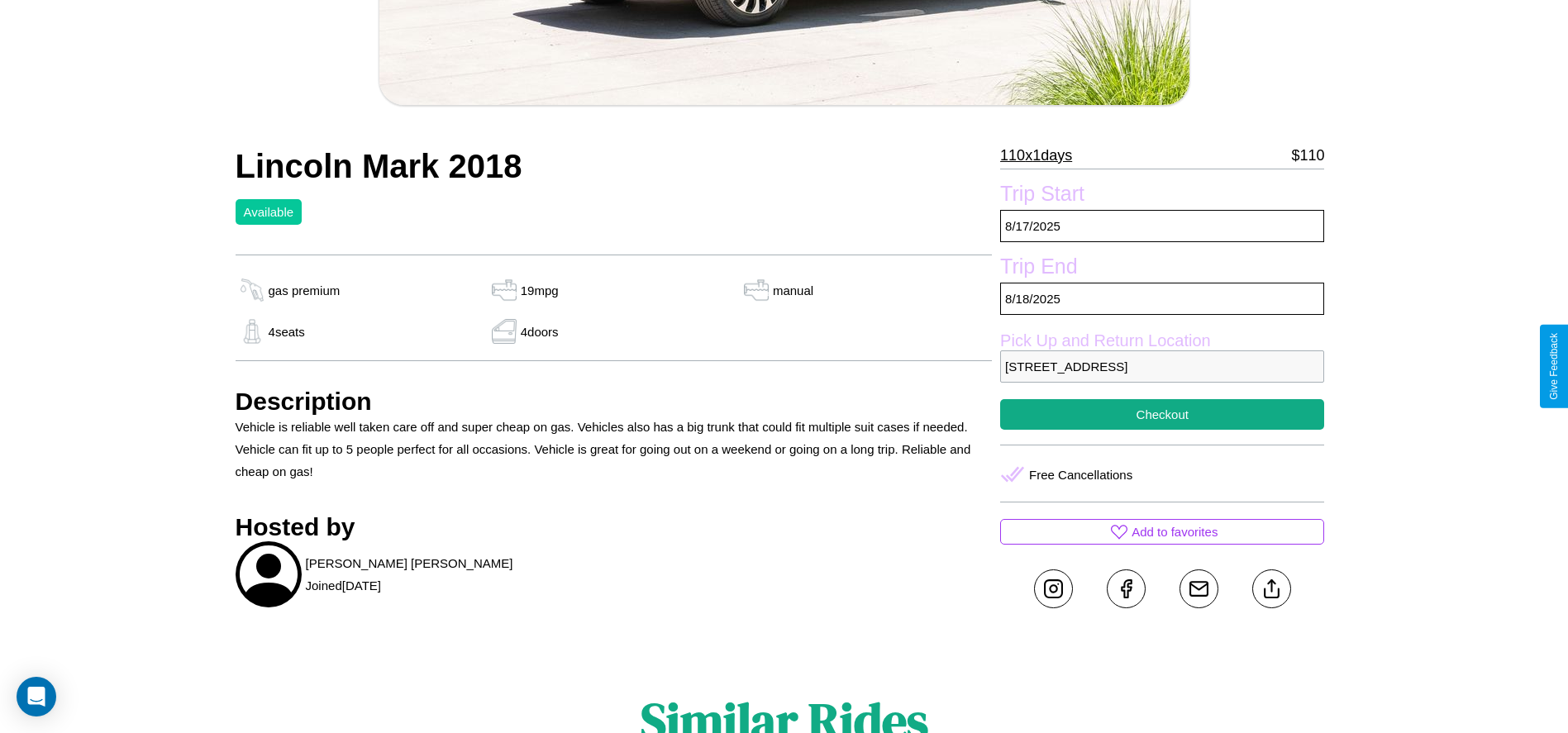
click at [1162, 366] on p "[STREET_ADDRESS]" at bounding box center [1162, 366] width 324 height 32
click at [1162, 366] on p "3222 Sunset Boulevard Tokyo 10293 Japan" at bounding box center [1162, 366] width 324 height 32
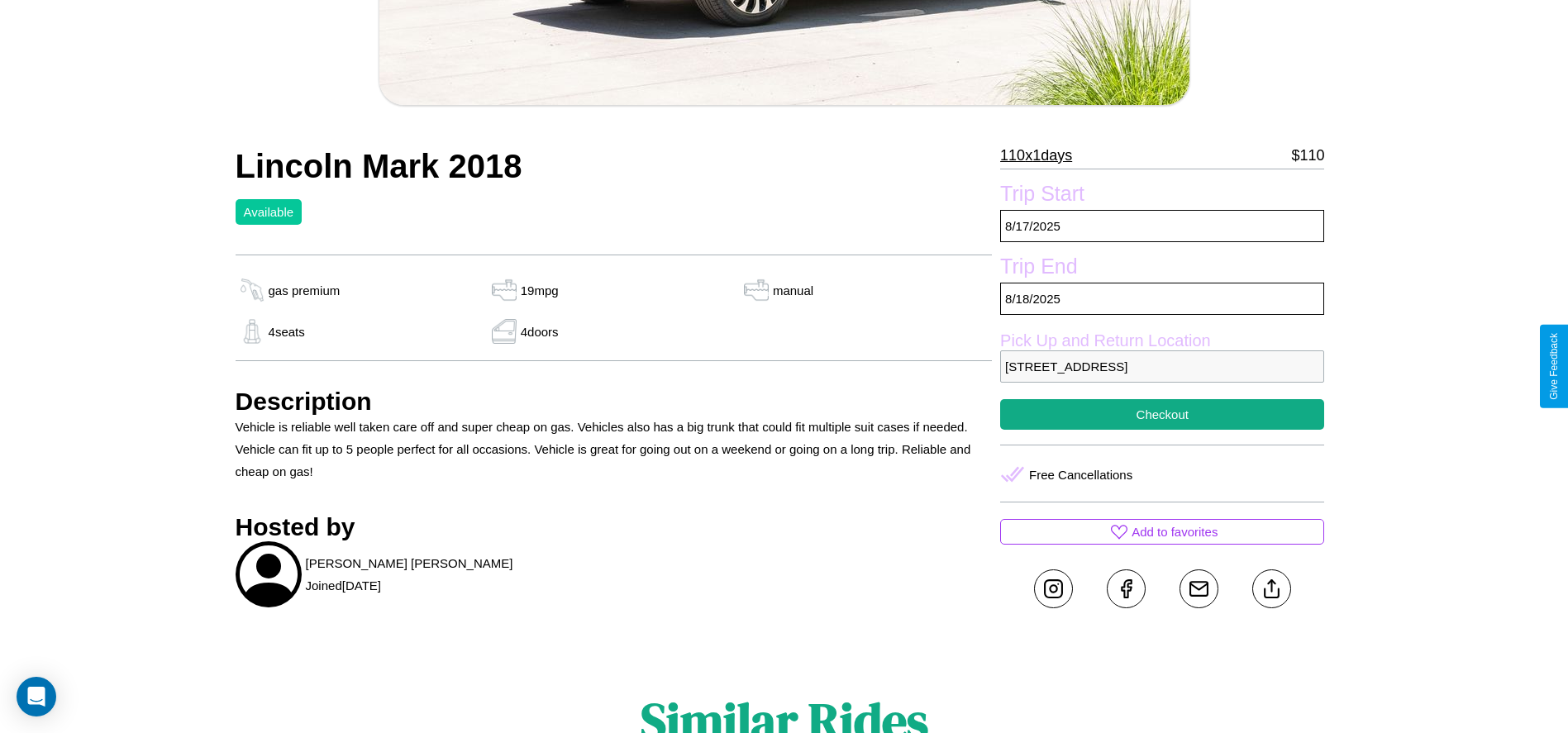
click at [1162, 366] on p "3222 Sunset Boulevard Tokyo 10293 Japan" at bounding box center [1162, 366] width 324 height 32
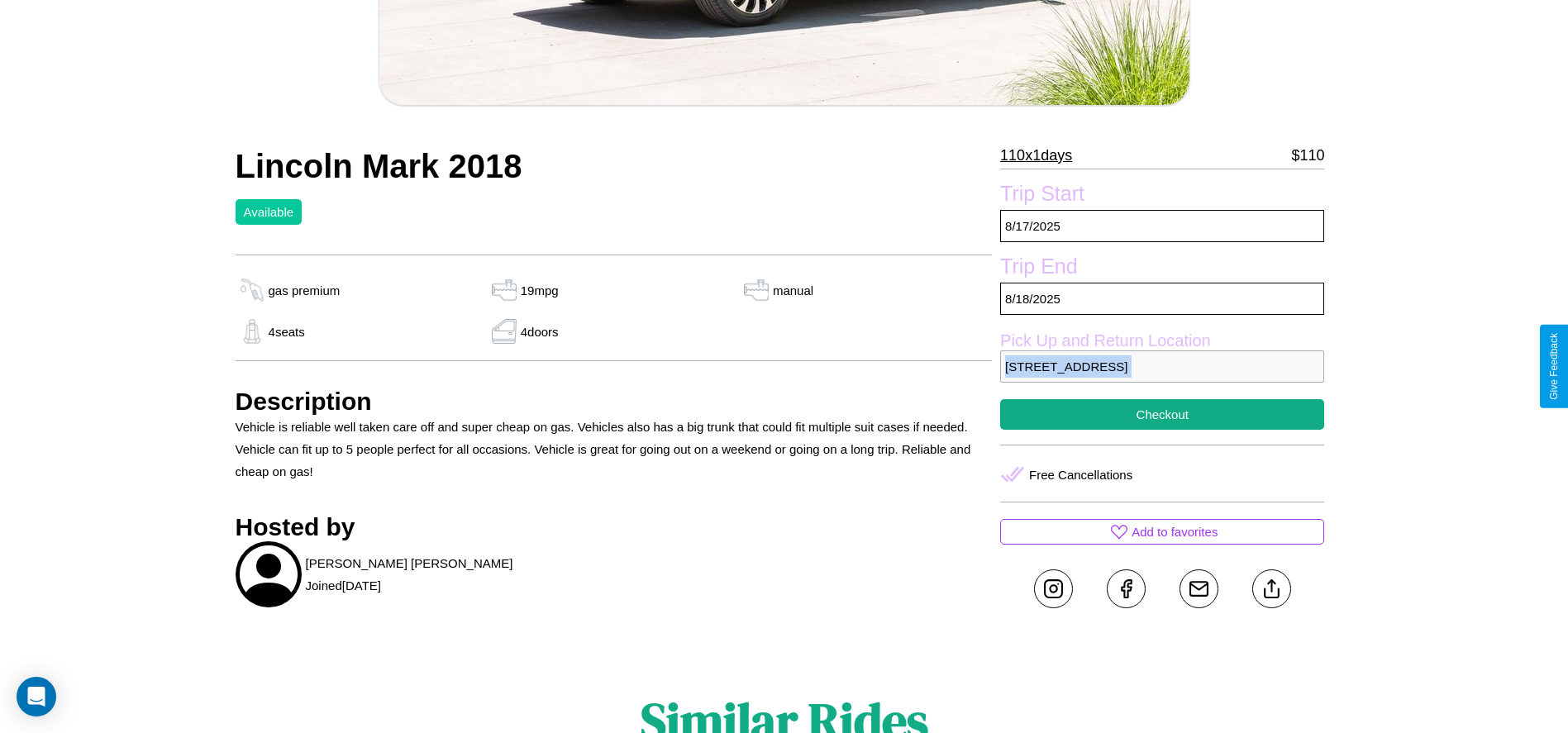
click at [1162, 366] on p "3222 Sunset Boulevard Tokyo 10293 Japan" at bounding box center [1162, 366] width 324 height 32
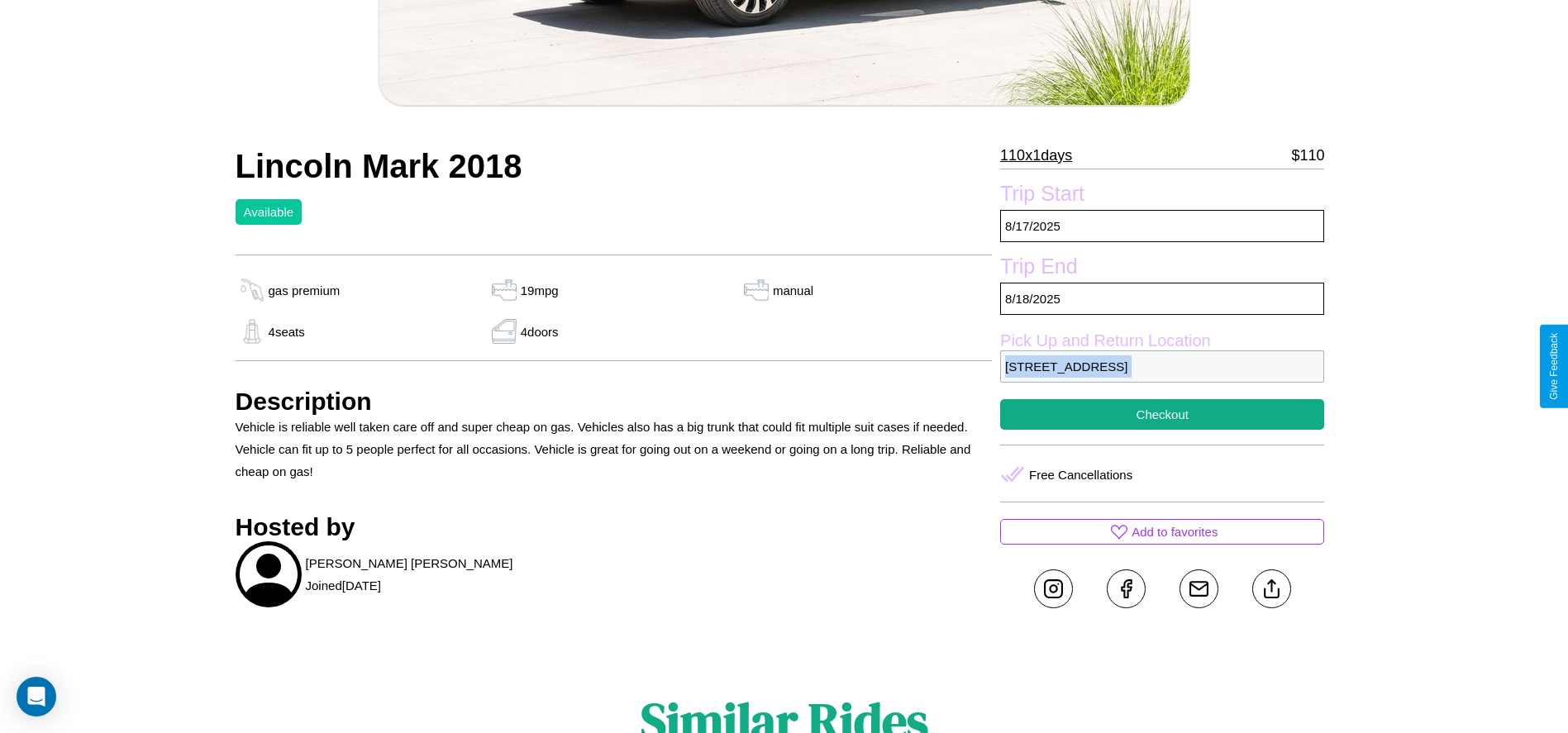
click at [1162, 366] on p "3222 Sunset Boulevard Tokyo 10293 Japan" at bounding box center [1162, 366] width 324 height 32
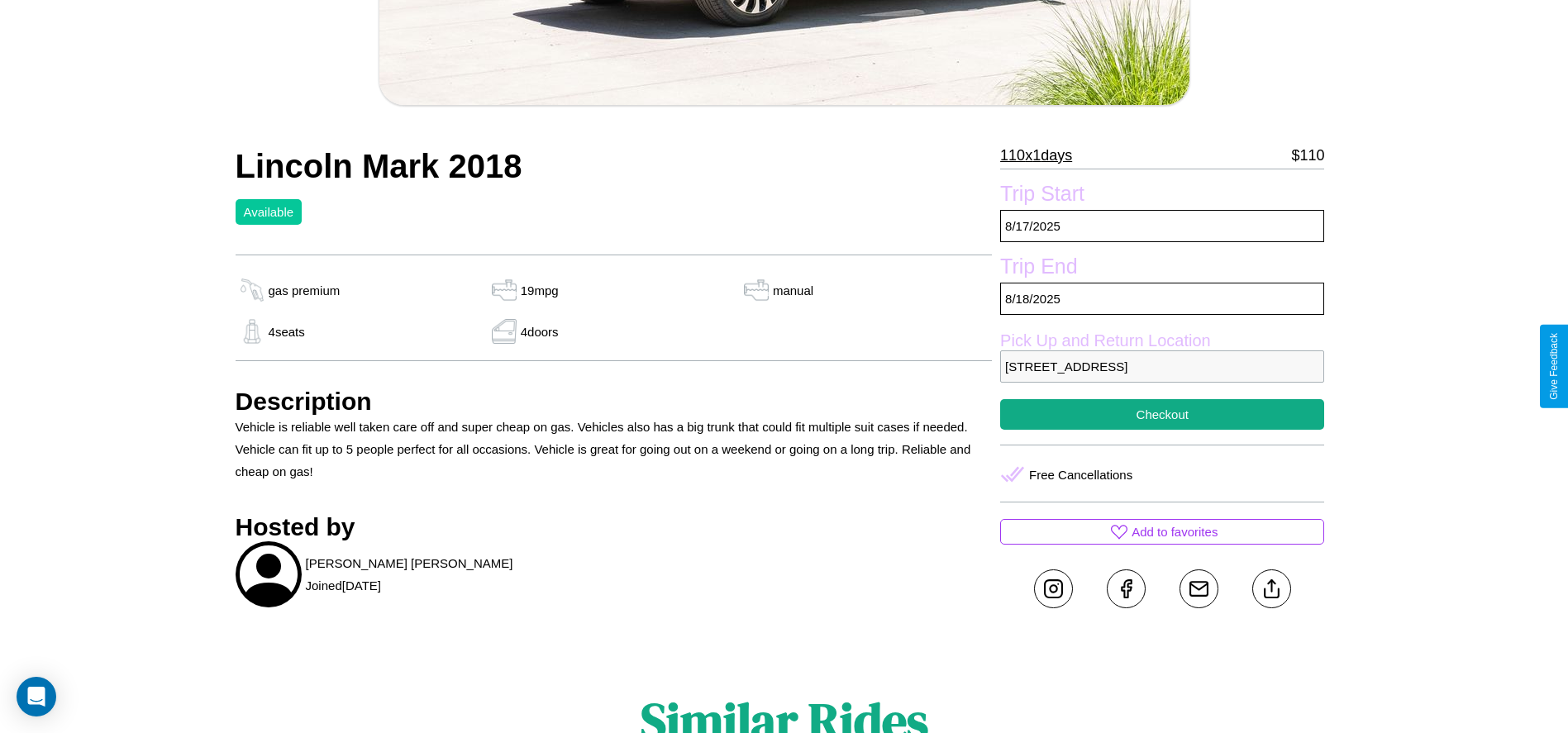
click at [1162, 366] on p "3222 Sunset Boulevard Tokyo 10293 Japan" at bounding box center [1162, 366] width 324 height 32
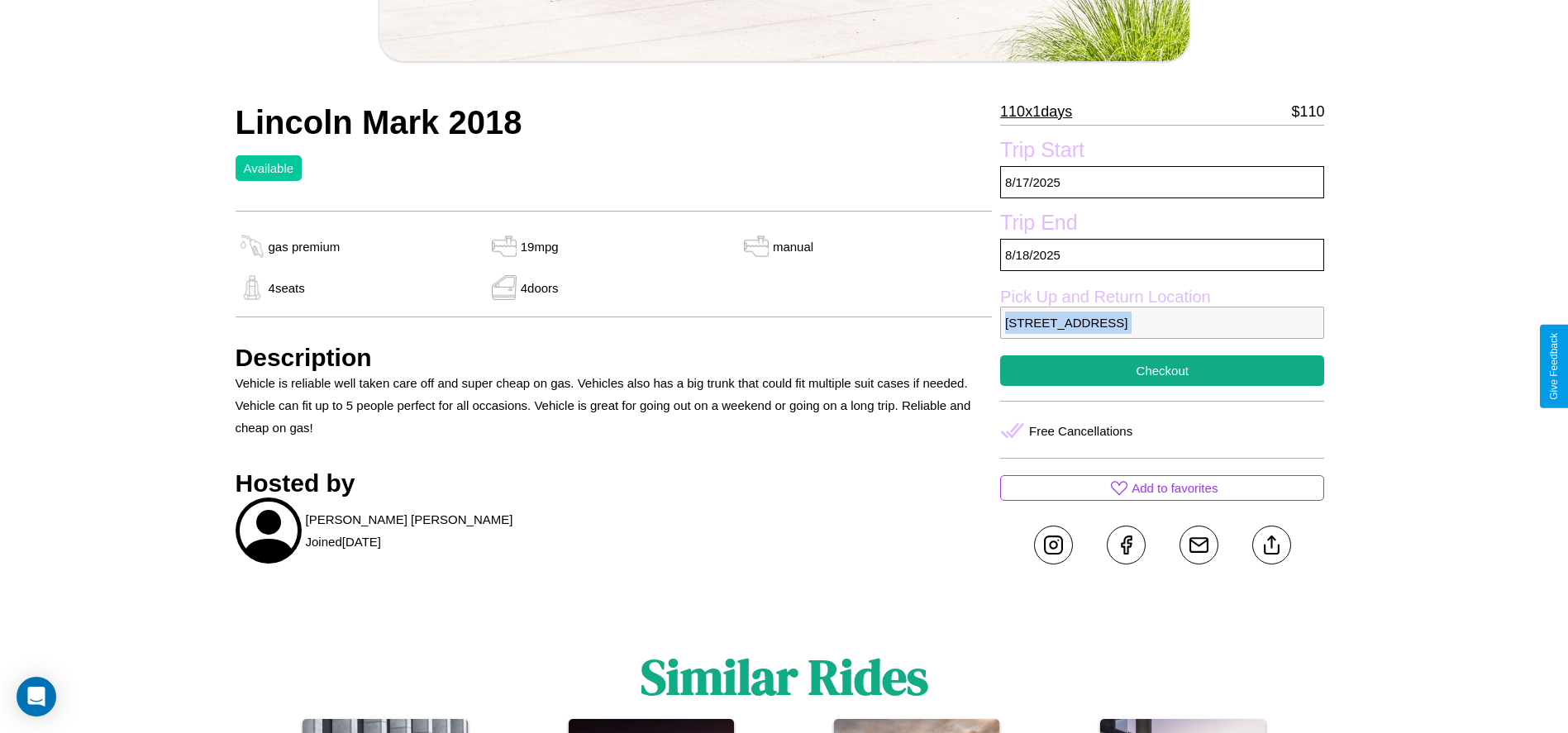
scroll to position [527, 0]
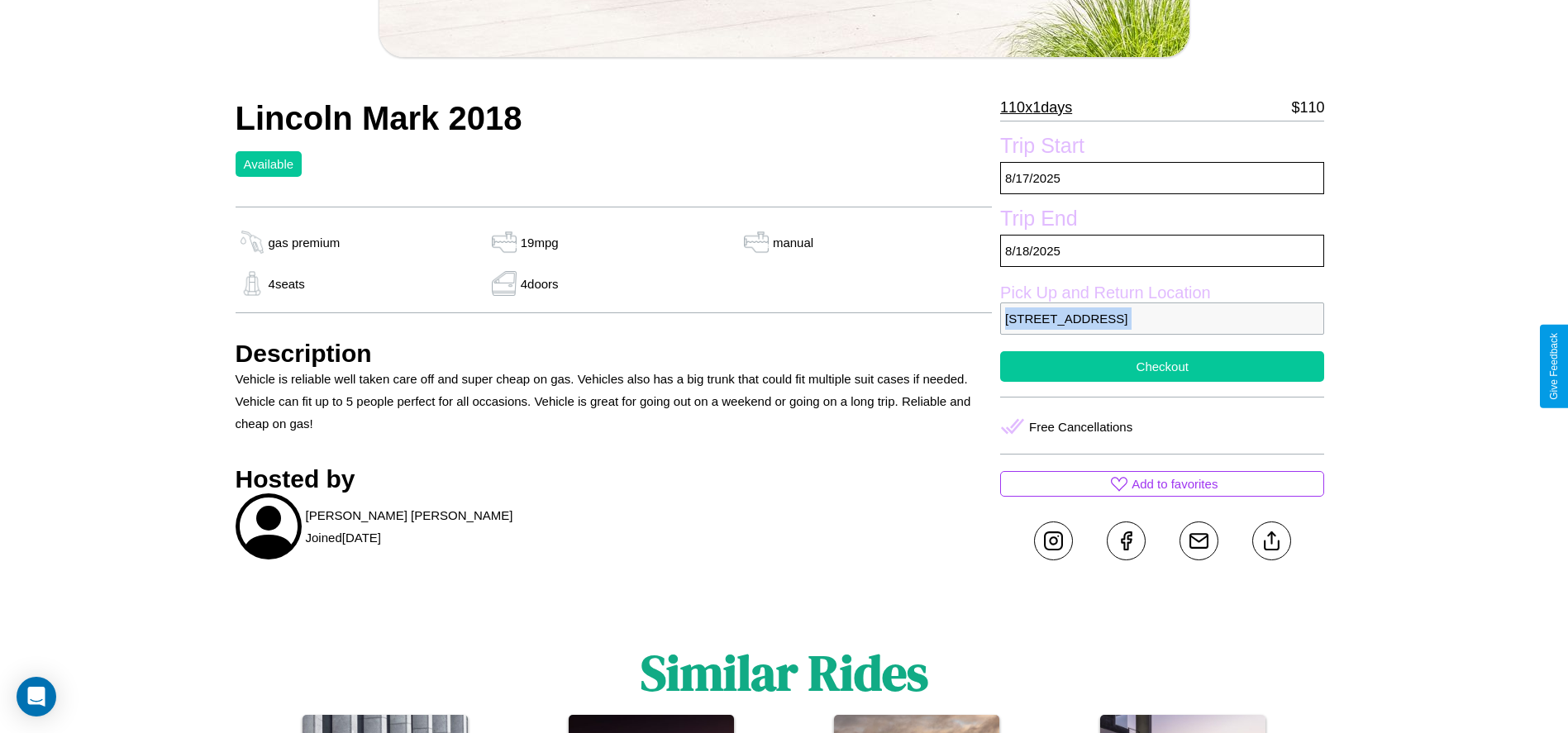
click at [1162, 366] on button "Checkout" at bounding box center [1162, 366] width 324 height 30
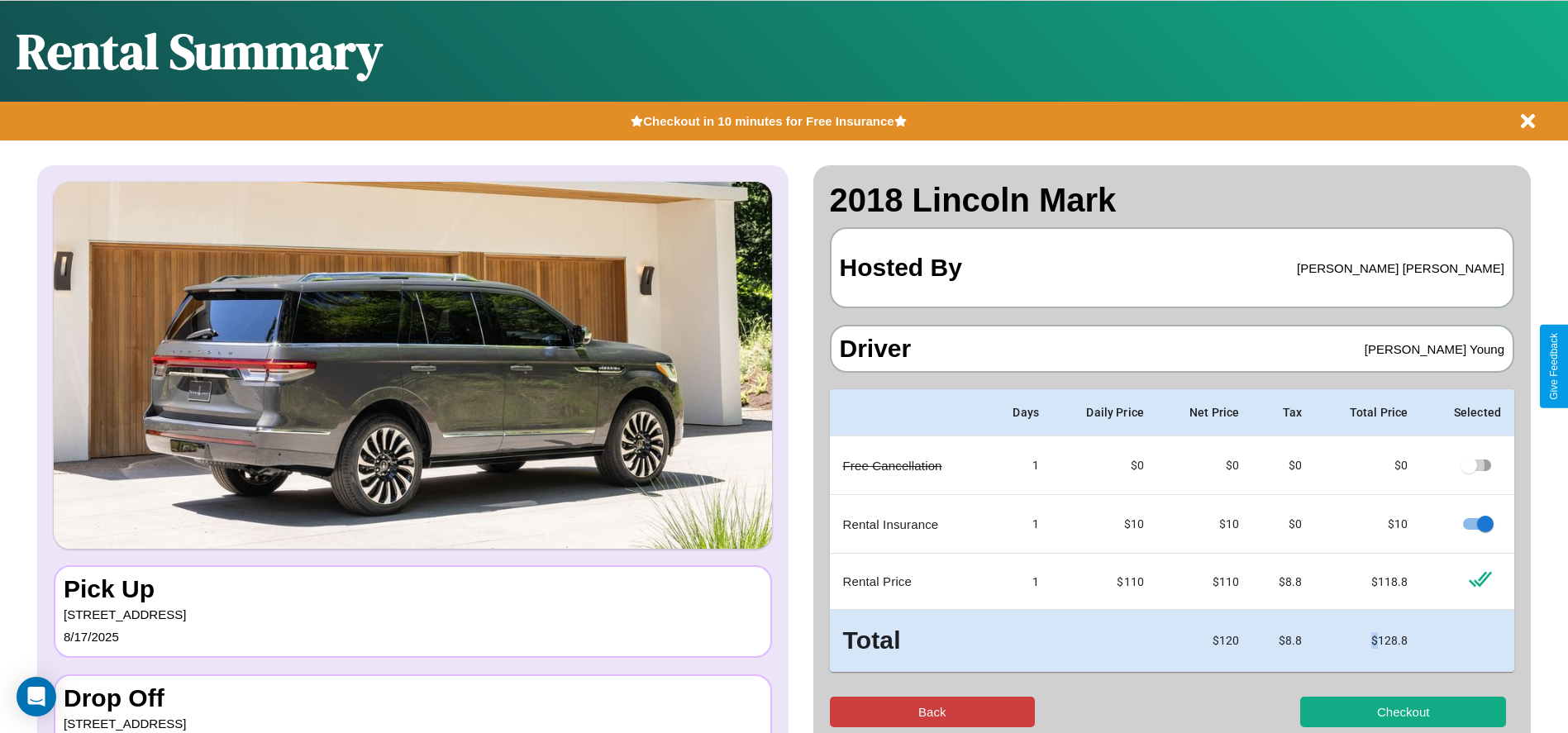
click at [931, 711] on button "Back" at bounding box center [932, 712] width 206 height 30
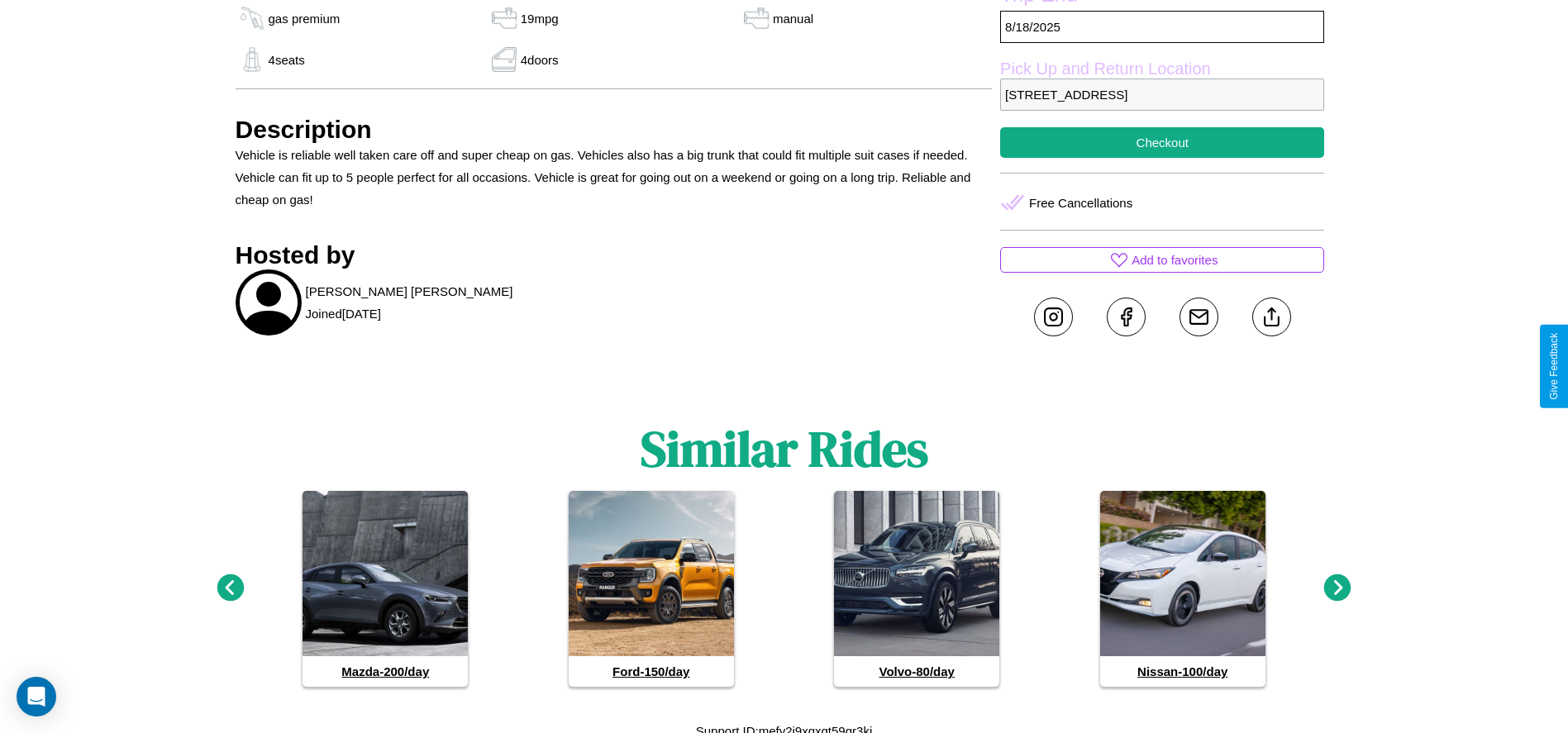
scroll to position [760, 0]
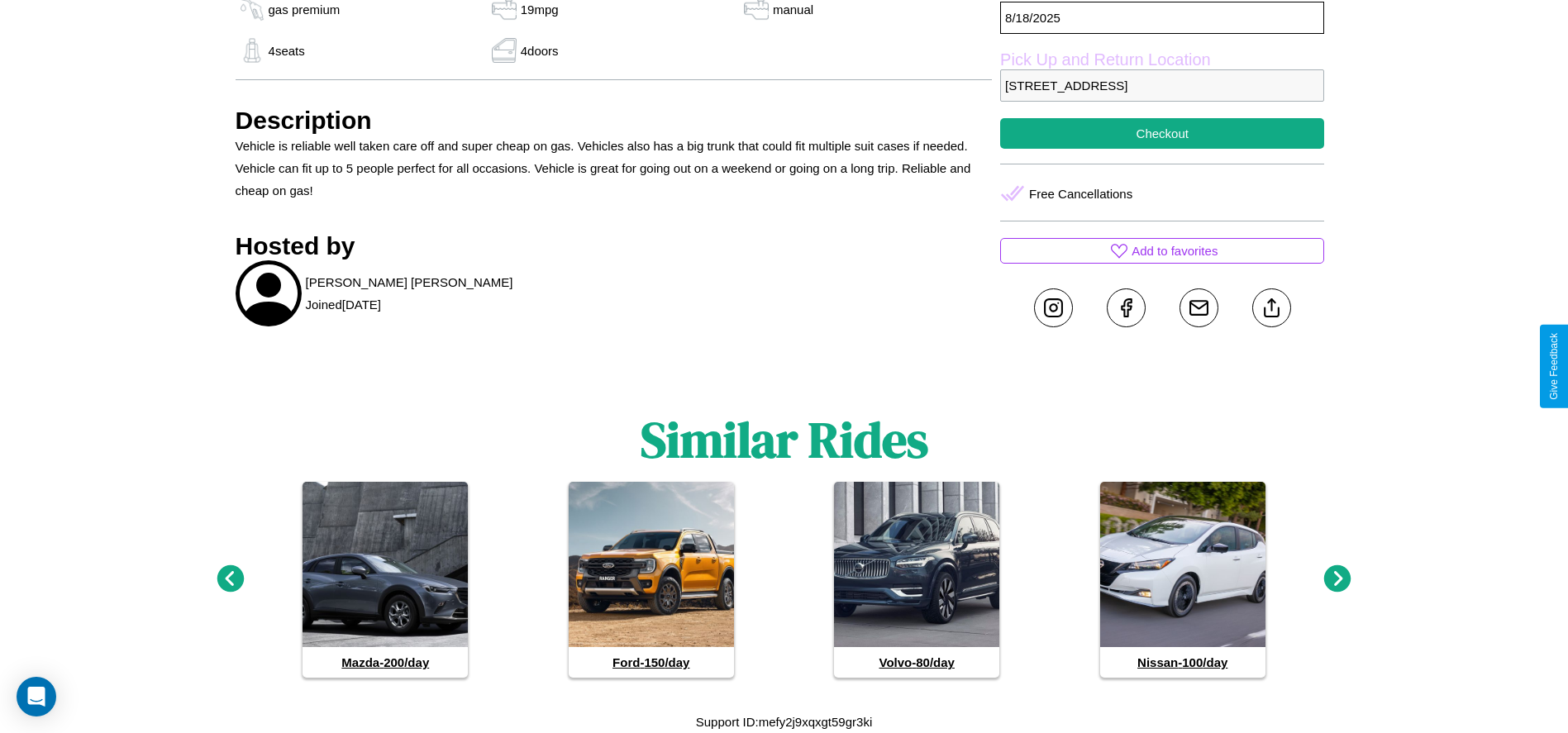
click at [1337, 579] on icon at bounding box center [1338, 579] width 27 height 27
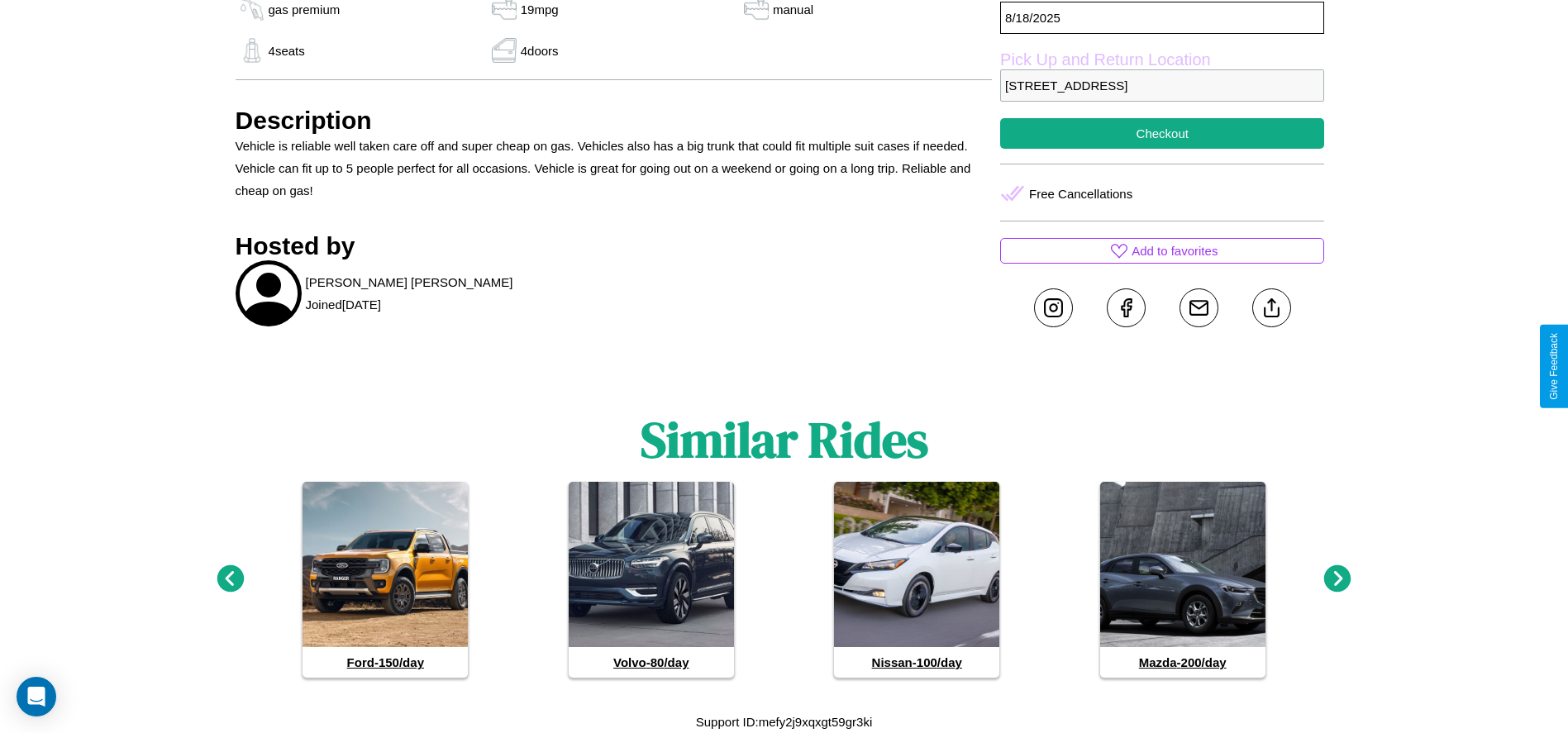
click at [1337, 579] on icon at bounding box center [1338, 579] width 27 height 27
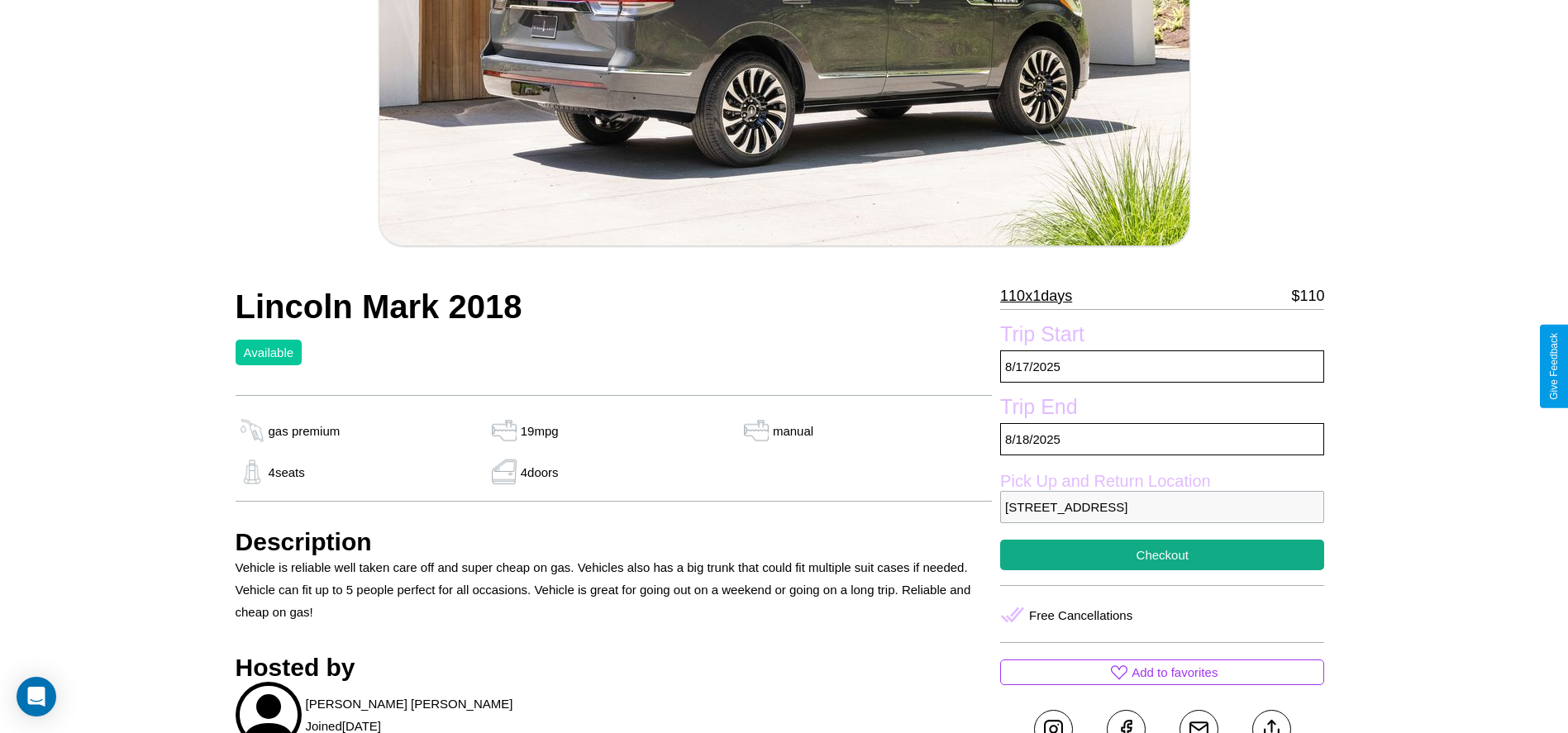
scroll to position [268, 0]
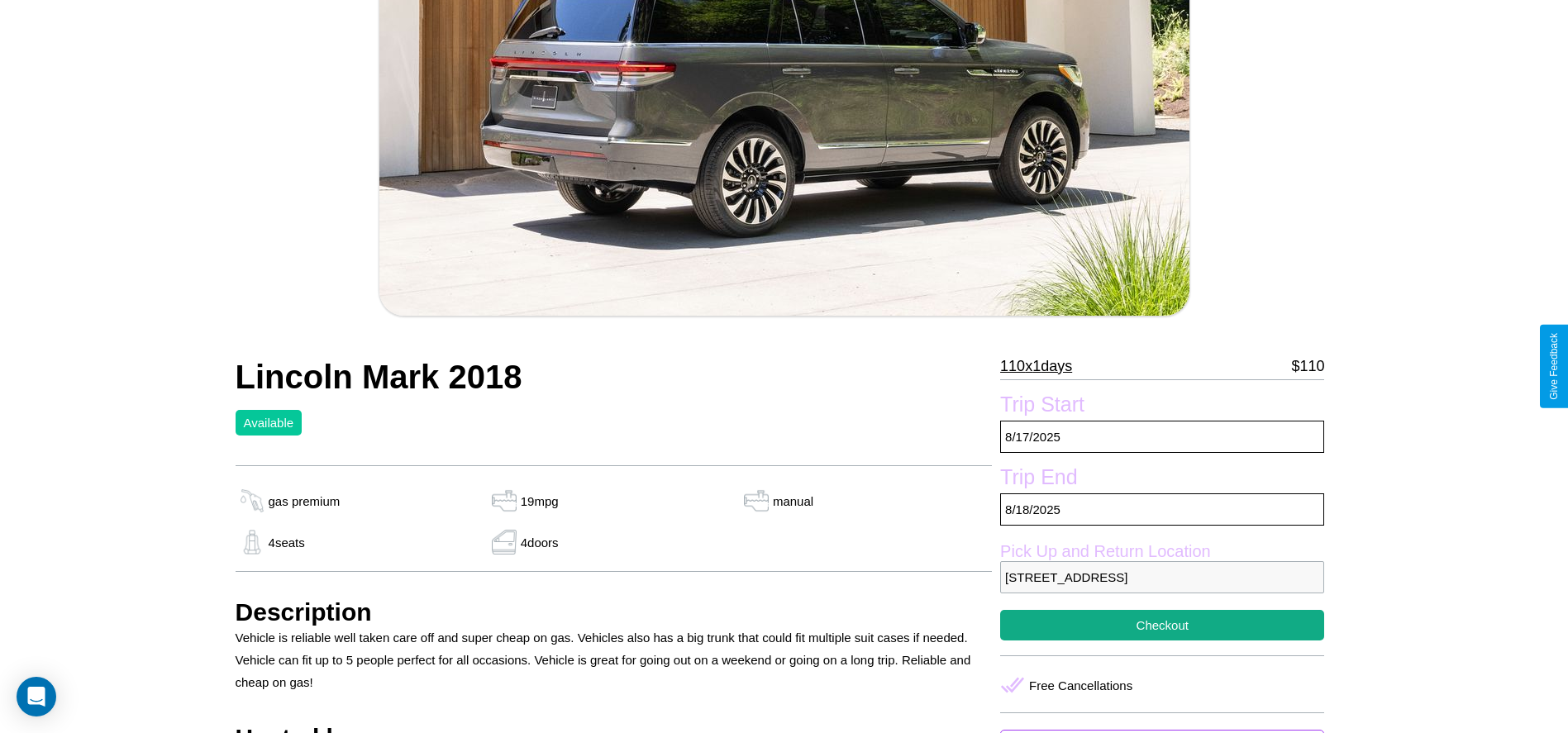
click at [1041, 366] on p "110 x 1 days" at bounding box center [1035, 366] width 72 height 26
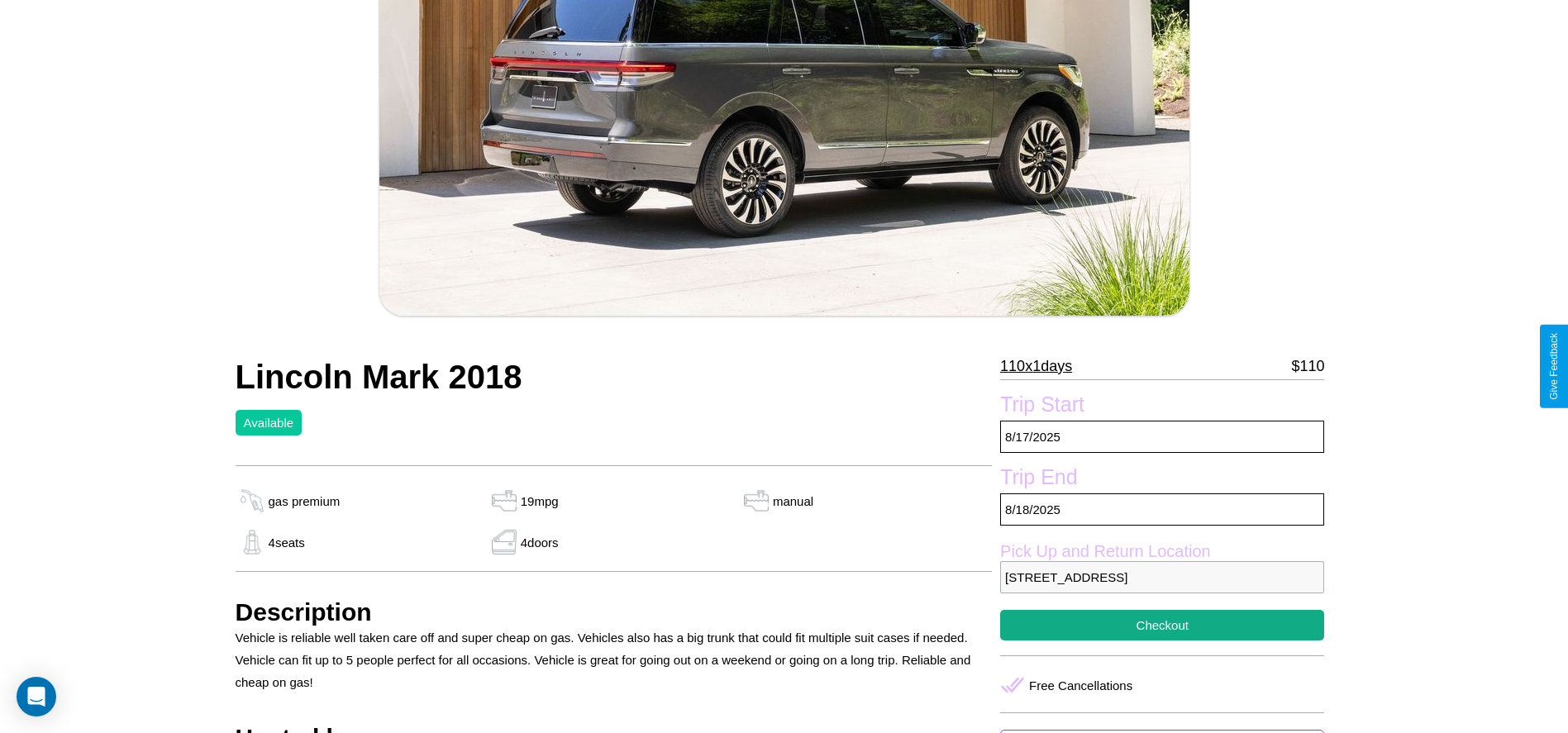
click at [1041, 366] on p "110 x 1 days" at bounding box center [1035, 366] width 72 height 26
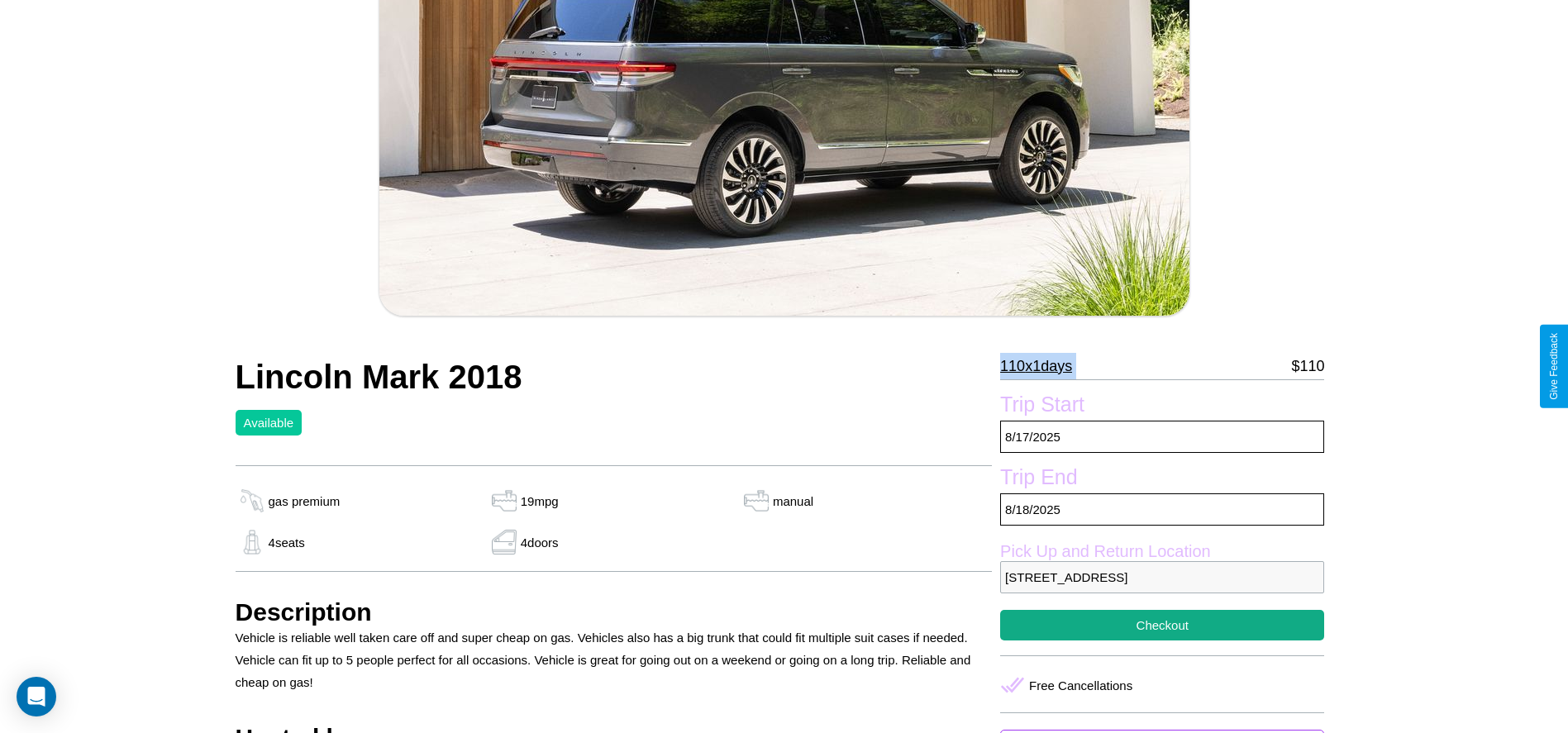
click at [1041, 366] on p "110 x 1 days" at bounding box center [1035, 366] width 72 height 26
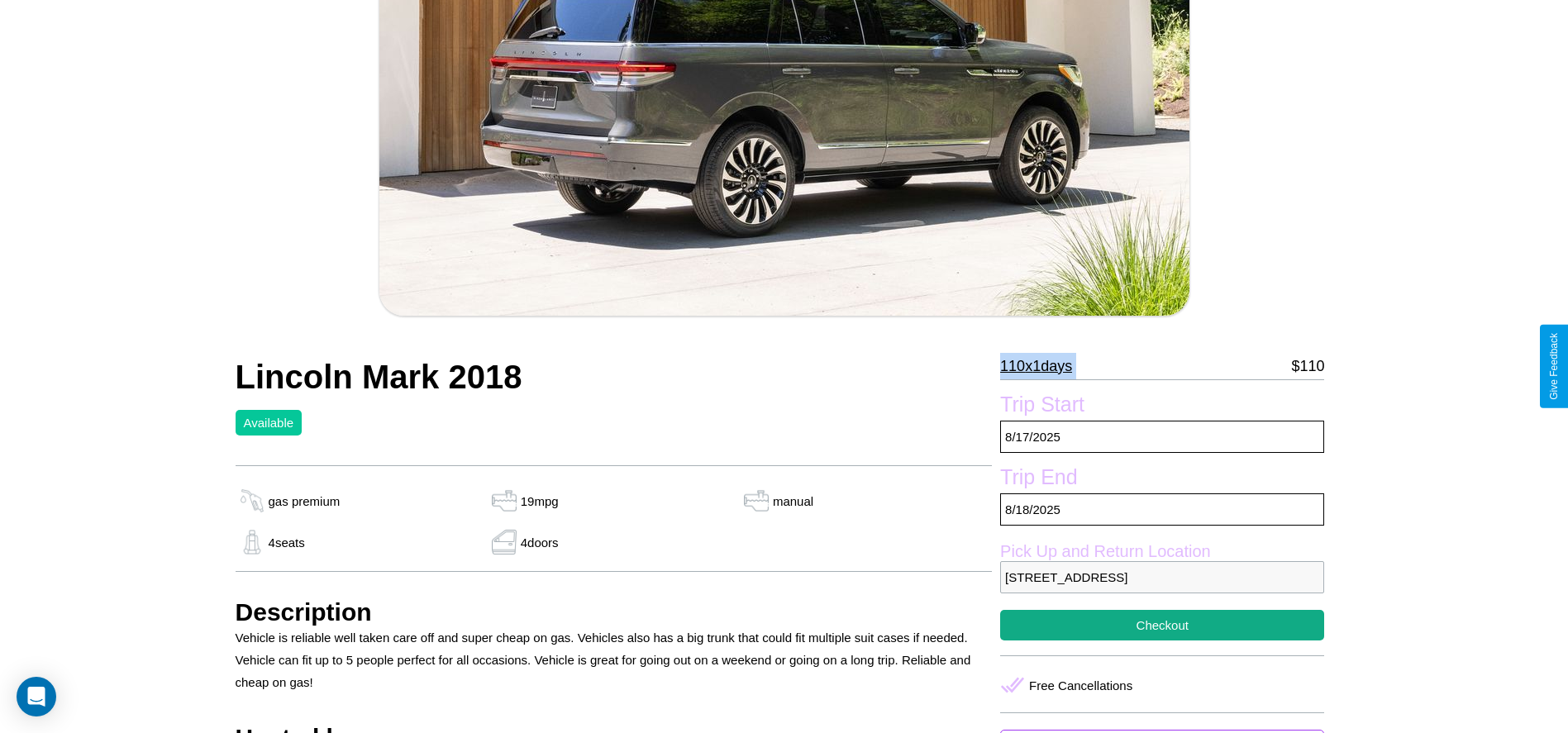
click at [1041, 366] on p "110 x 1 days" at bounding box center [1035, 366] width 72 height 26
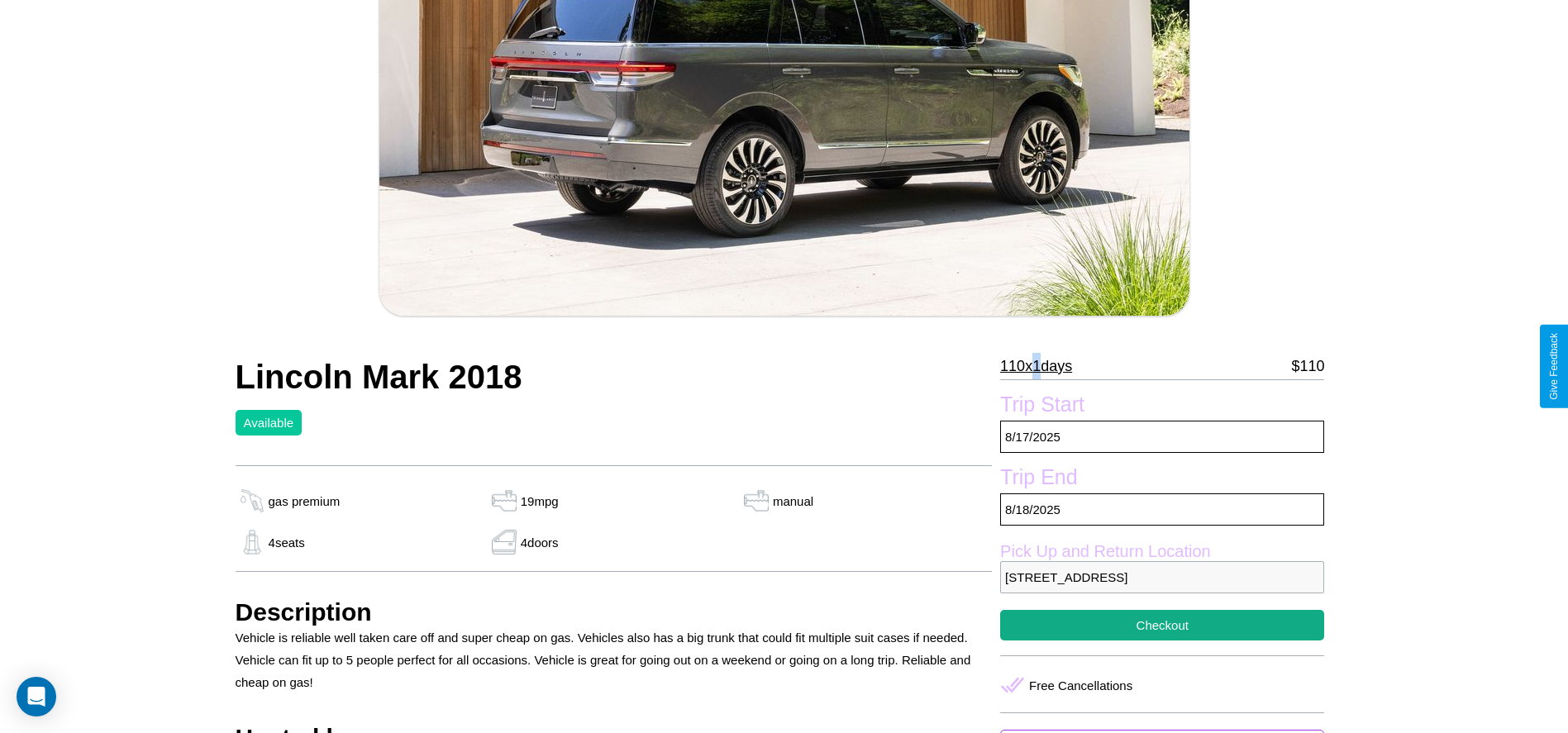
click at [1041, 366] on p "110 x 1 days" at bounding box center [1035, 366] width 72 height 26
